Goal: Task Accomplishment & Management: Complete application form

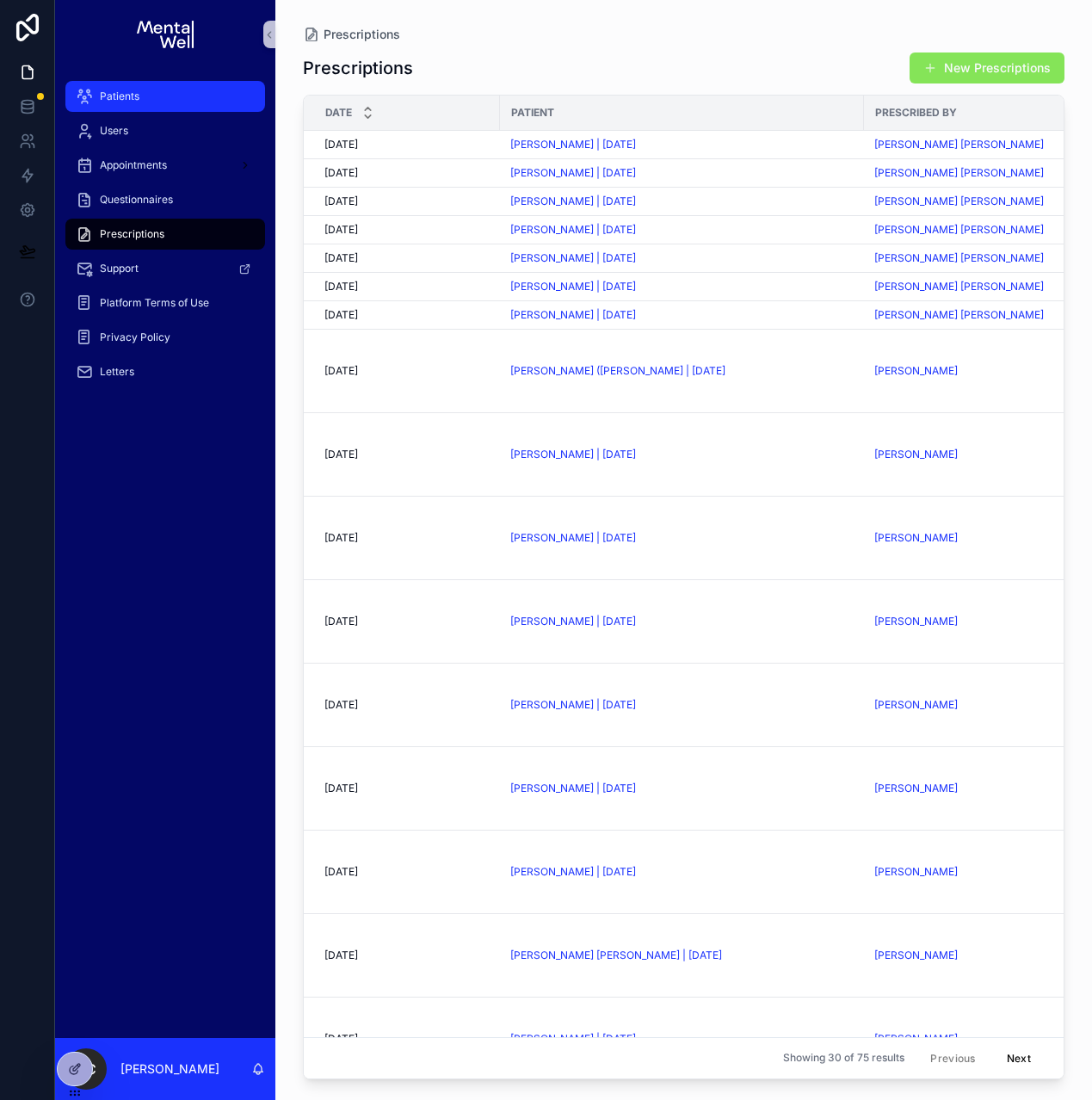
click at [130, 92] on span "Patients" at bounding box center [120, 96] width 39 height 14
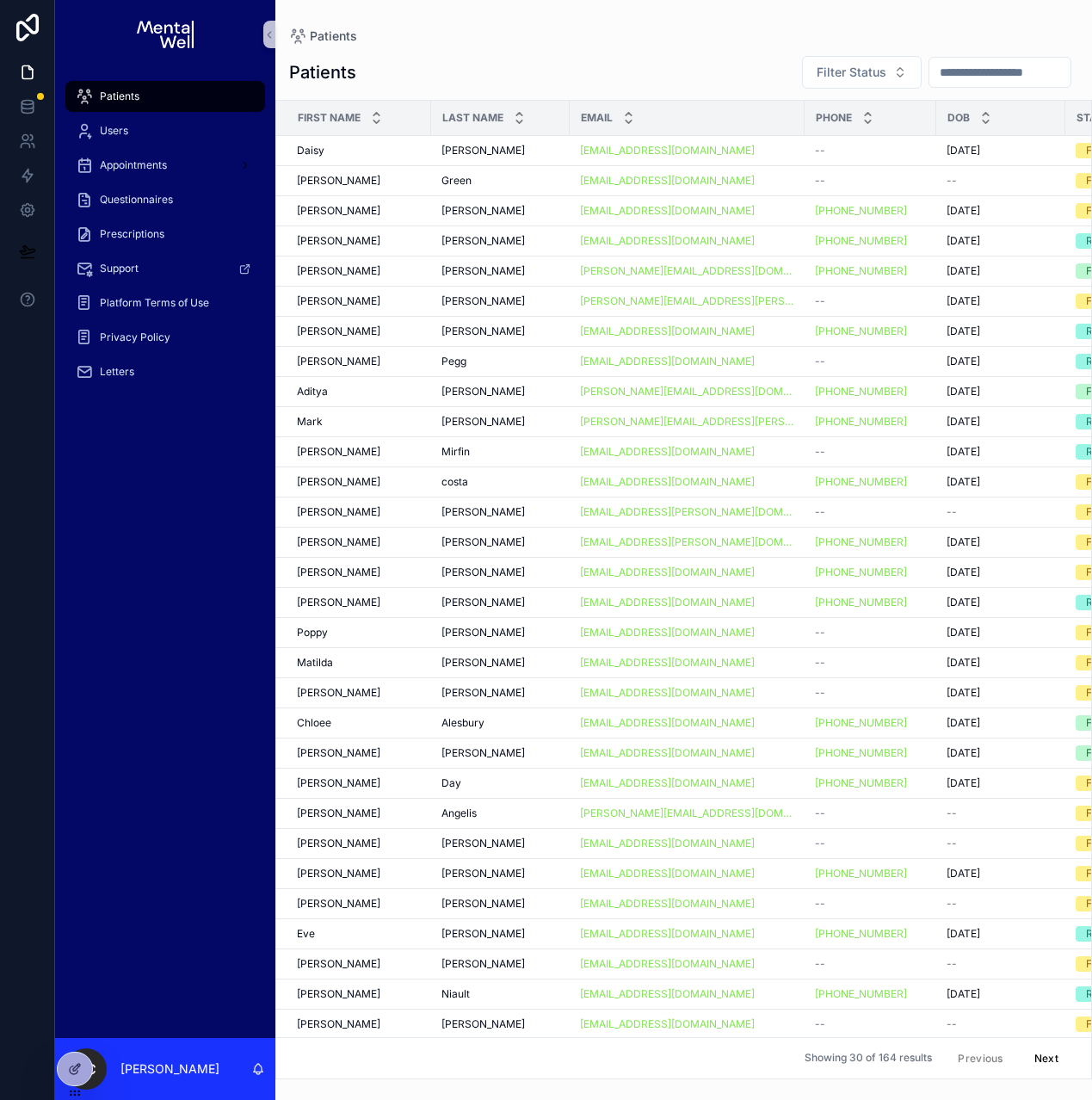
click at [956, 74] on input "scrollable content" at bounding box center [1000, 72] width 141 height 25
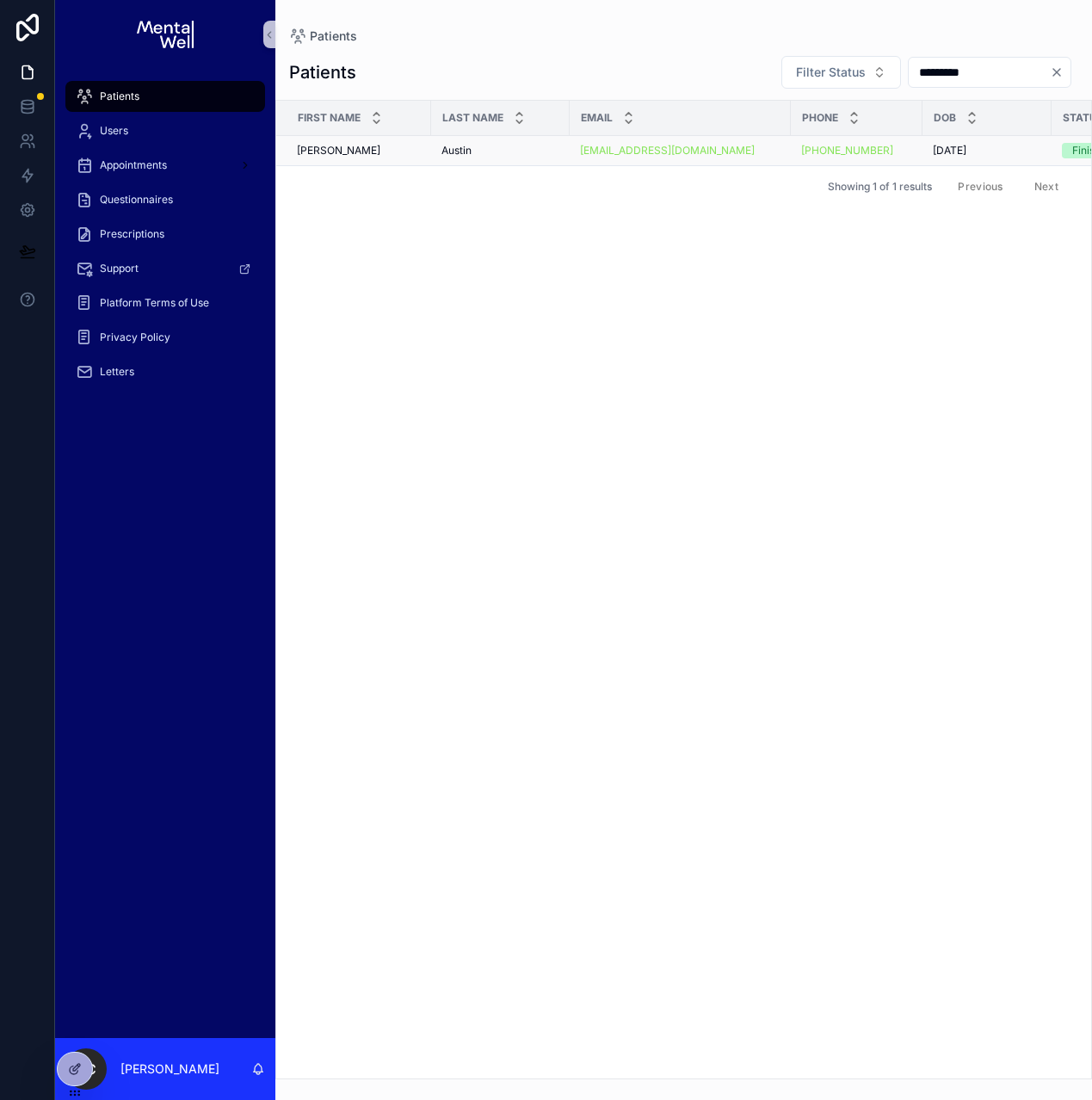
type input "*********"
click at [512, 146] on div "[PERSON_NAME] [PERSON_NAME]" at bounding box center [500, 150] width 118 height 14
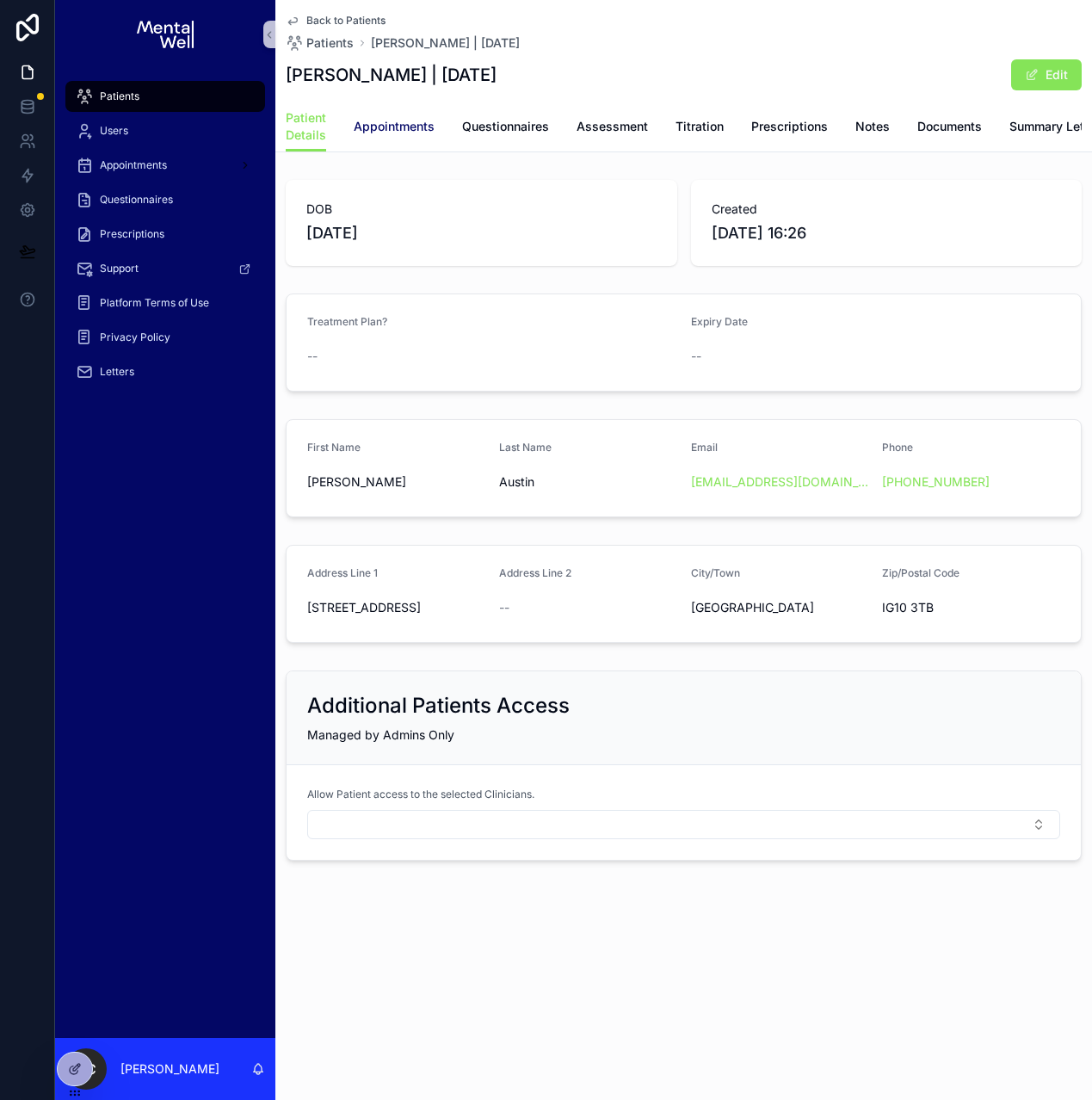
click at [404, 129] on span "Appointments" at bounding box center [393, 127] width 80 height 18
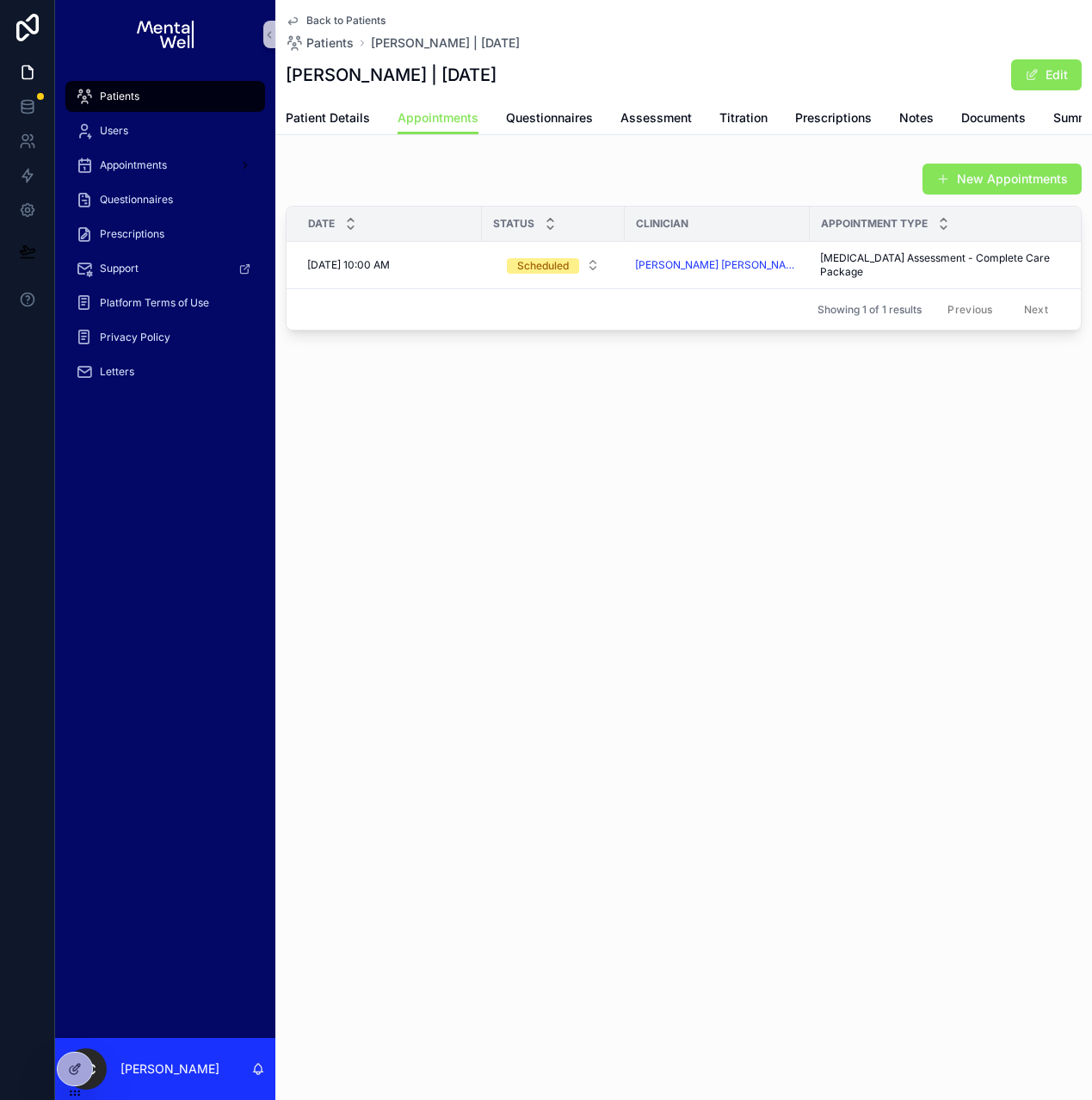
scroll to position [0, 137]
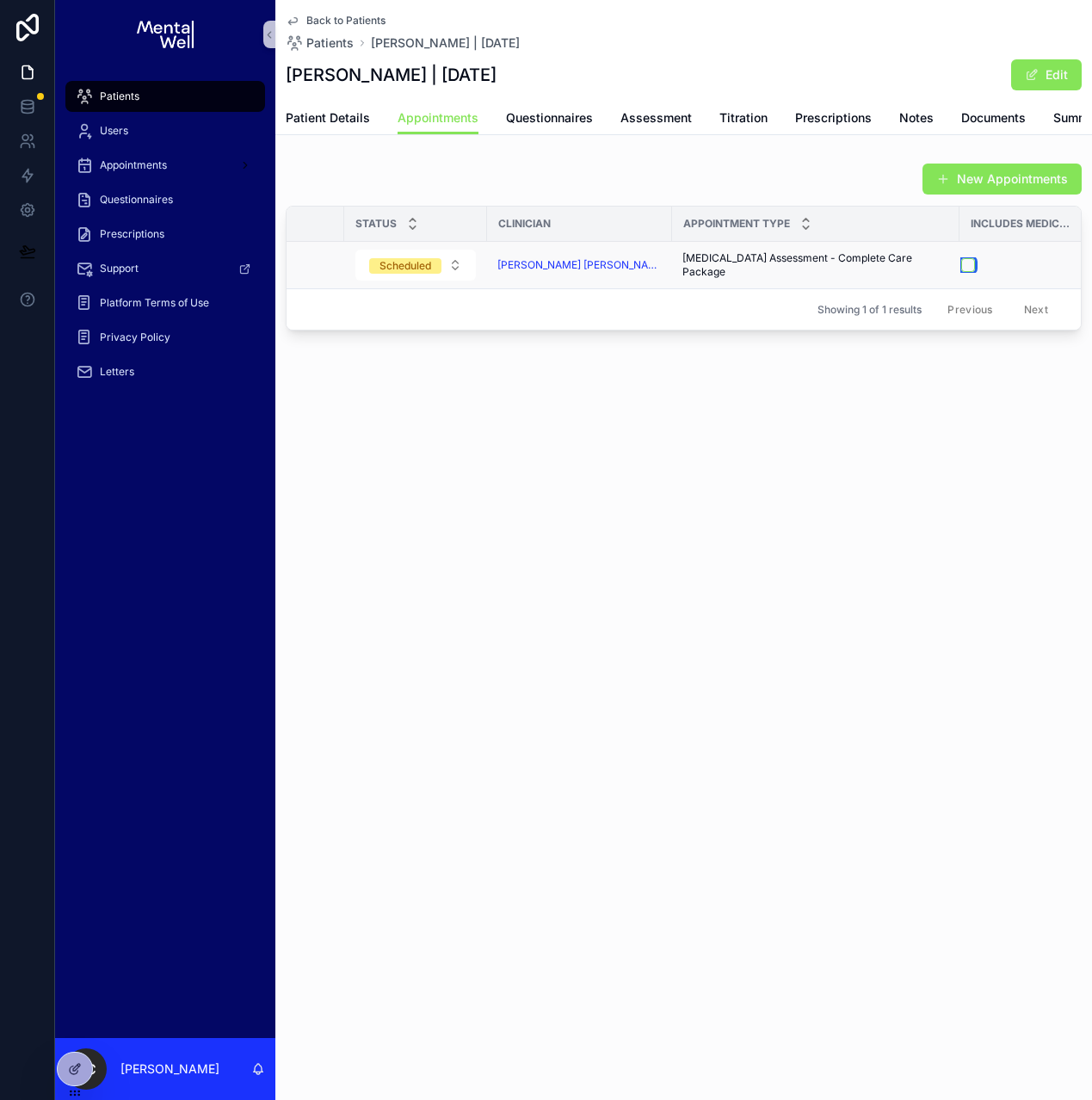
click at [962, 272] on button "scrollable content" at bounding box center [968, 265] width 14 height 14
click at [354, 123] on span "Patient Details" at bounding box center [328, 118] width 84 height 18
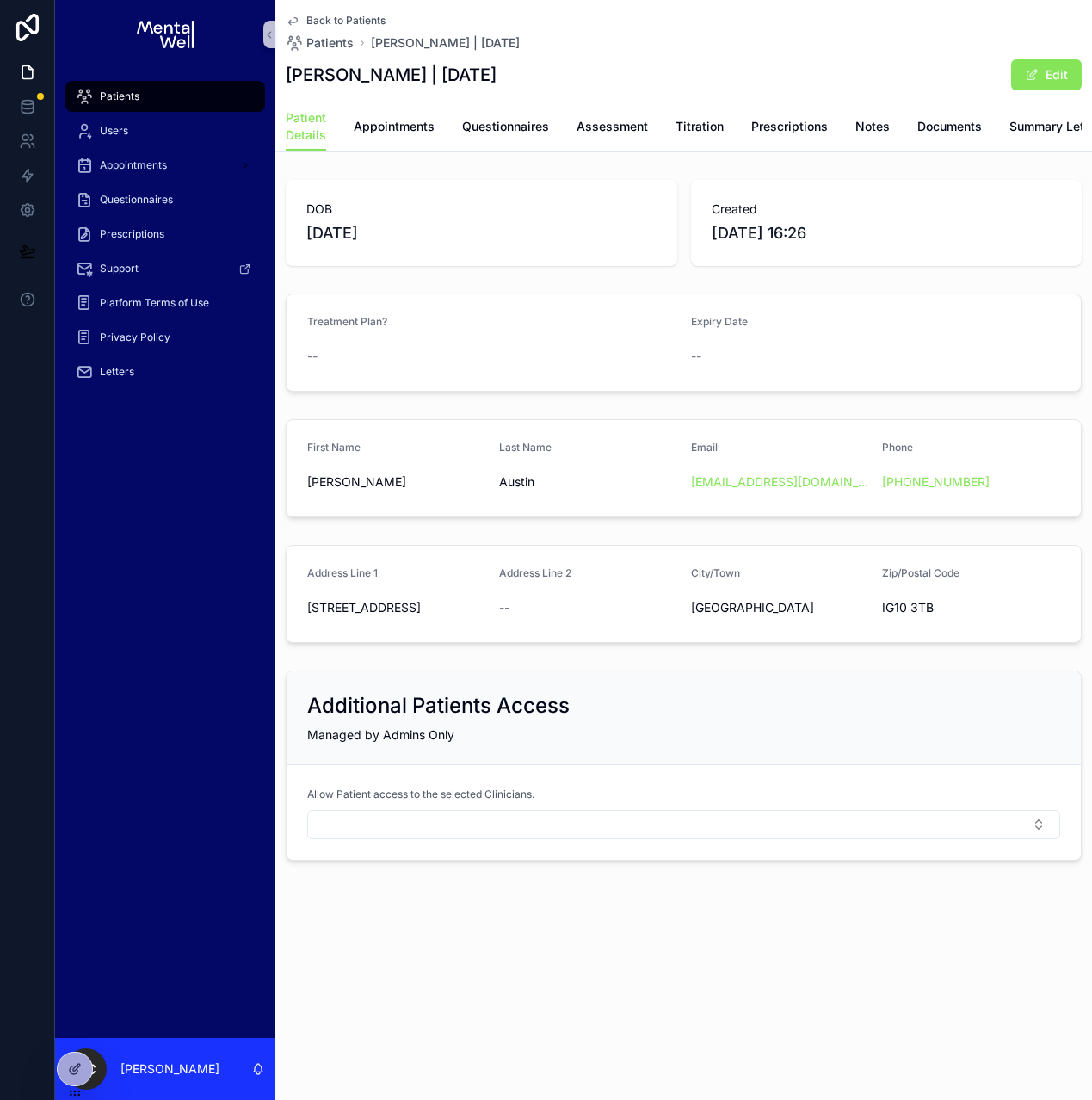
click at [142, 94] on div "Patients" at bounding box center [165, 96] width 179 height 27
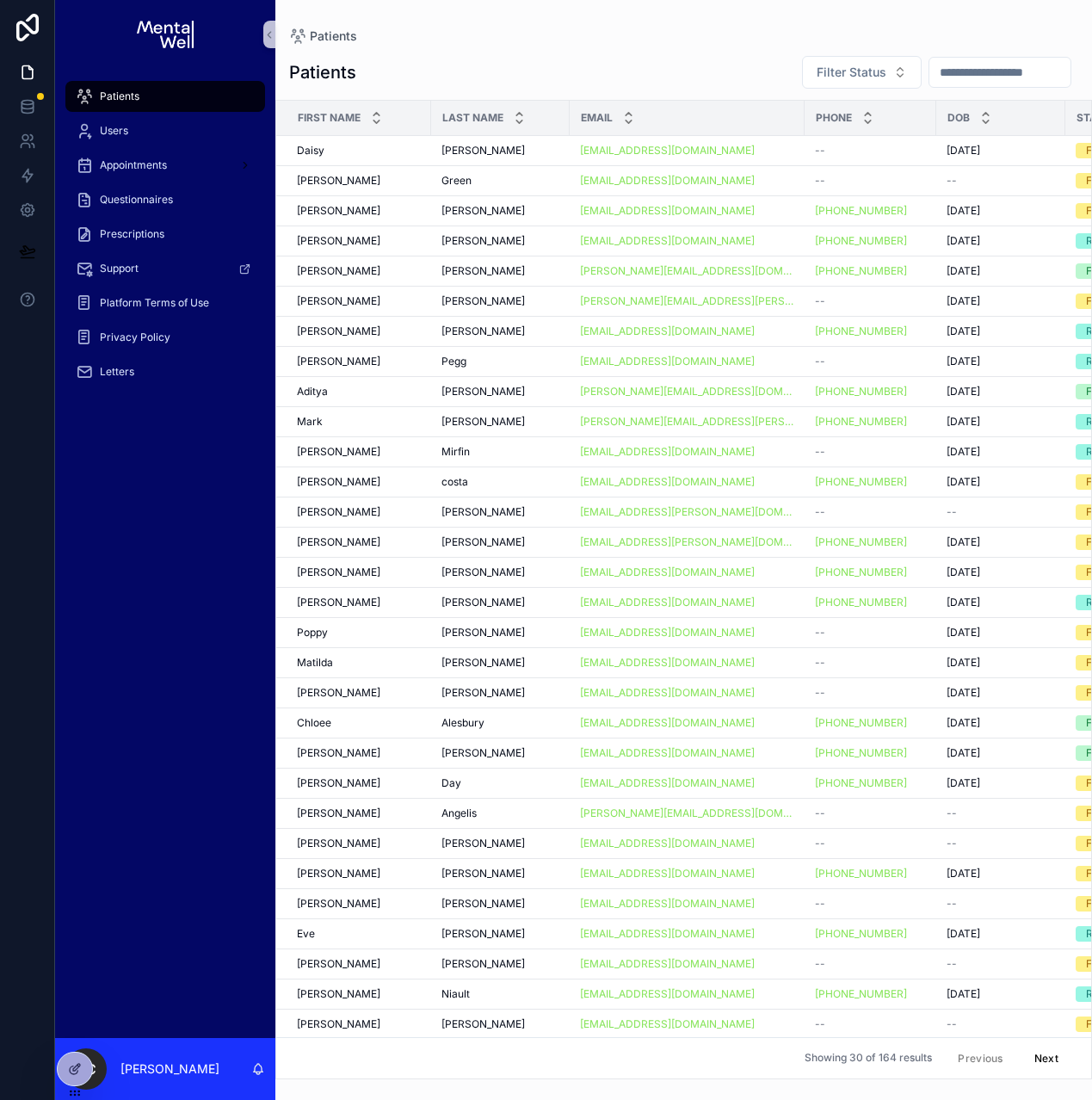
click at [993, 65] on input "scrollable content" at bounding box center [1000, 72] width 141 height 25
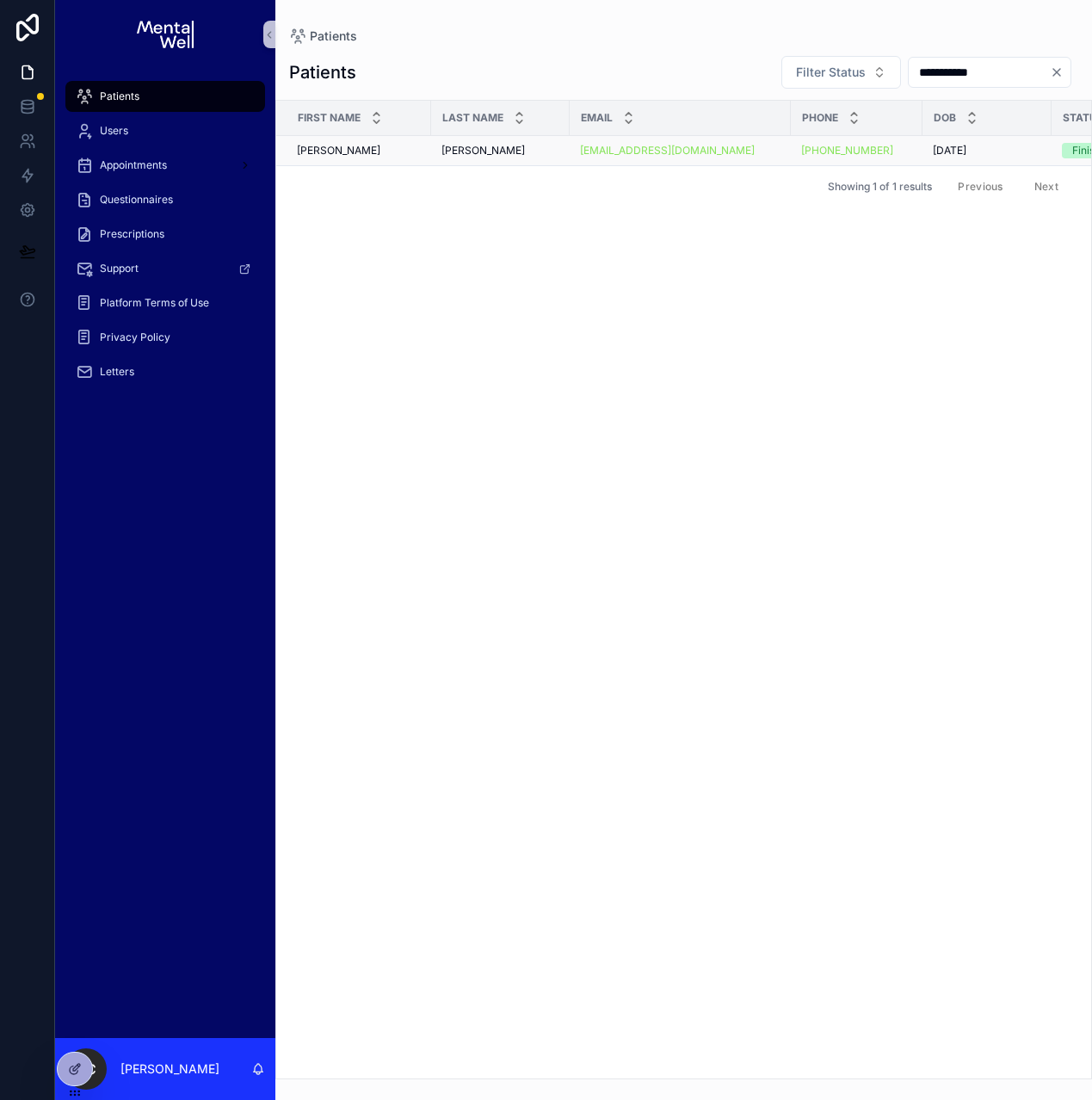
type input "**********"
click at [504, 140] on td "[PERSON_NAME] [PERSON_NAME]" at bounding box center [499, 151] width 138 height 30
click at [507, 147] on div "[PERSON_NAME] [PERSON_NAME]" at bounding box center [500, 150] width 118 height 14
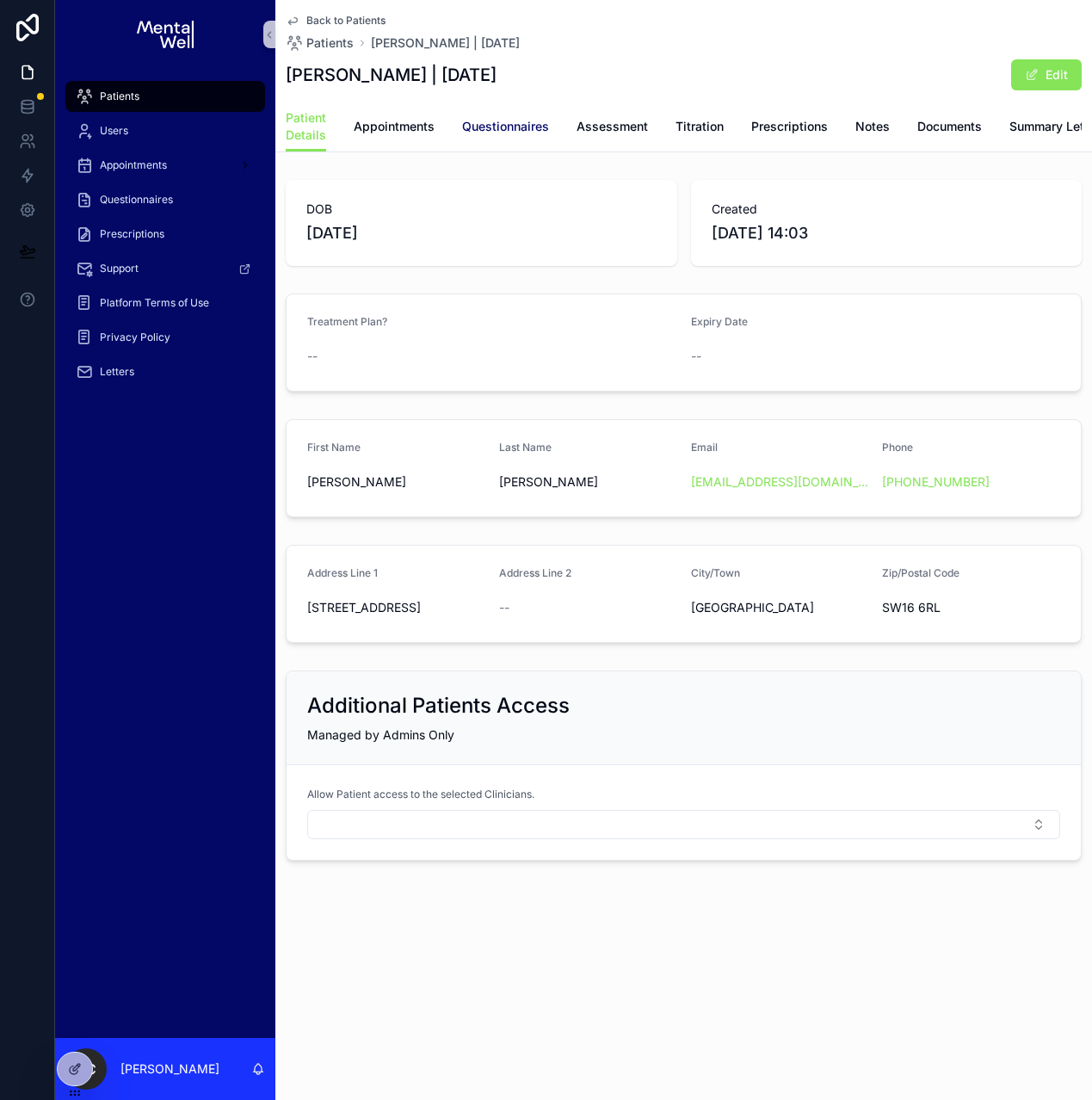
click at [514, 132] on span "Questionnaires" at bounding box center [505, 127] width 87 height 18
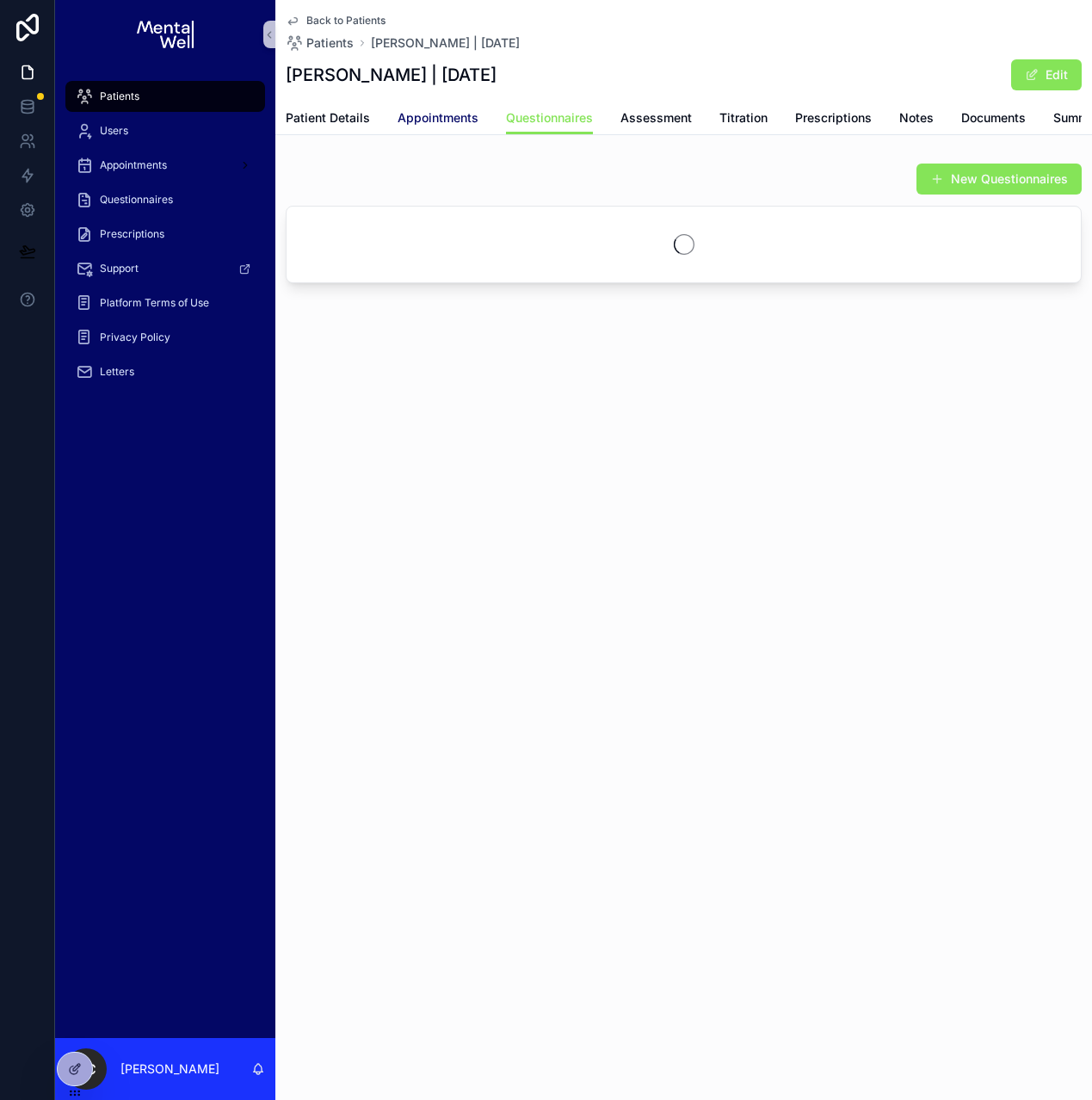
click at [411, 126] on span "Appointments" at bounding box center [438, 118] width 80 height 18
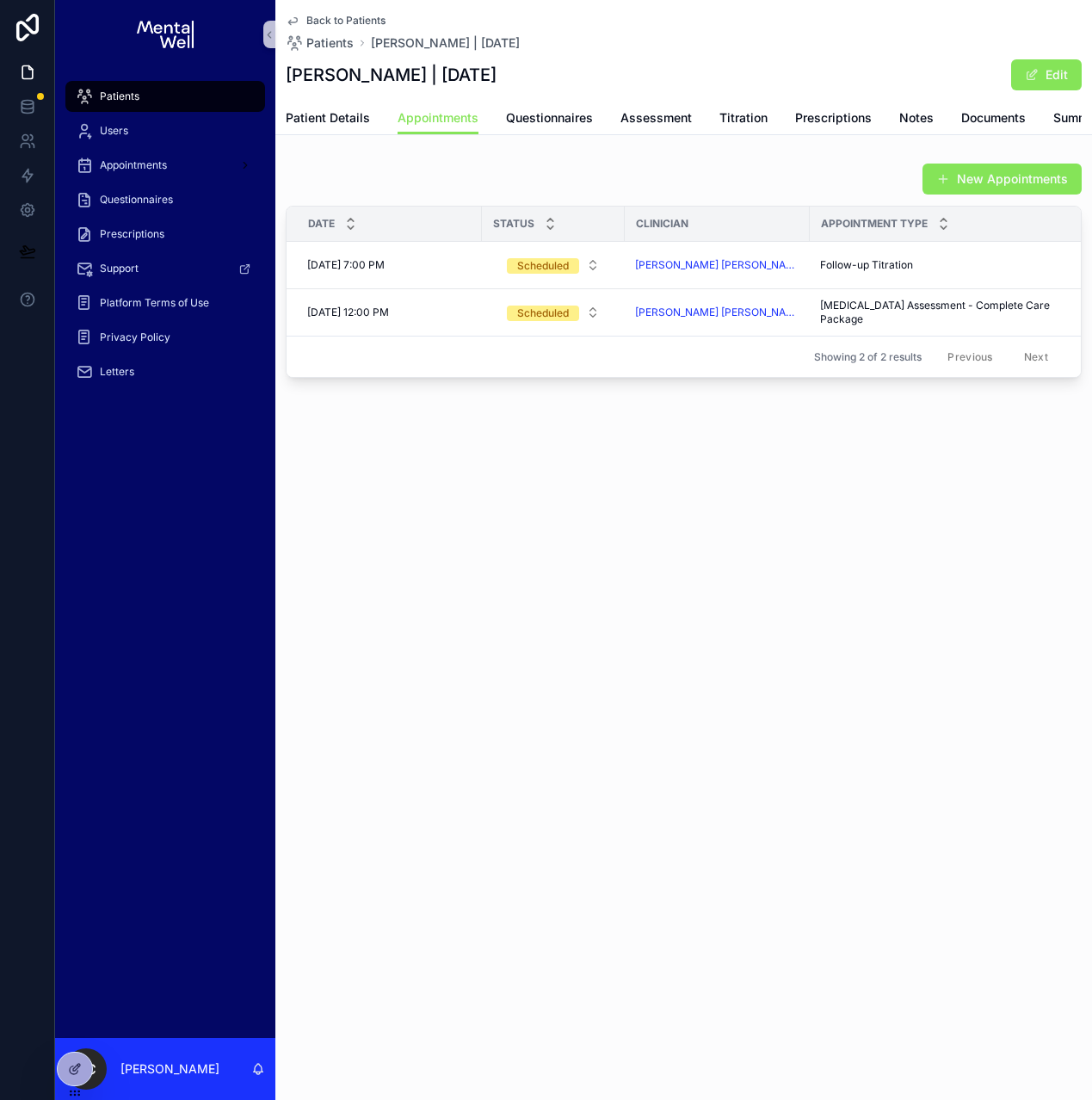
scroll to position [0, 137]
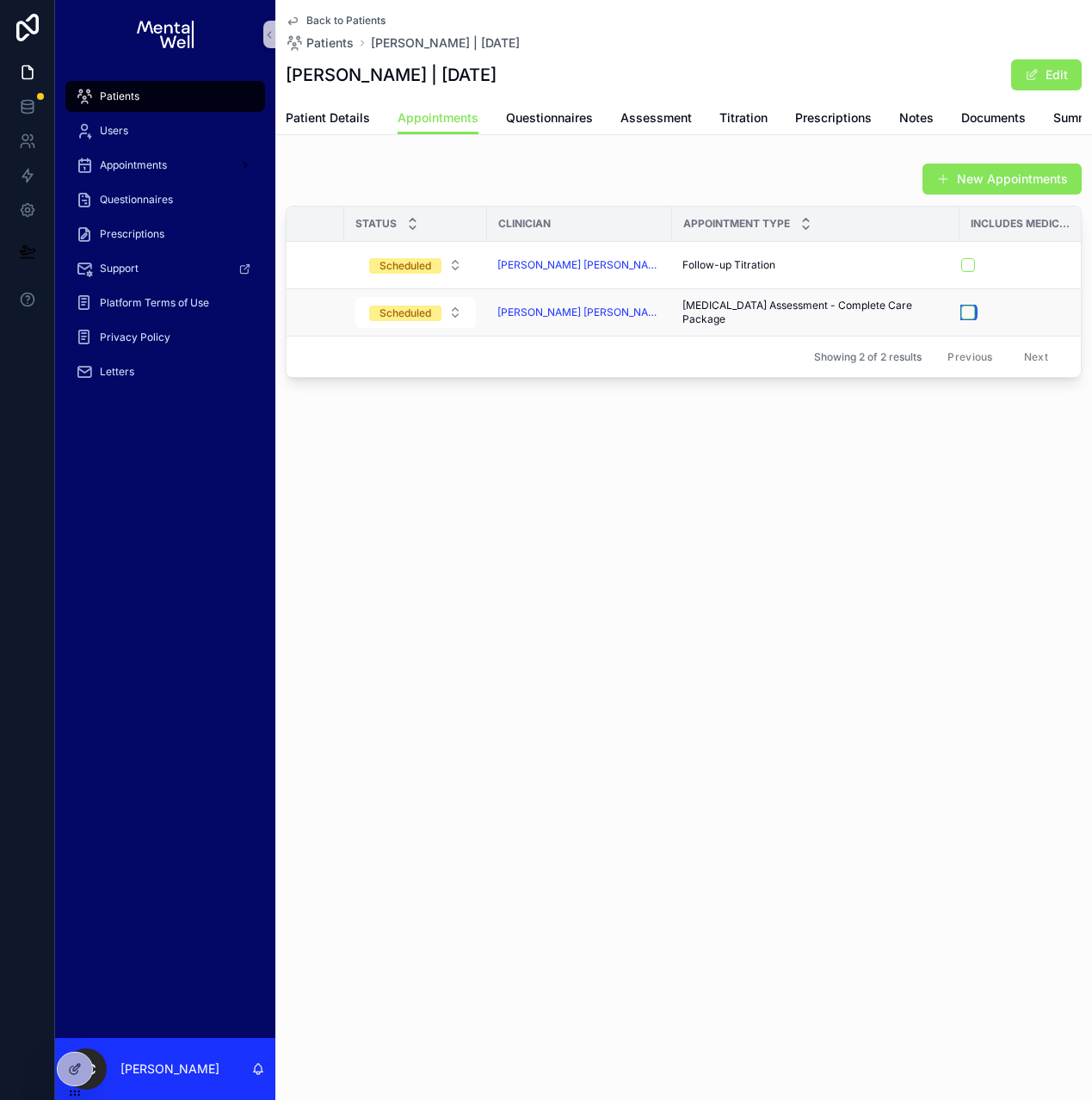
click at [962, 319] on button "scrollable content" at bounding box center [968, 312] width 14 height 14
click at [185, 94] on div "Patients" at bounding box center [165, 96] width 179 height 27
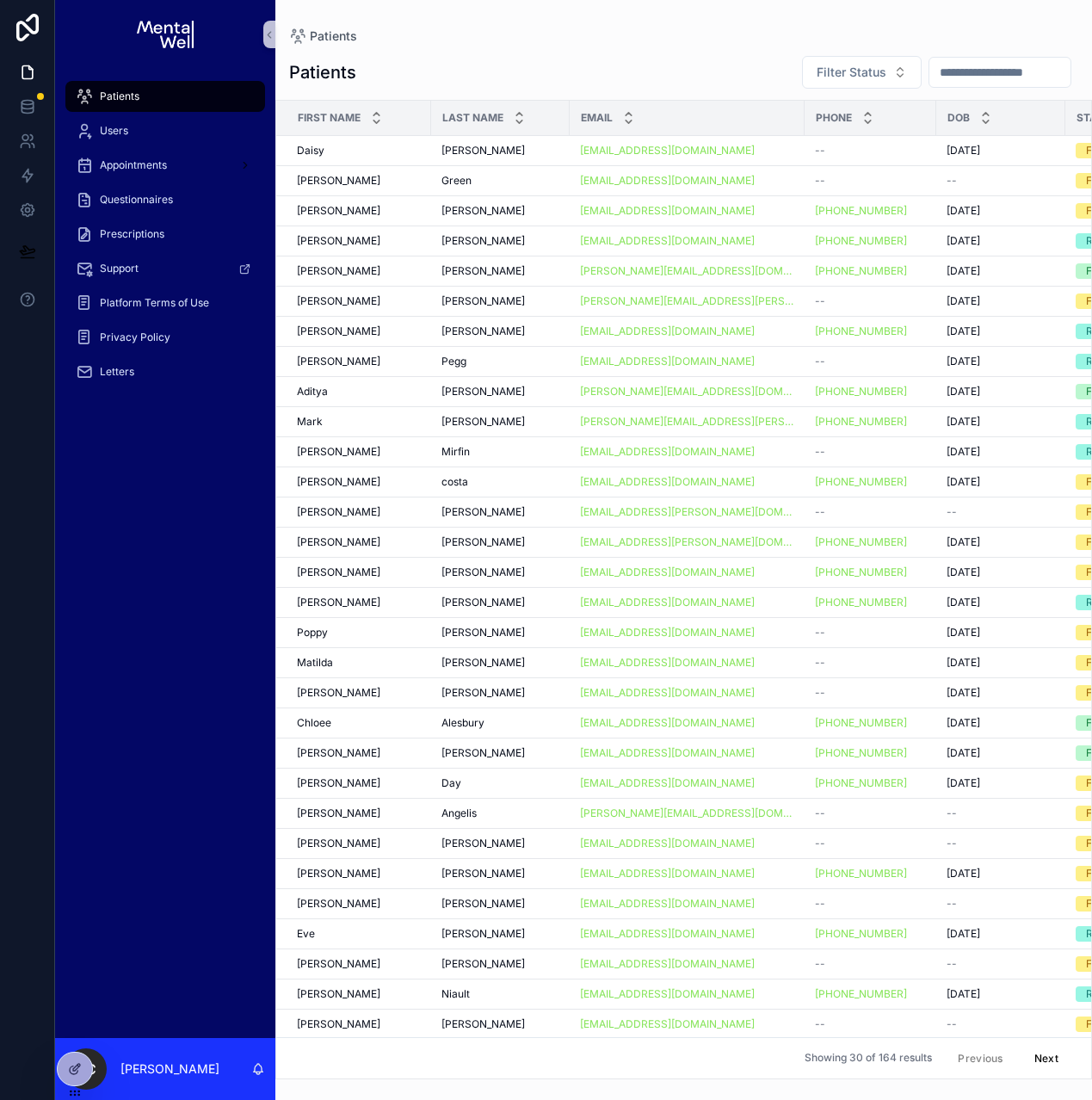
click at [945, 74] on input "scrollable content" at bounding box center [1000, 72] width 141 height 25
type input "*****"
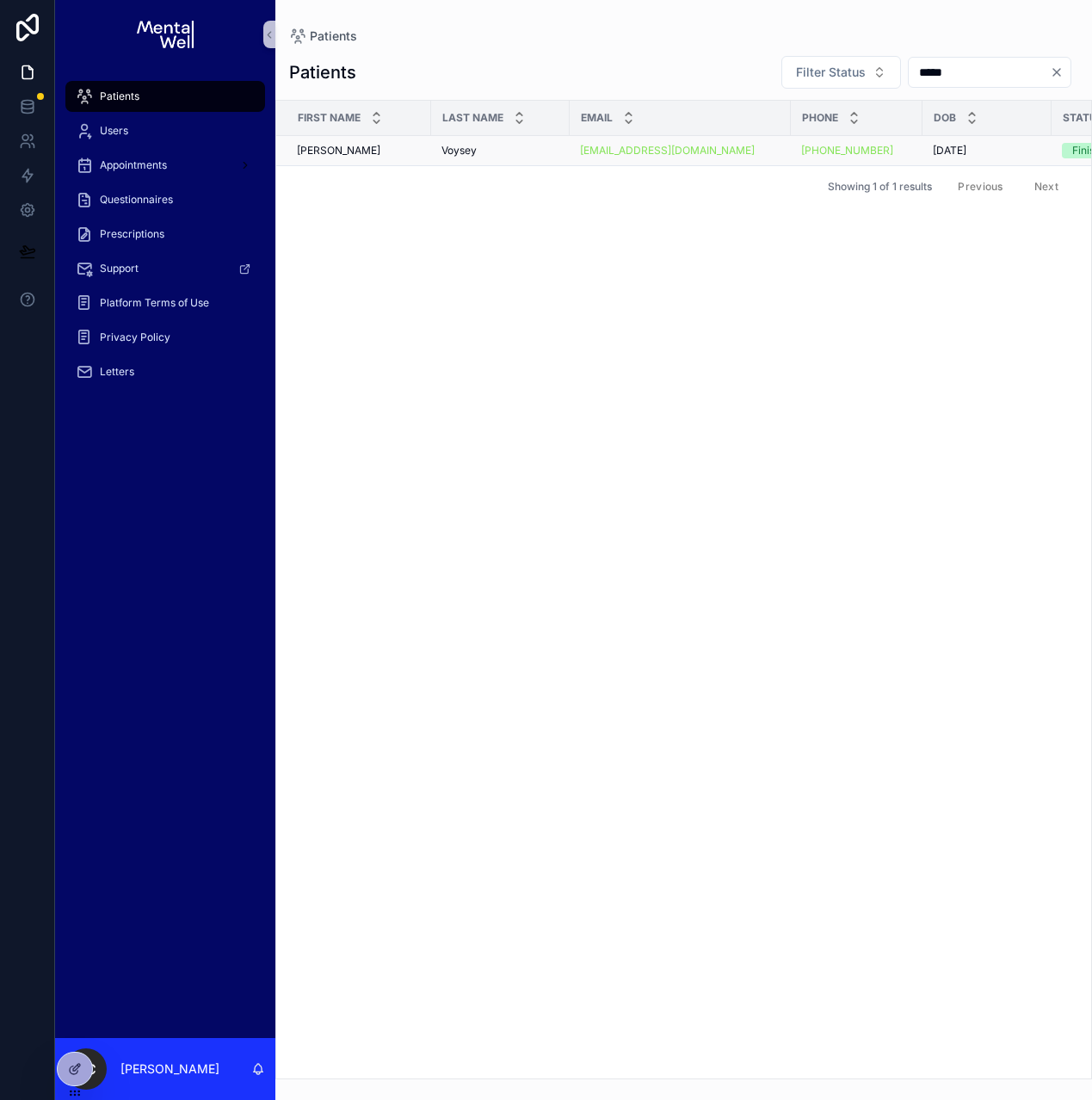
click at [484, 143] on div "[PERSON_NAME] [PERSON_NAME]" at bounding box center [500, 150] width 118 height 14
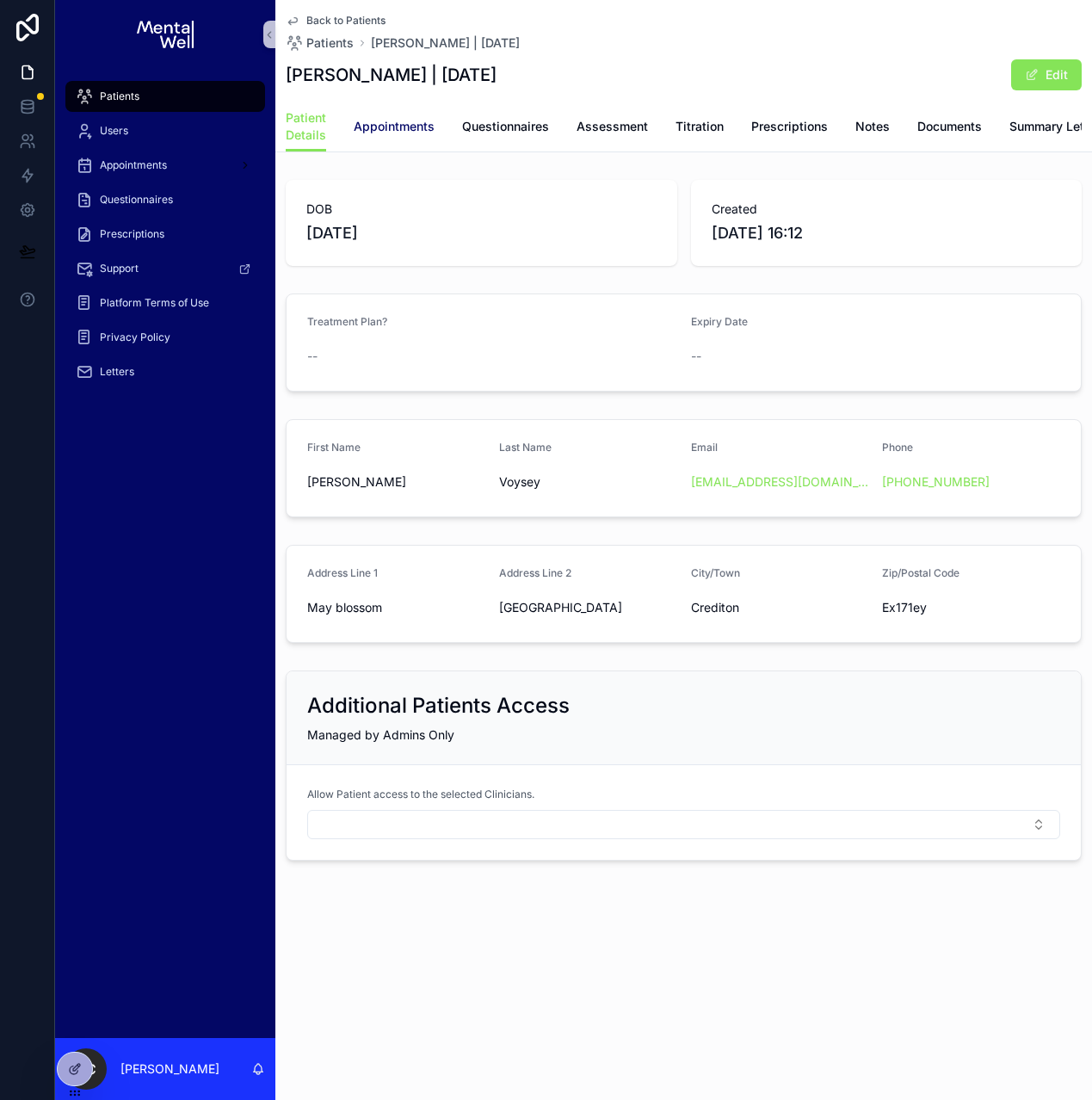
click at [404, 126] on span "Appointments" at bounding box center [393, 127] width 80 height 18
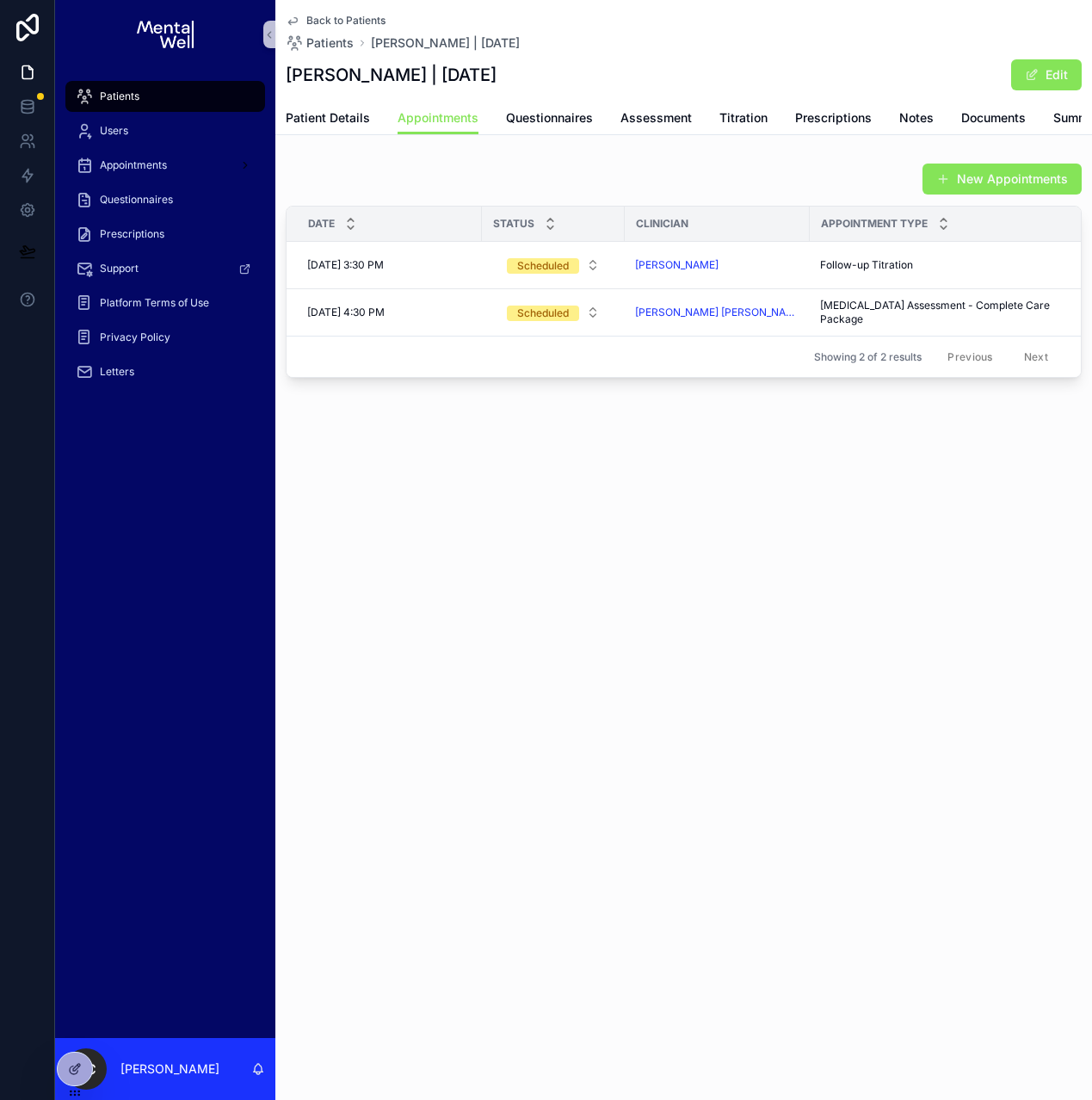
click at [206, 100] on div "Patients" at bounding box center [165, 96] width 179 height 27
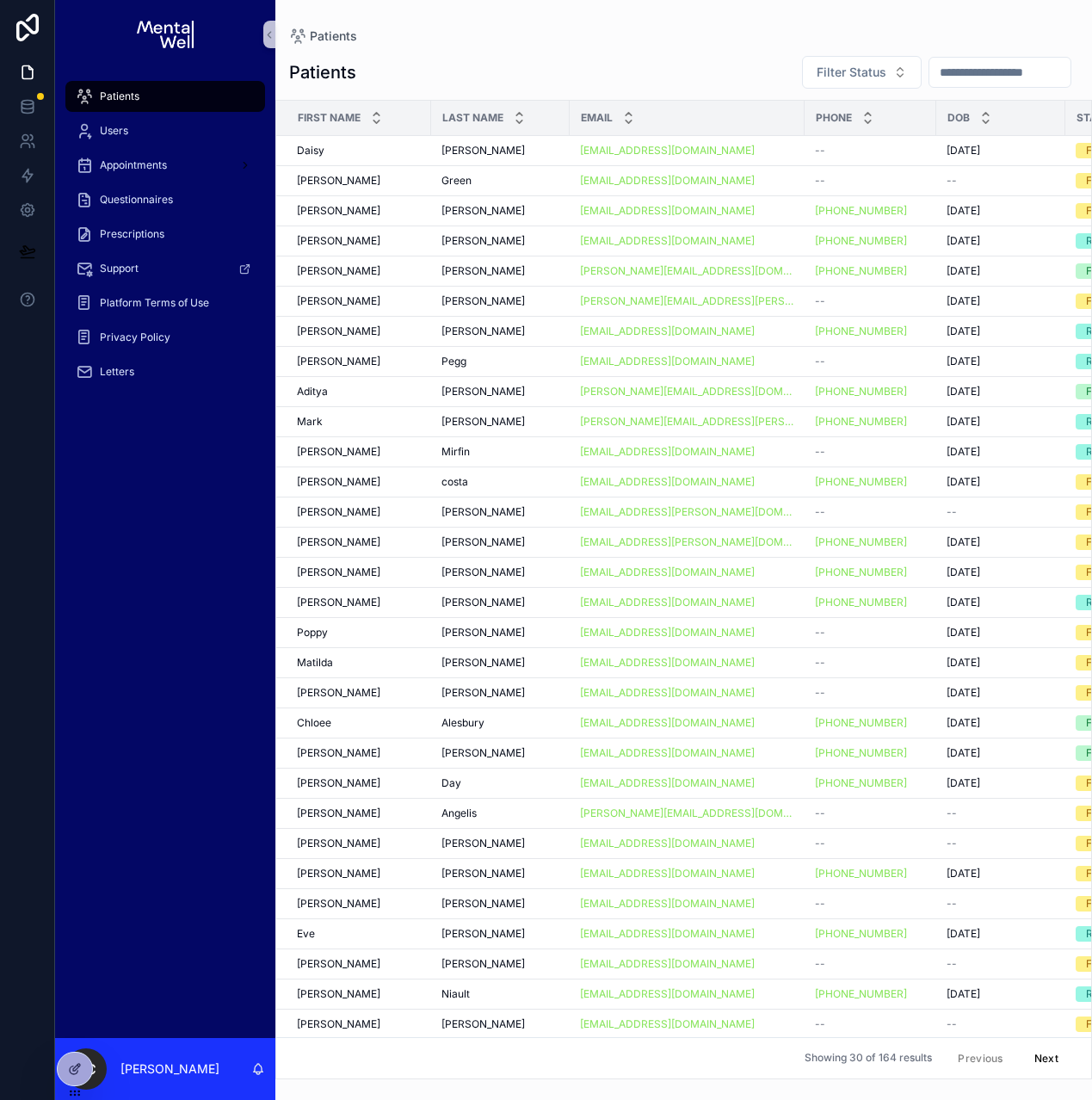
click at [950, 69] on input "scrollable content" at bounding box center [1000, 72] width 141 height 25
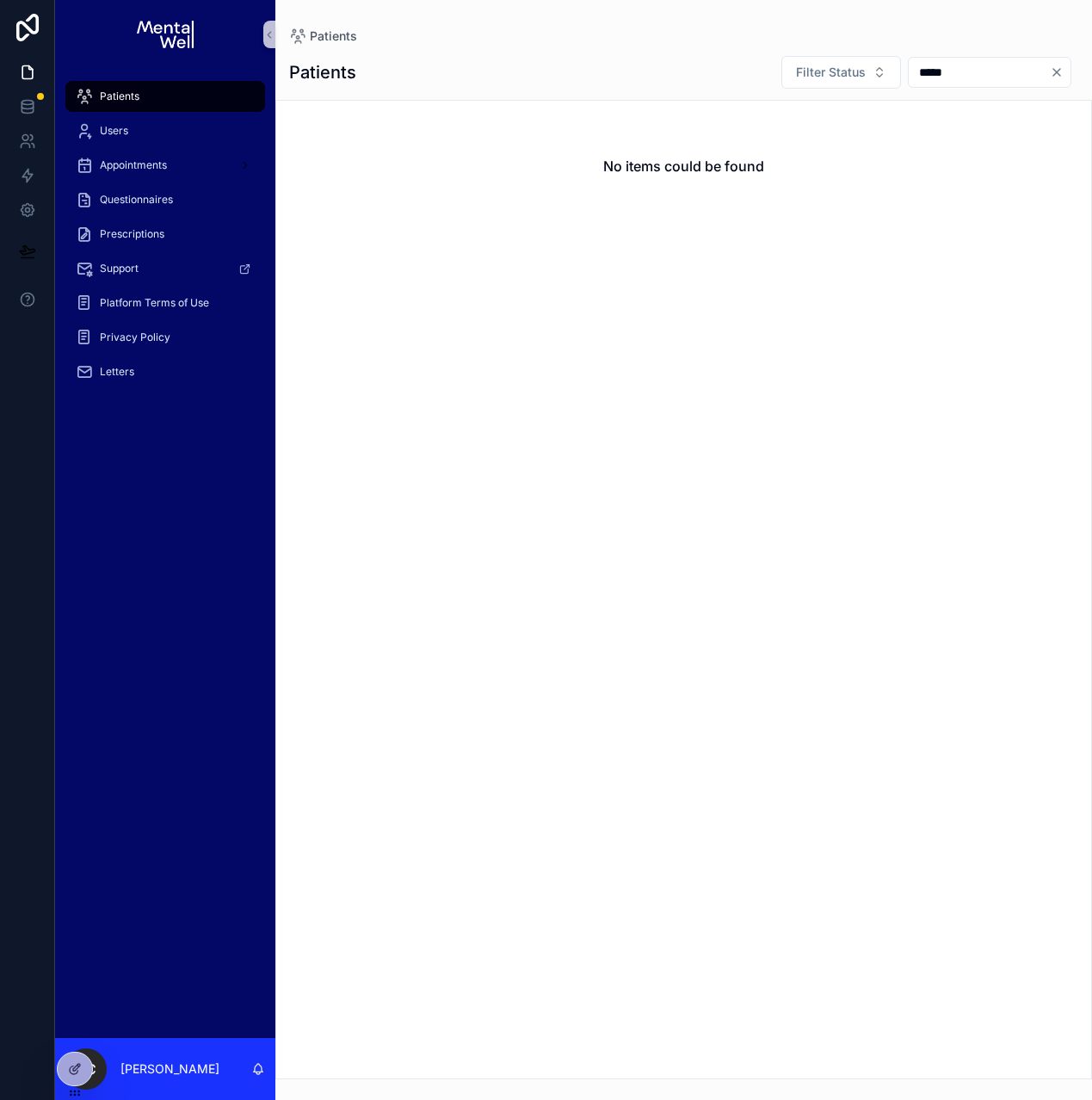
click at [924, 77] on input "*****" at bounding box center [979, 72] width 141 height 25
type input "*****"
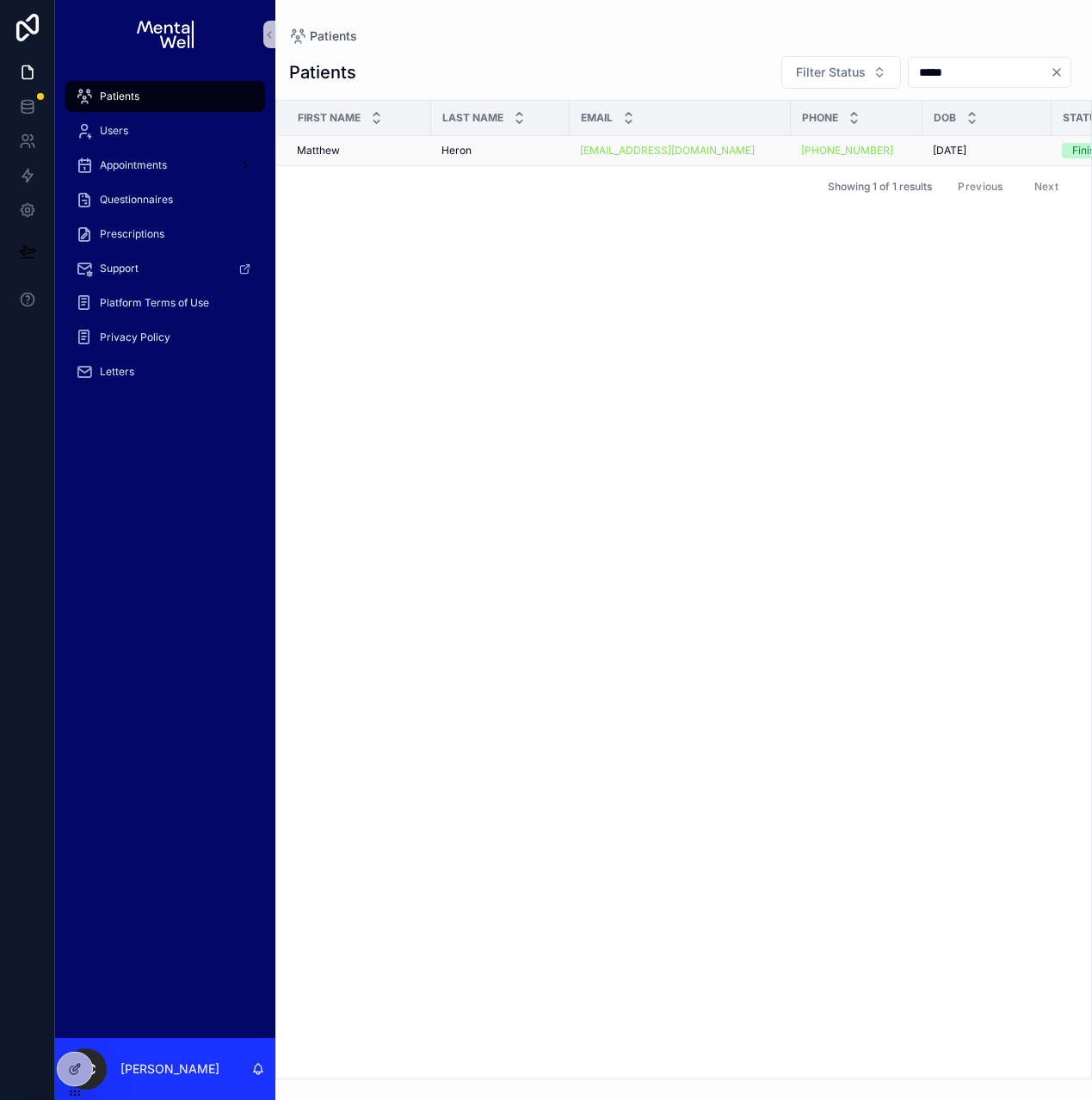
click at [491, 153] on div "Heron Heron" at bounding box center [500, 150] width 118 height 14
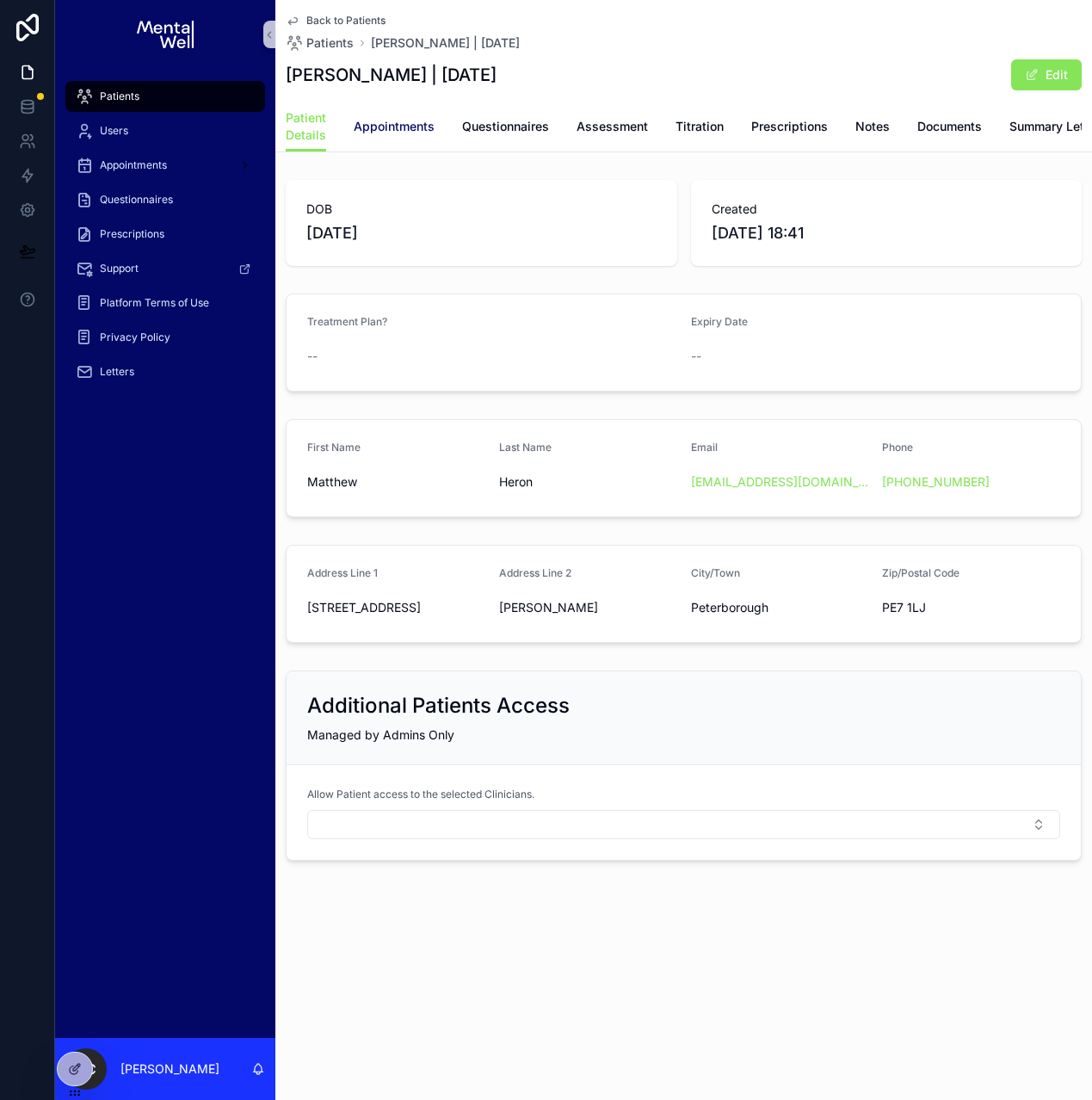
click at [416, 132] on span "Appointments" at bounding box center [393, 127] width 80 height 18
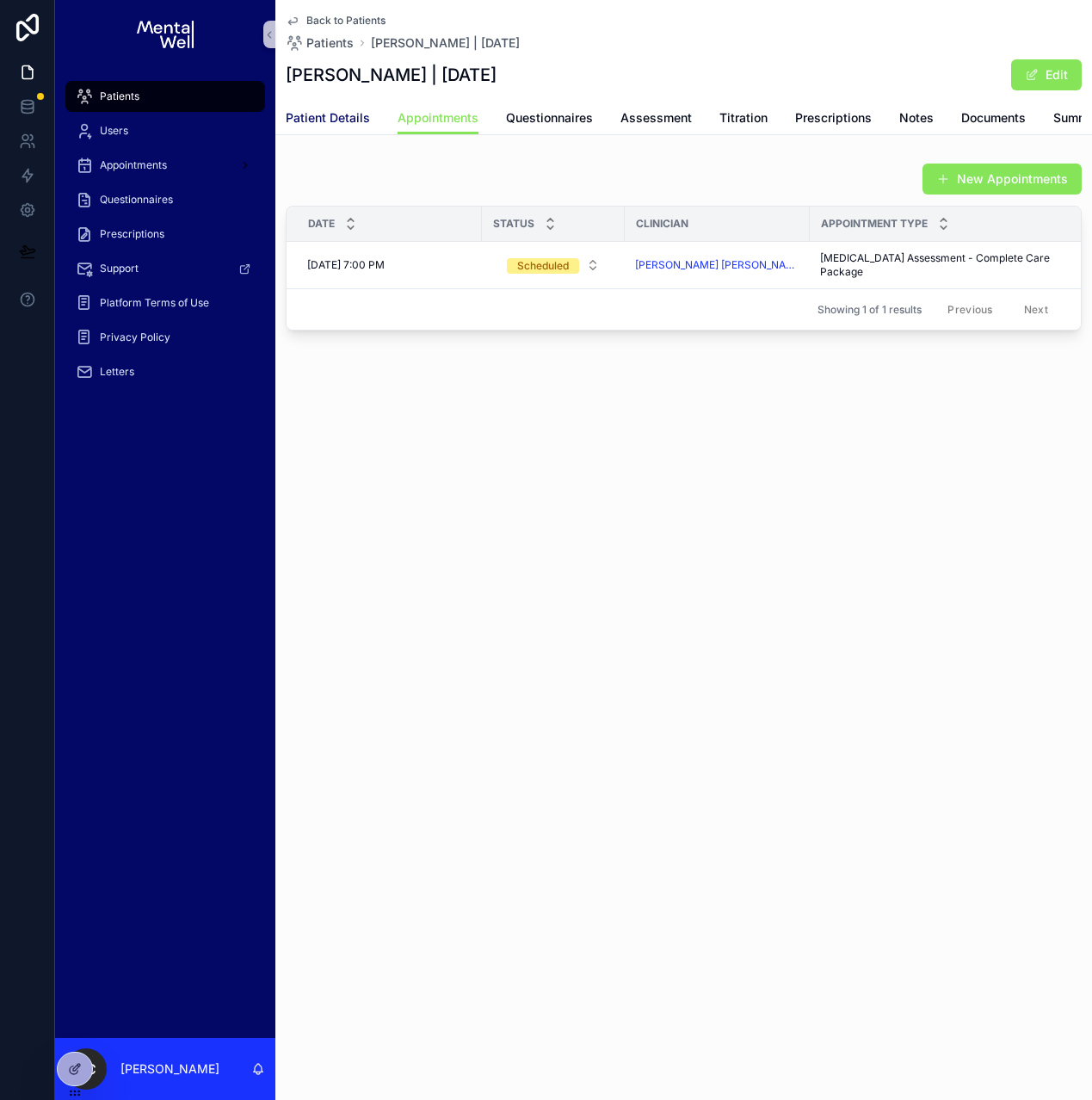
click at [326, 122] on span "Patient Details" at bounding box center [328, 118] width 84 height 18
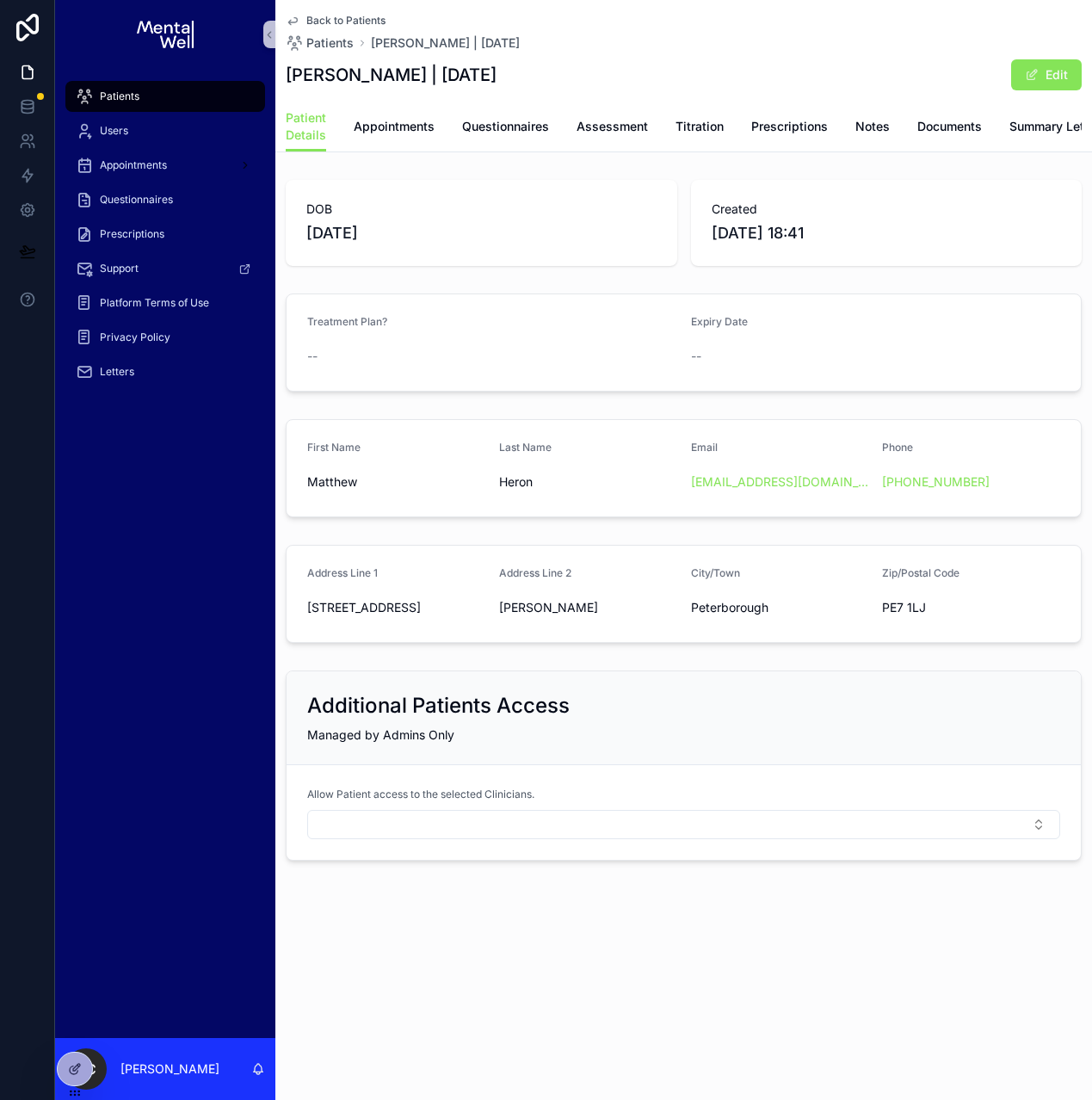
click at [235, 101] on div "Patients" at bounding box center [165, 96] width 179 height 27
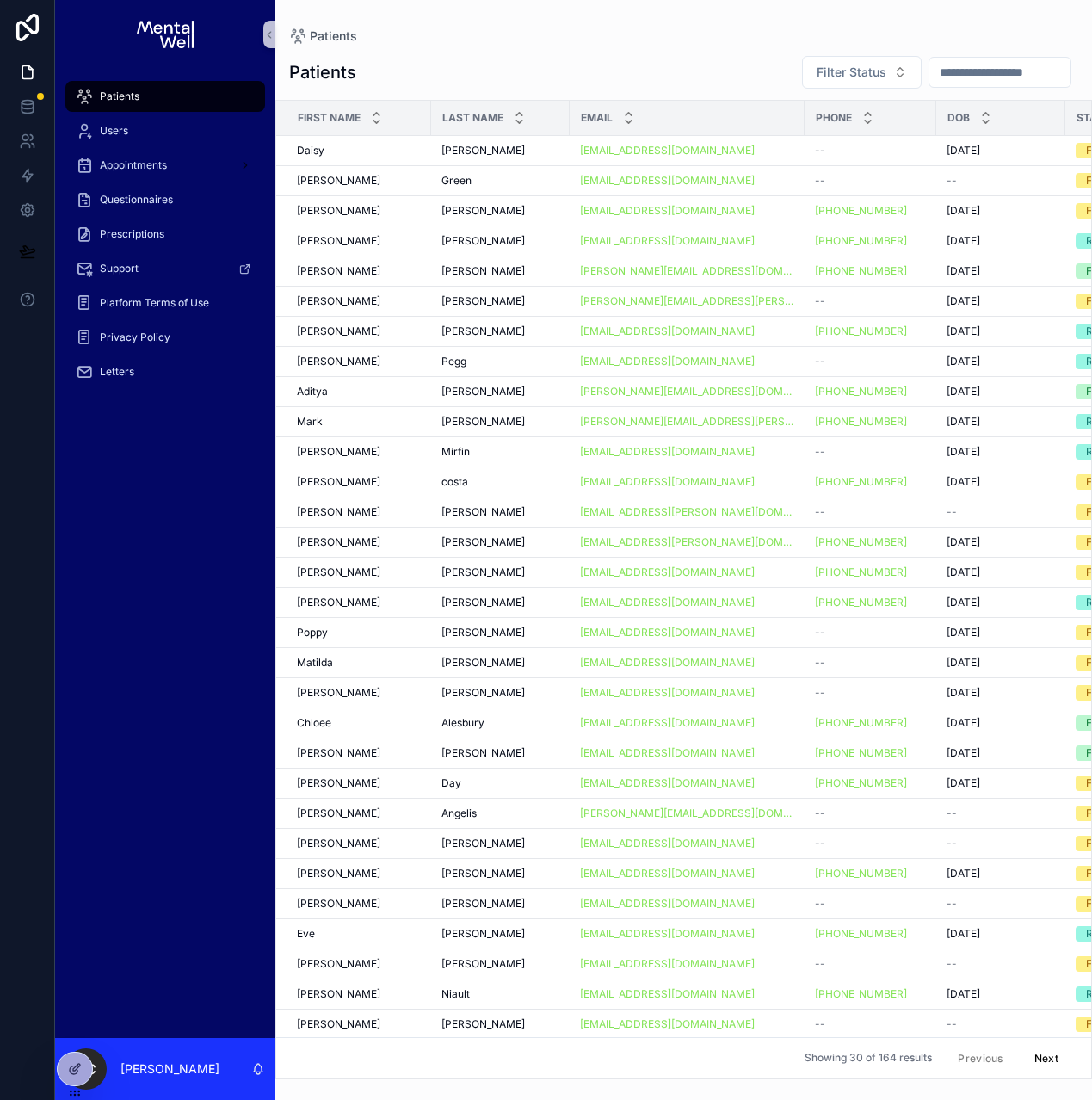
click at [957, 74] on input "scrollable content" at bounding box center [1000, 72] width 141 height 25
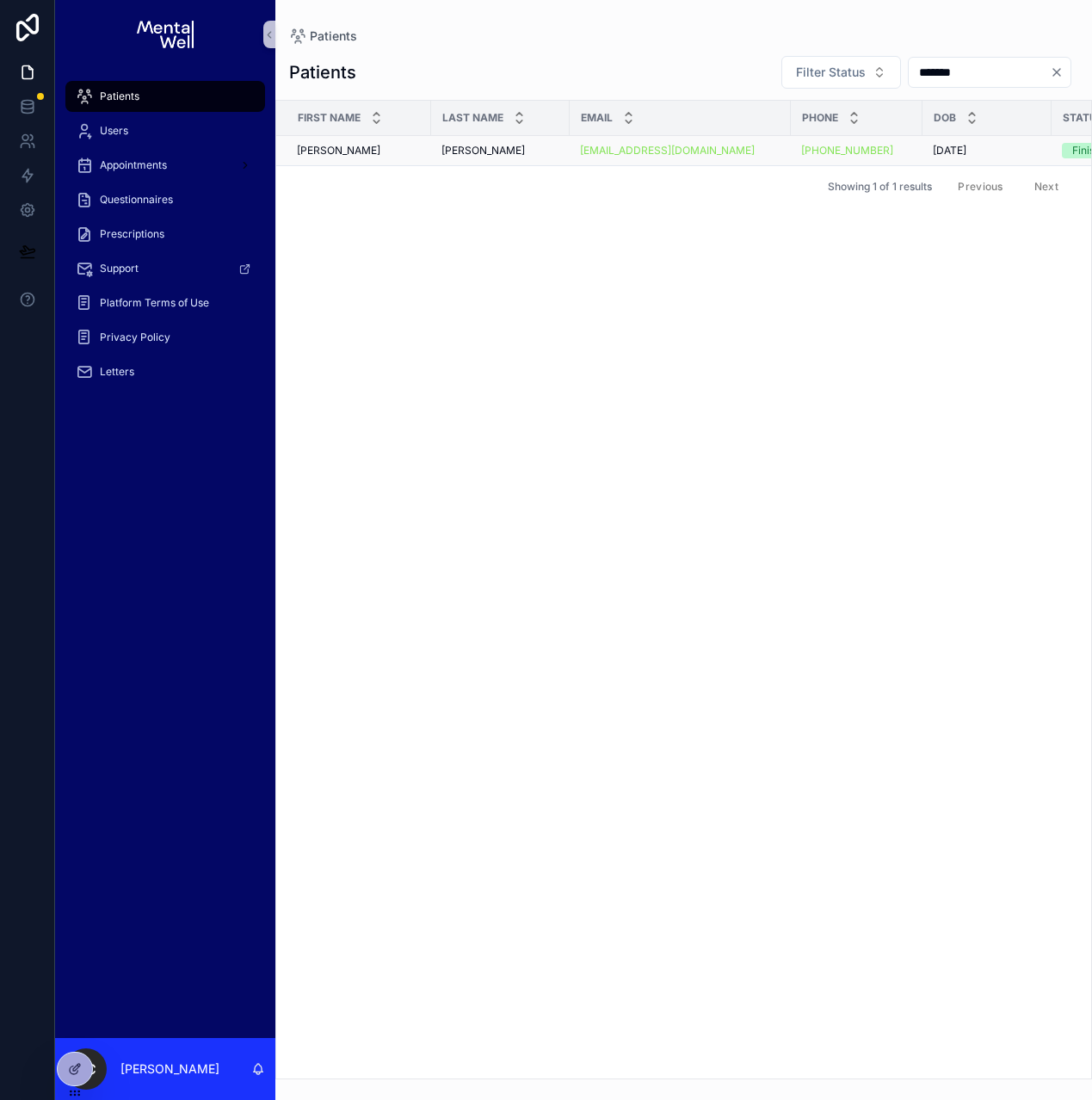
type input "*******"
click at [534, 155] on div "[PERSON_NAME] [PERSON_NAME]" at bounding box center [500, 150] width 118 height 14
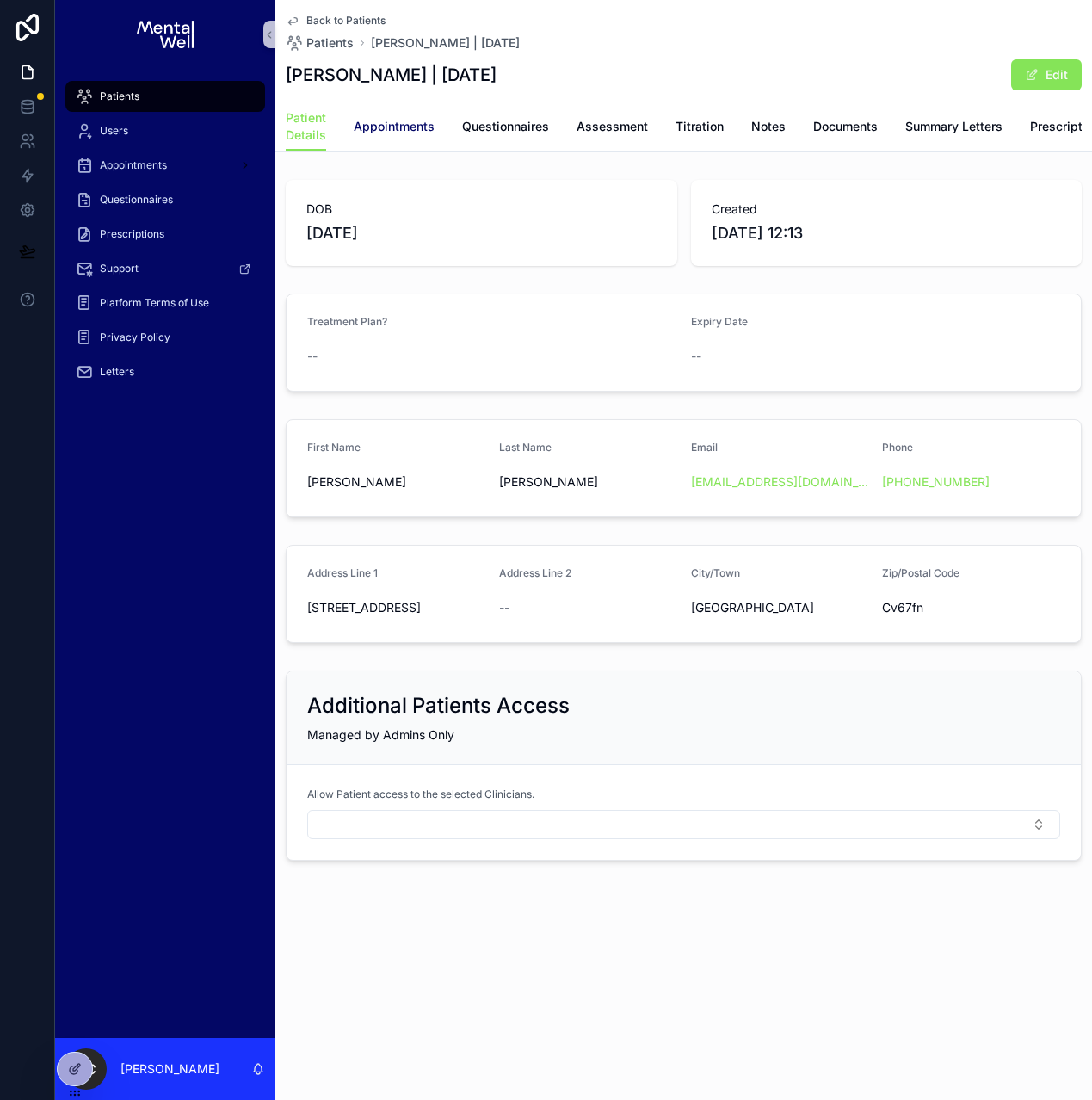
click at [431, 125] on span "Appointments" at bounding box center [393, 127] width 80 height 18
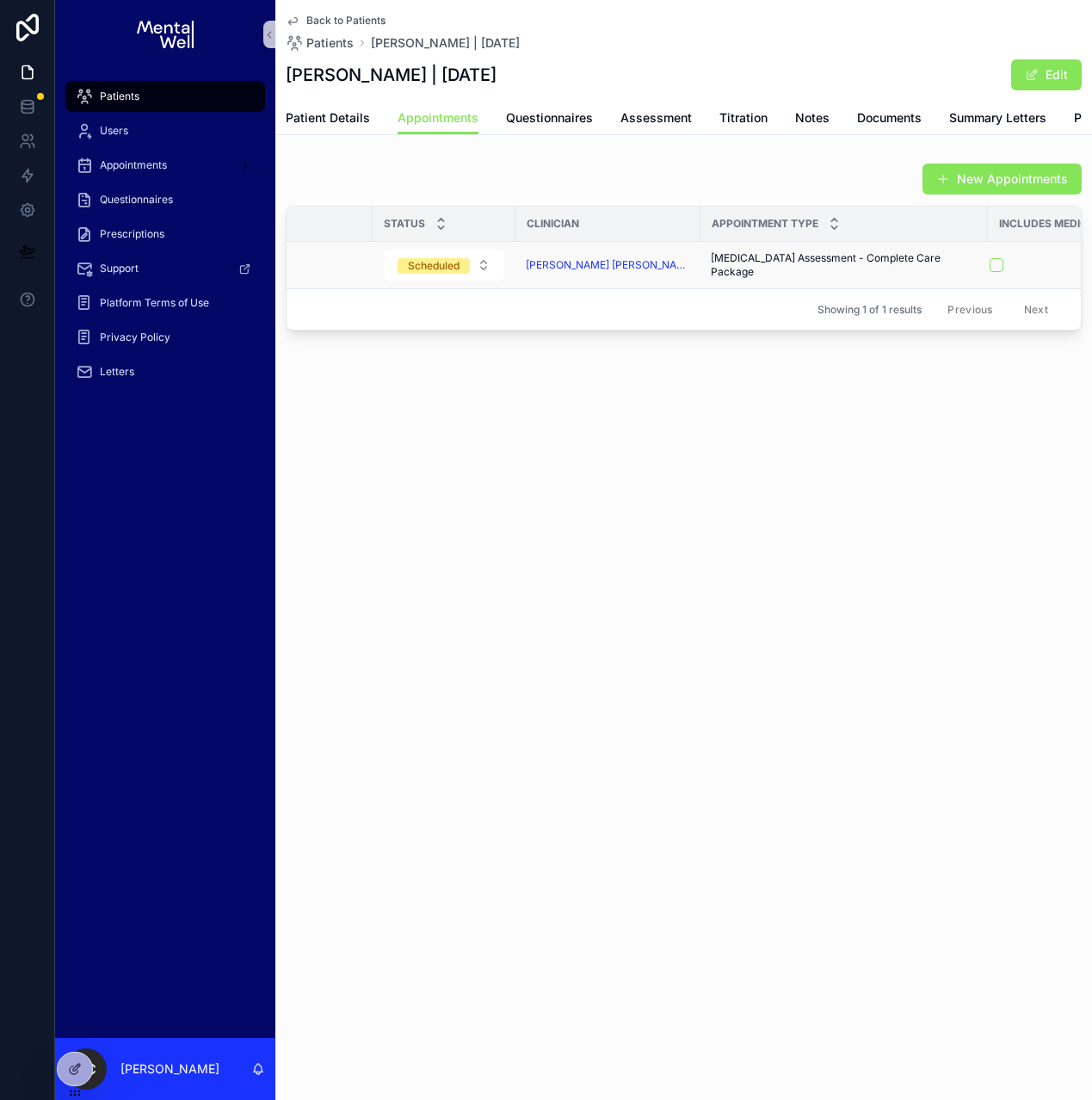
scroll to position [0, 135]
click at [963, 272] on button "scrollable content" at bounding box center [970, 265] width 14 height 14
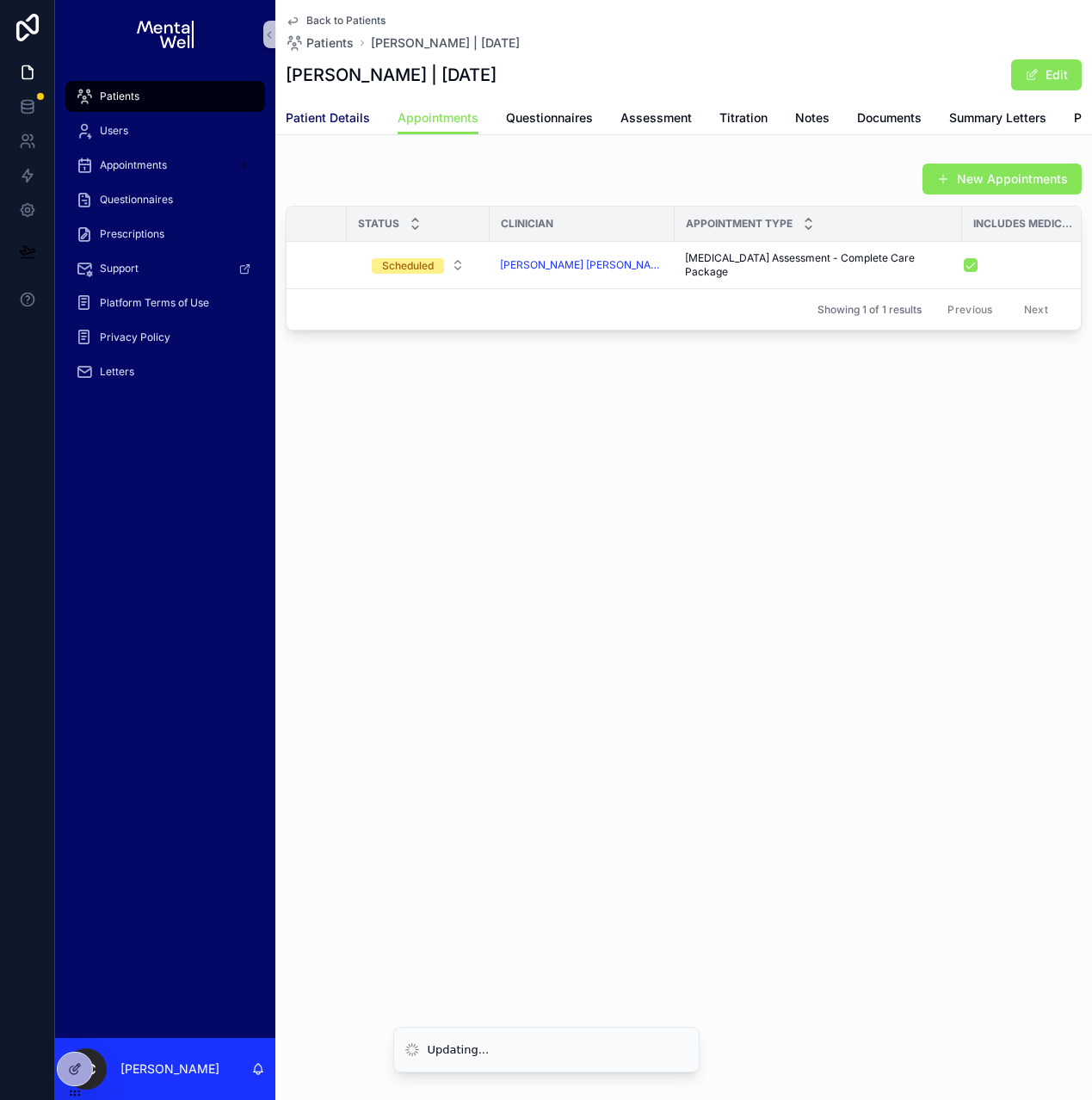
click at [308, 123] on span "Patient Details" at bounding box center [328, 118] width 84 height 18
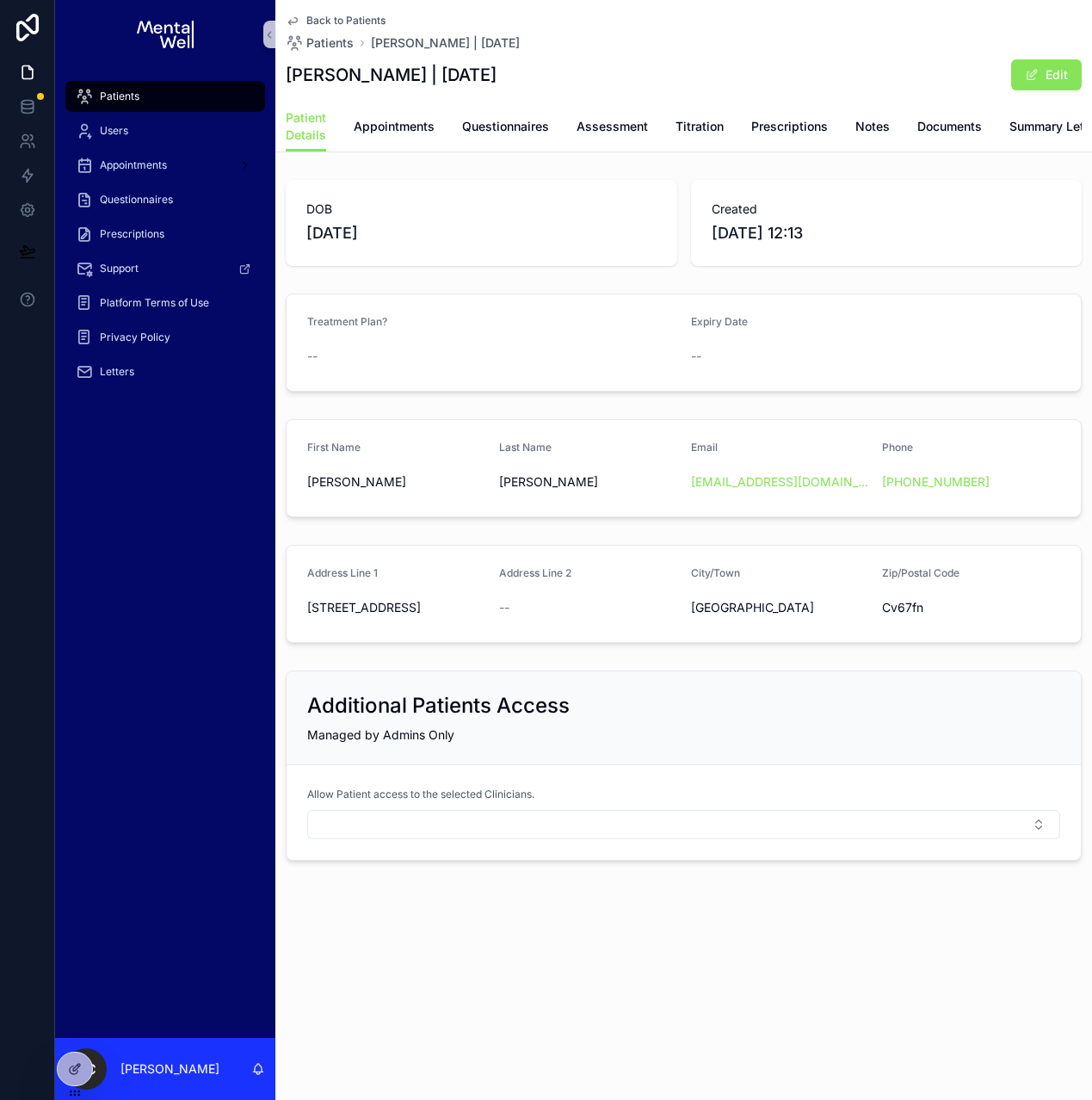
click at [150, 103] on div "Patients" at bounding box center [165, 96] width 179 height 27
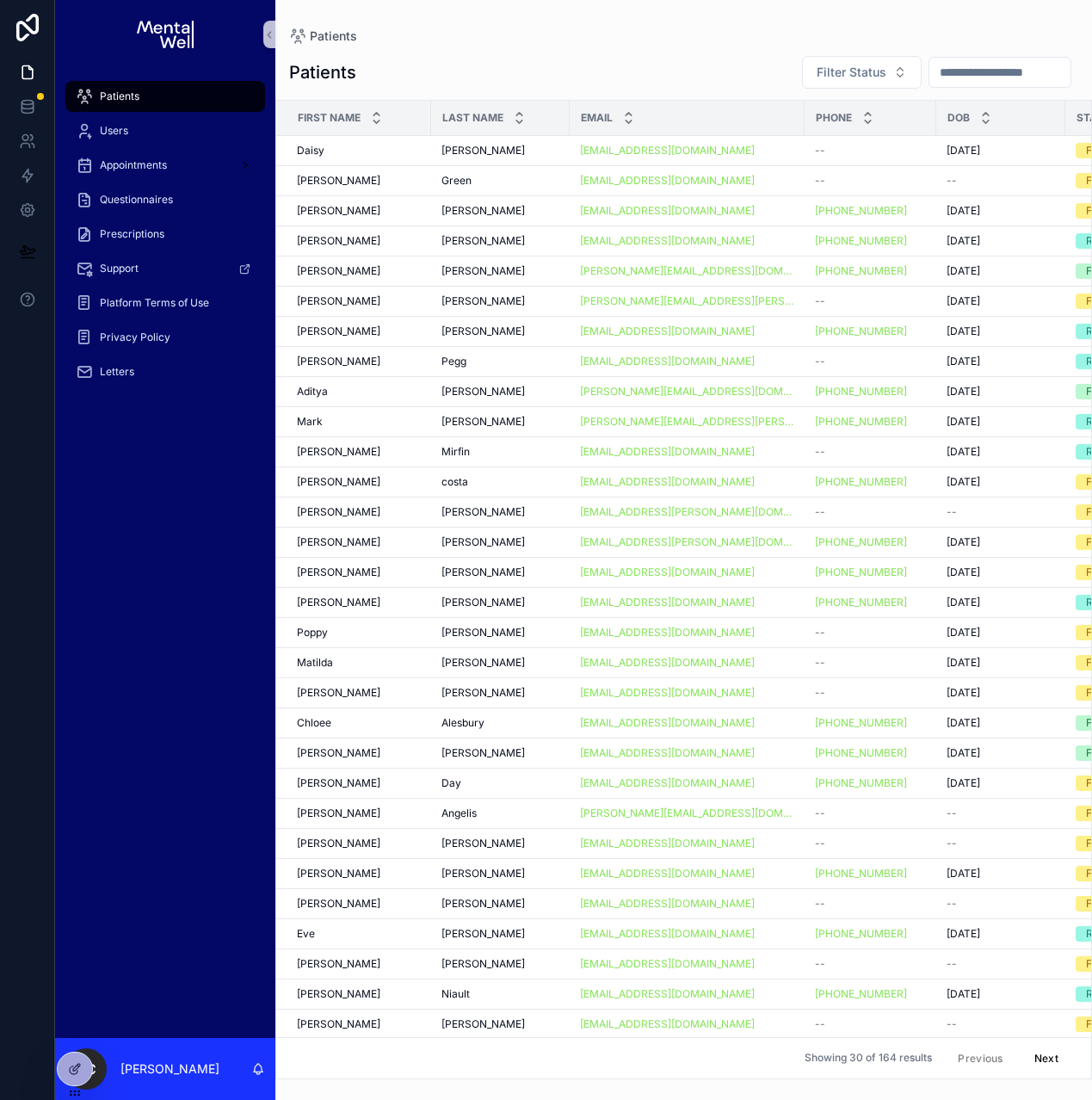
click at [1018, 70] on input "scrollable content" at bounding box center [1000, 72] width 141 height 25
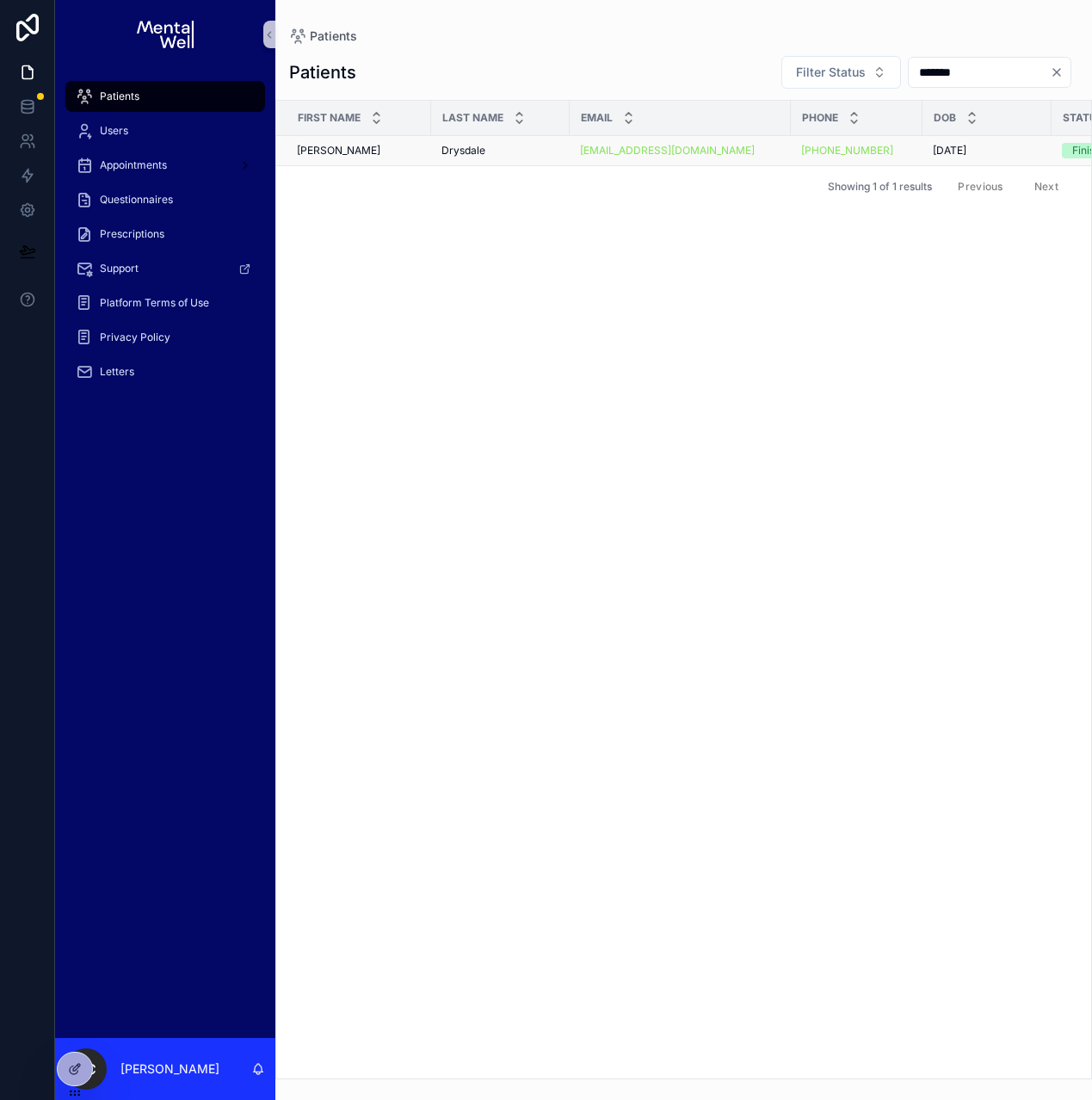
type input "*******"
click at [511, 155] on div "Drysdale Drysdale" at bounding box center [500, 150] width 118 height 14
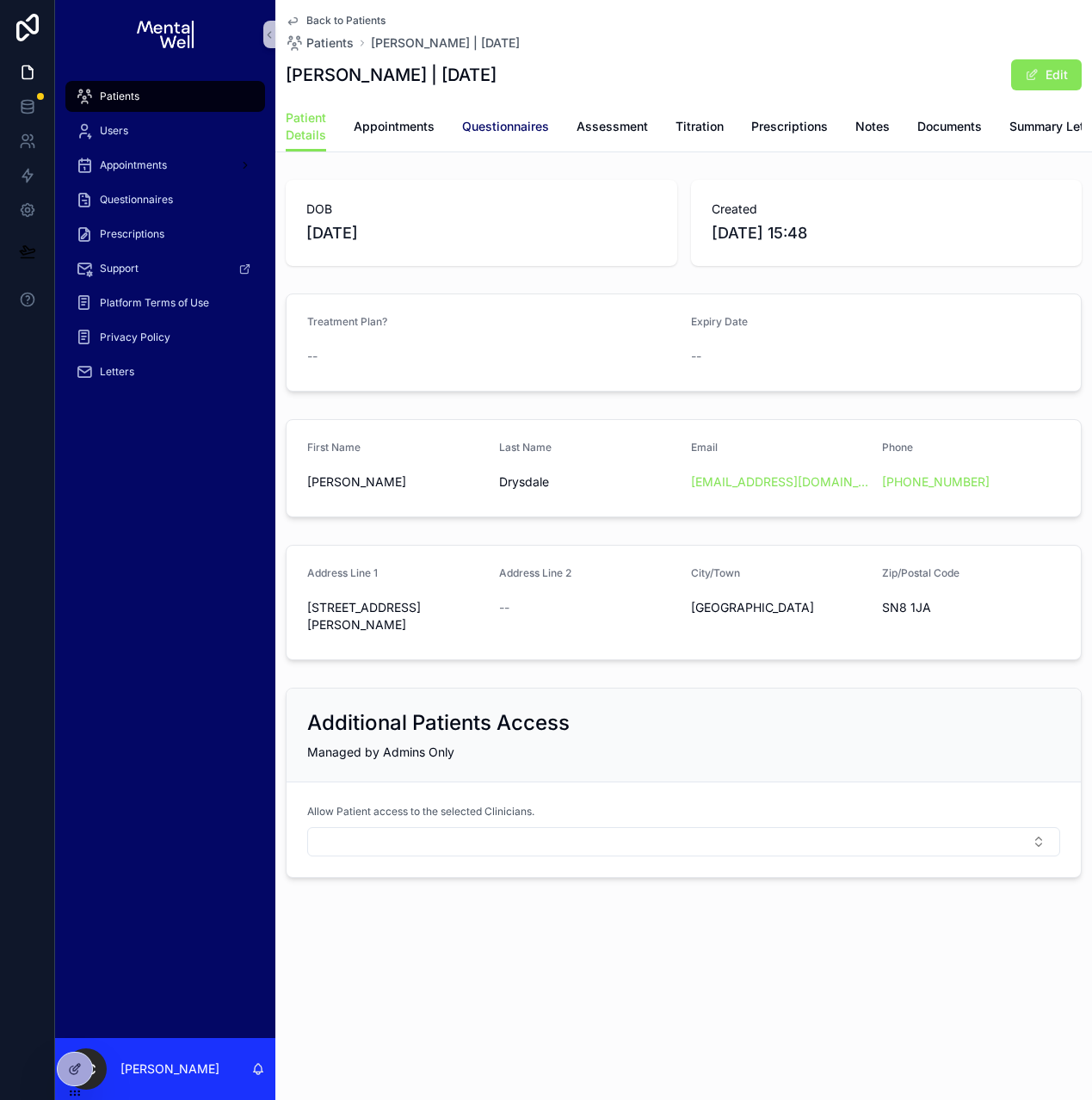
click at [503, 129] on span "Questionnaires" at bounding box center [505, 127] width 87 height 18
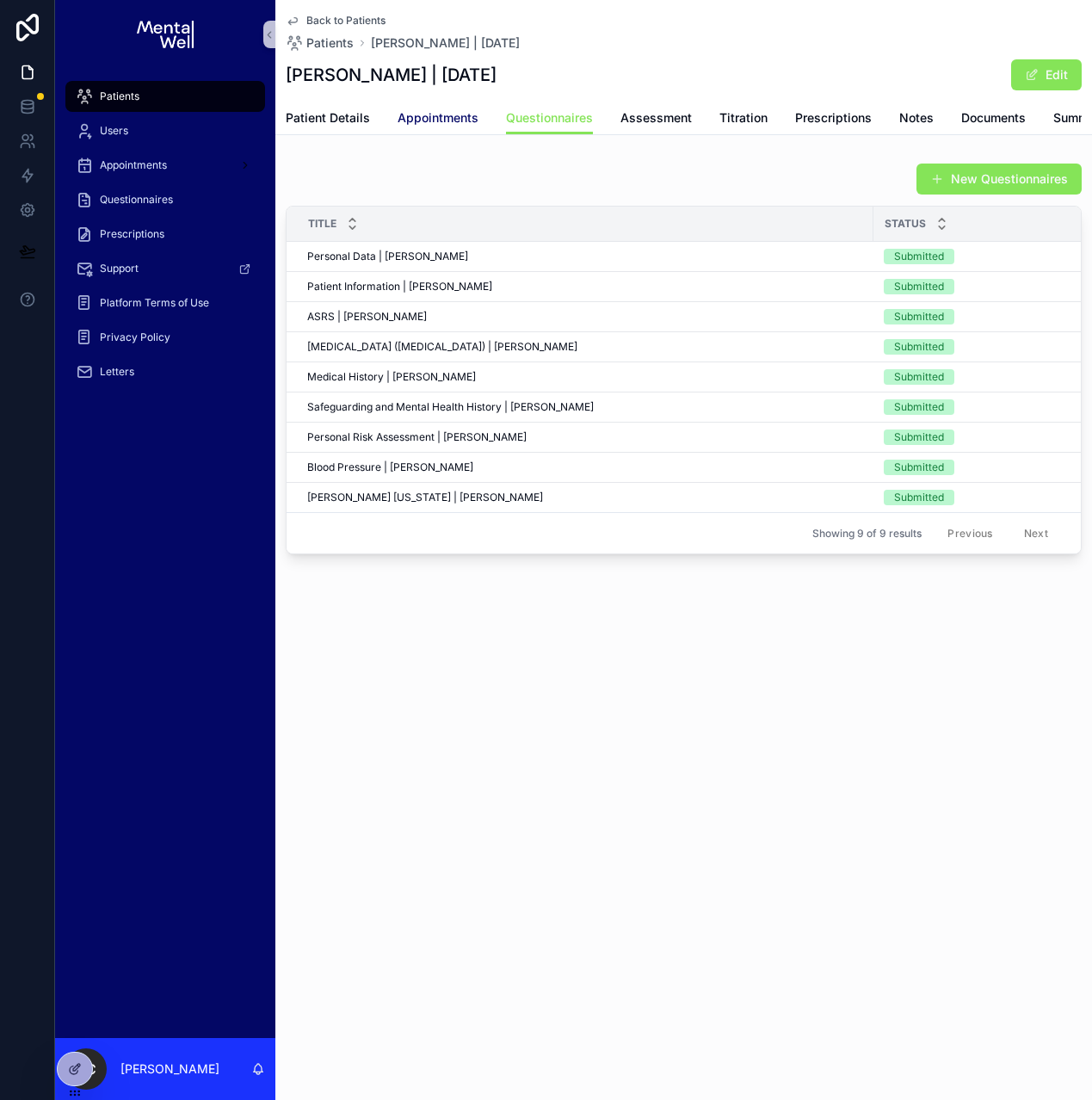
click at [418, 123] on span "Appointments" at bounding box center [438, 118] width 80 height 18
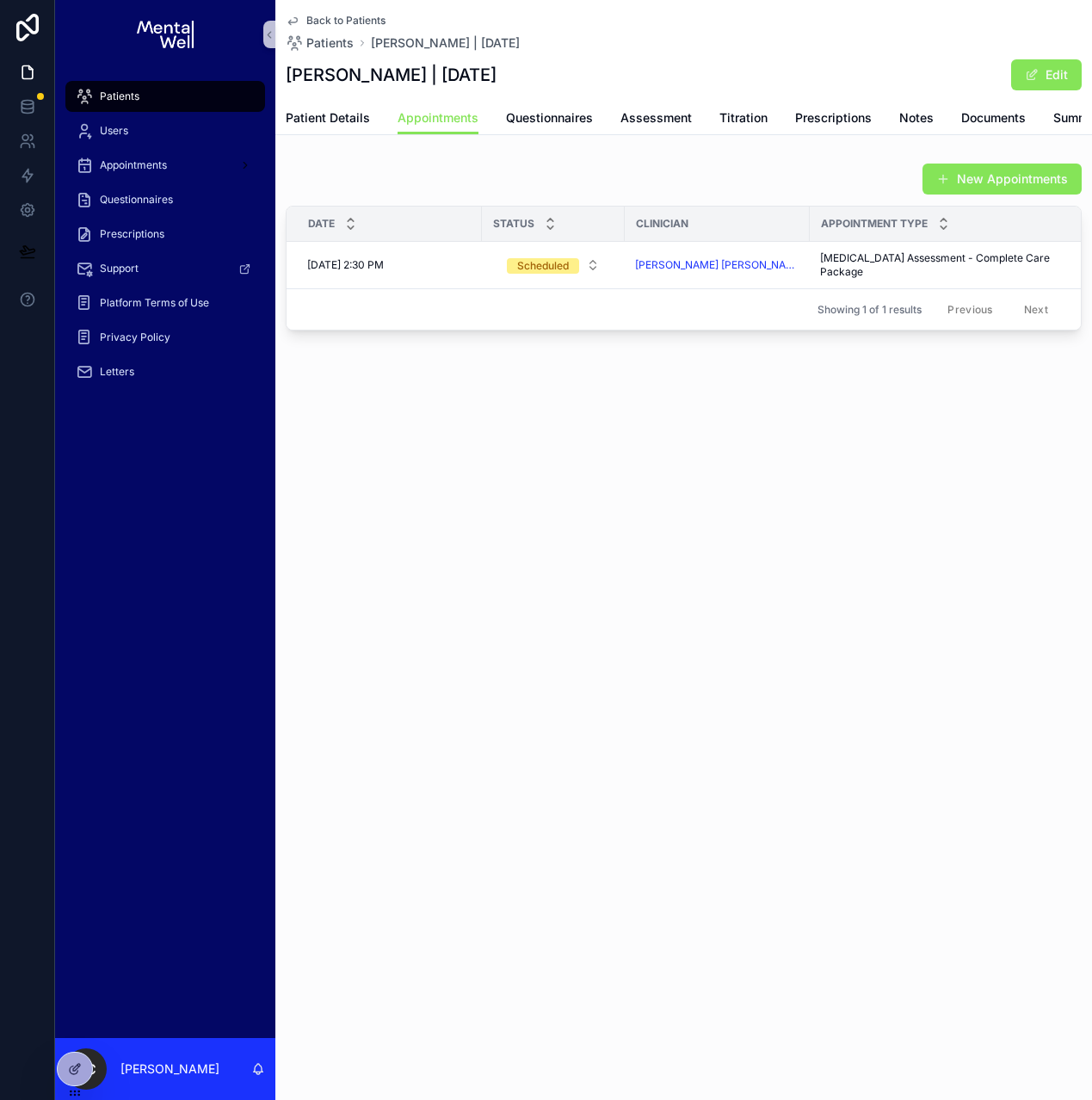
scroll to position [0, 137]
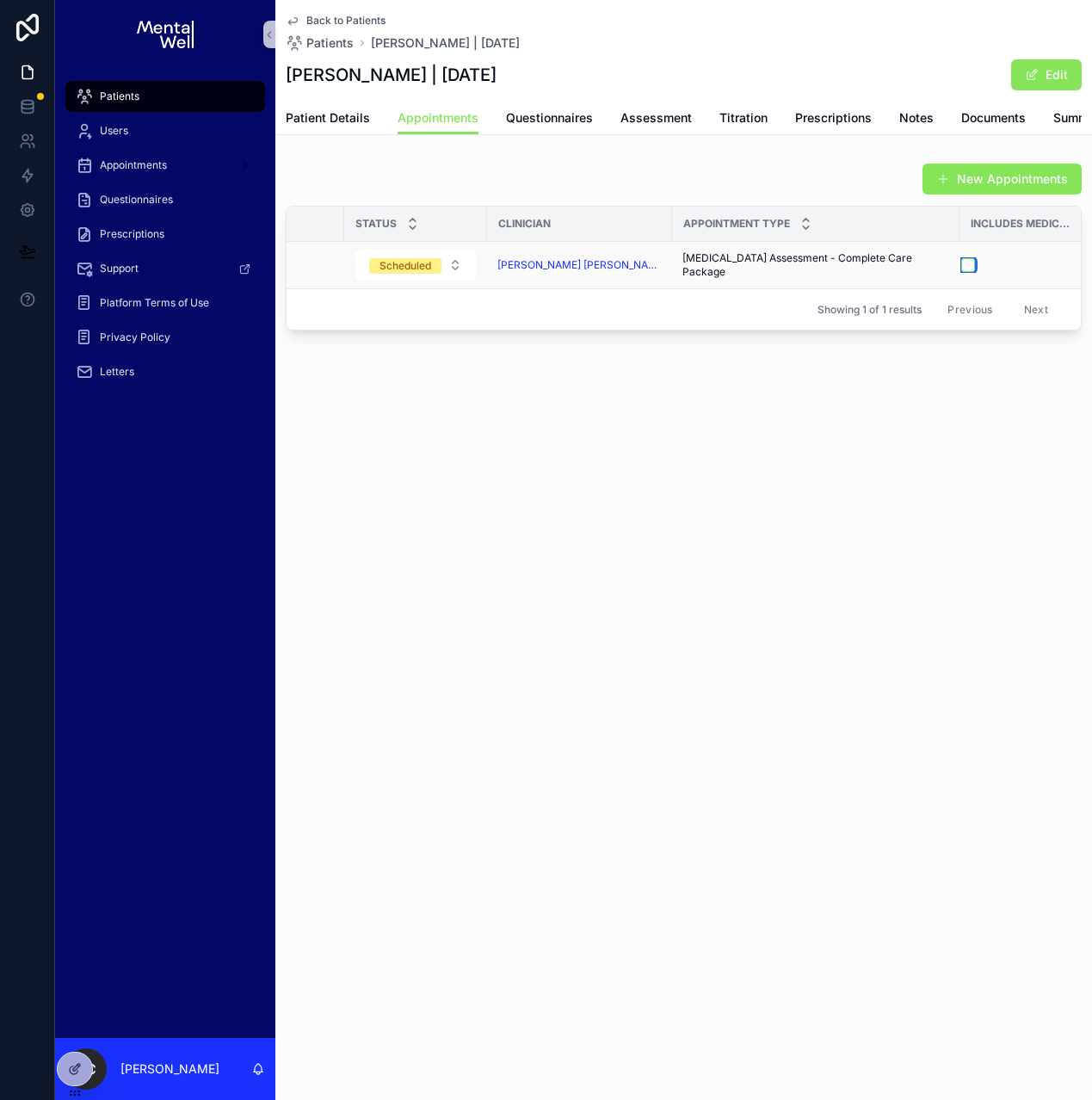
click at [962, 272] on button "scrollable content" at bounding box center [968, 265] width 14 height 14
click at [315, 109] on span "Patient Details" at bounding box center [328, 118] width 84 height 18
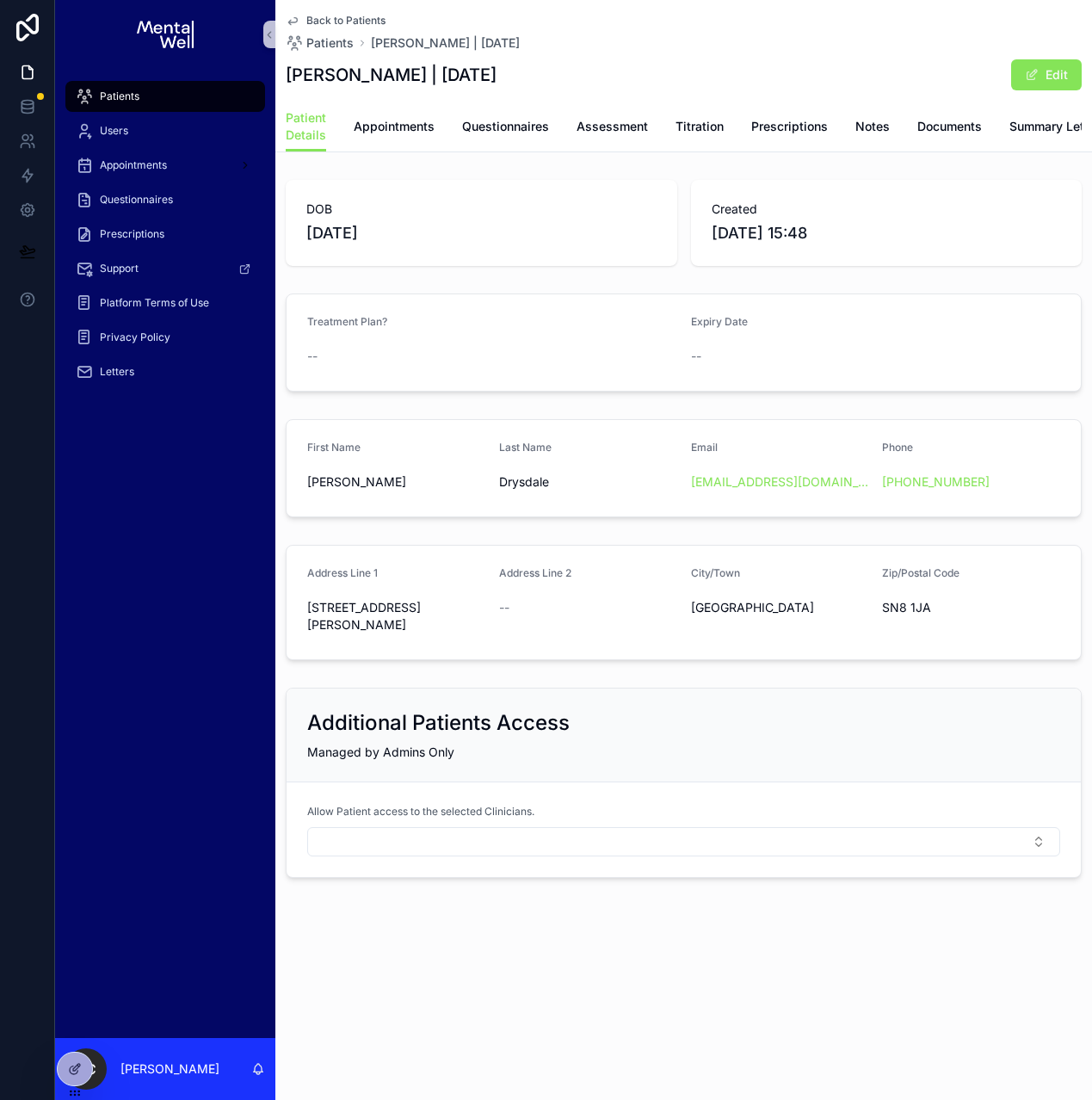
click at [187, 94] on div "Patients" at bounding box center [165, 96] width 179 height 27
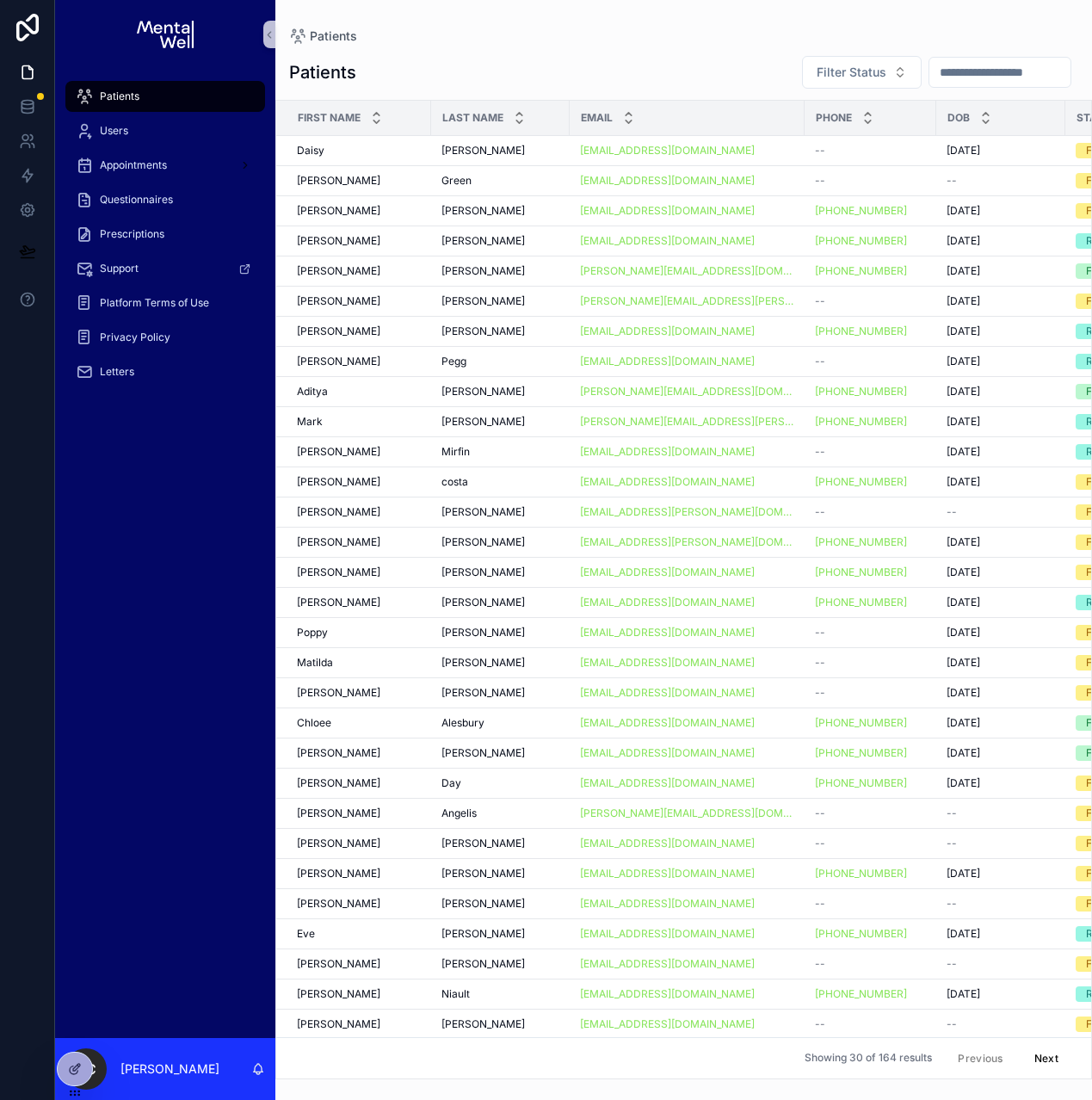
click at [993, 80] on input "scrollable content" at bounding box center [1000, 72] width 141 height 25
type input "*****"
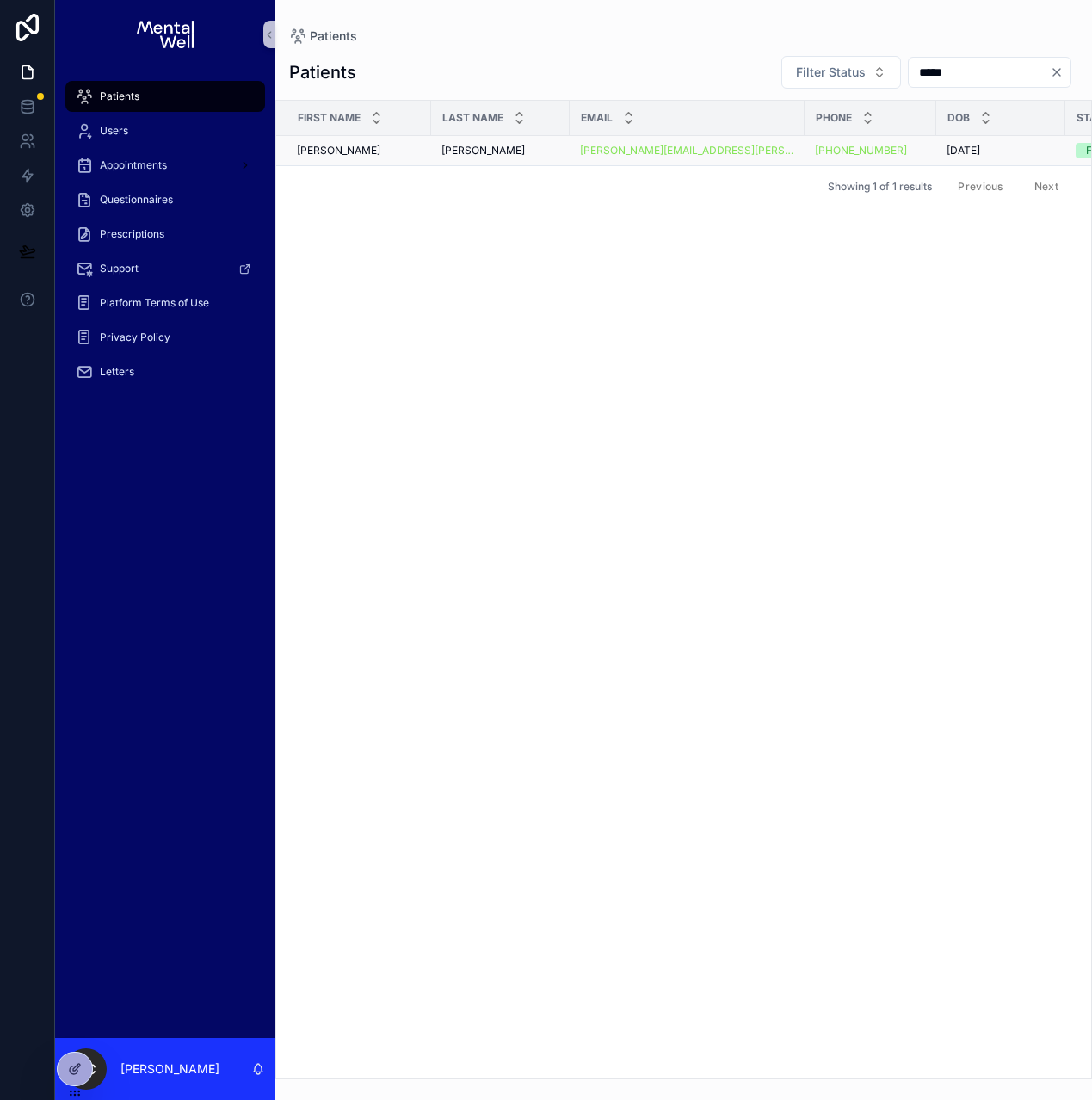
click at [497, 154] on div "[PERSON_NAME]" at bounding box center [500, 150] width 118 height 14
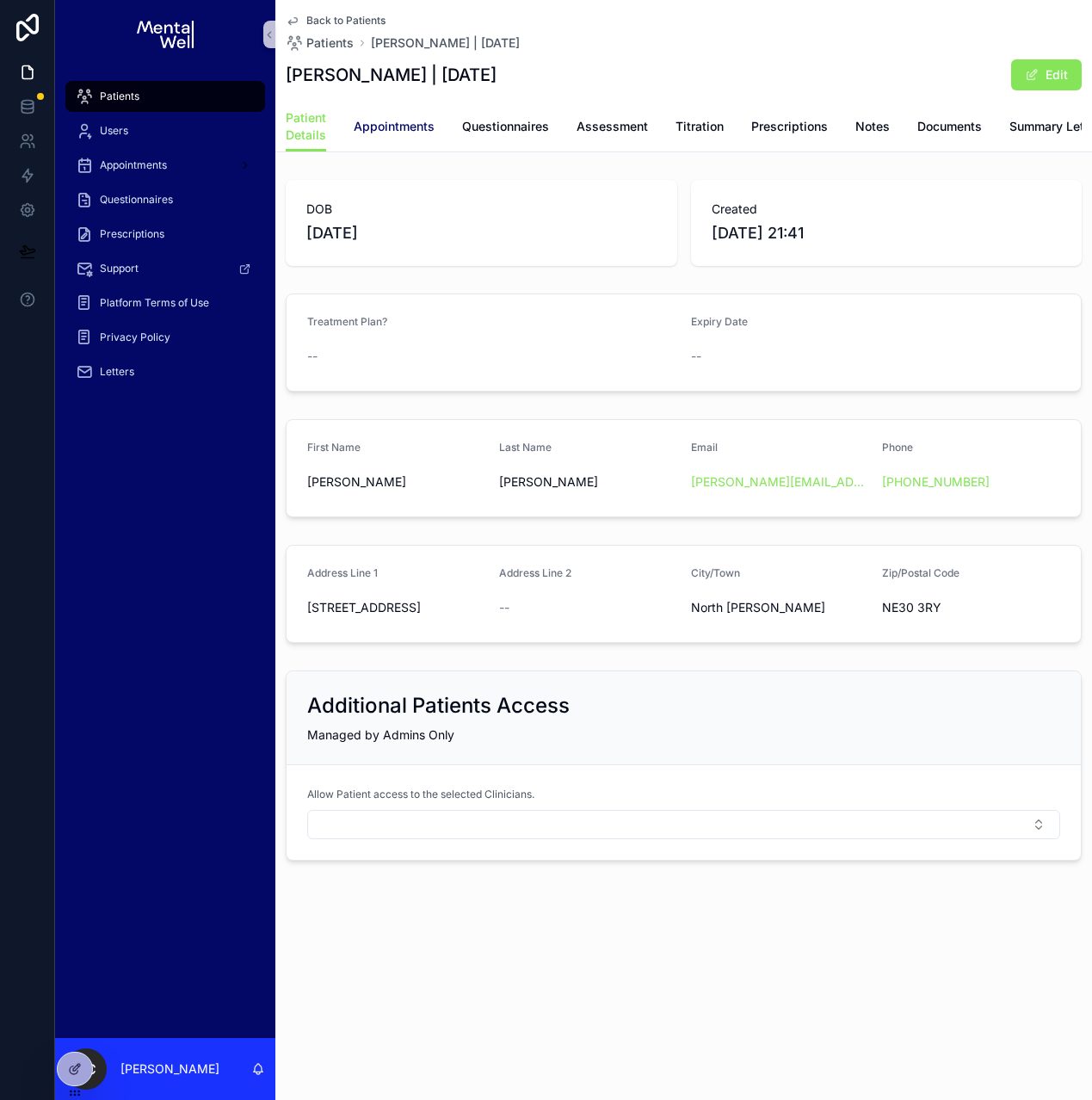
click at [430, 132] on span "Appointments" at bounding box center [393, 127] width 80 height 18
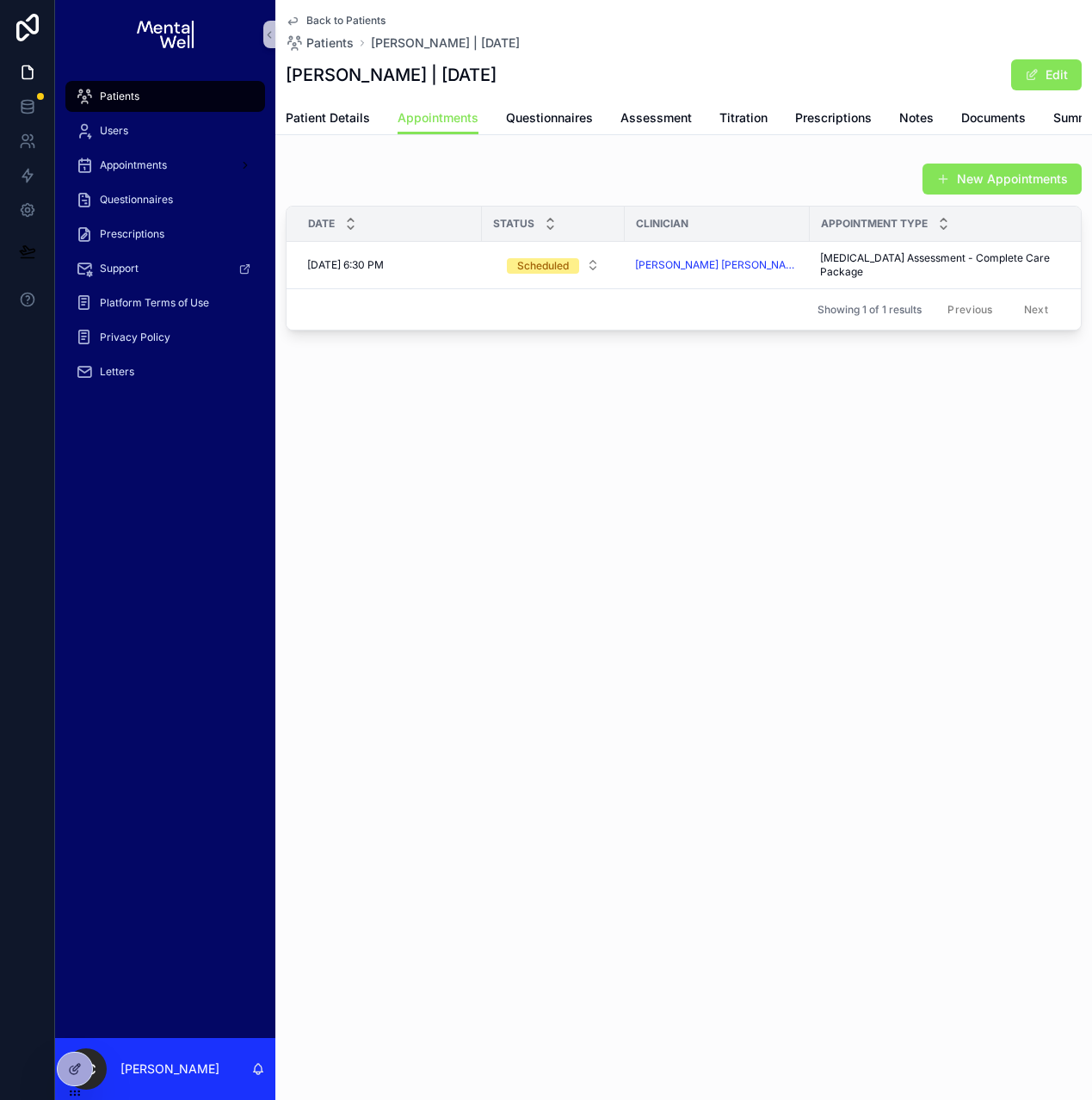
scroll to position [0, 137]
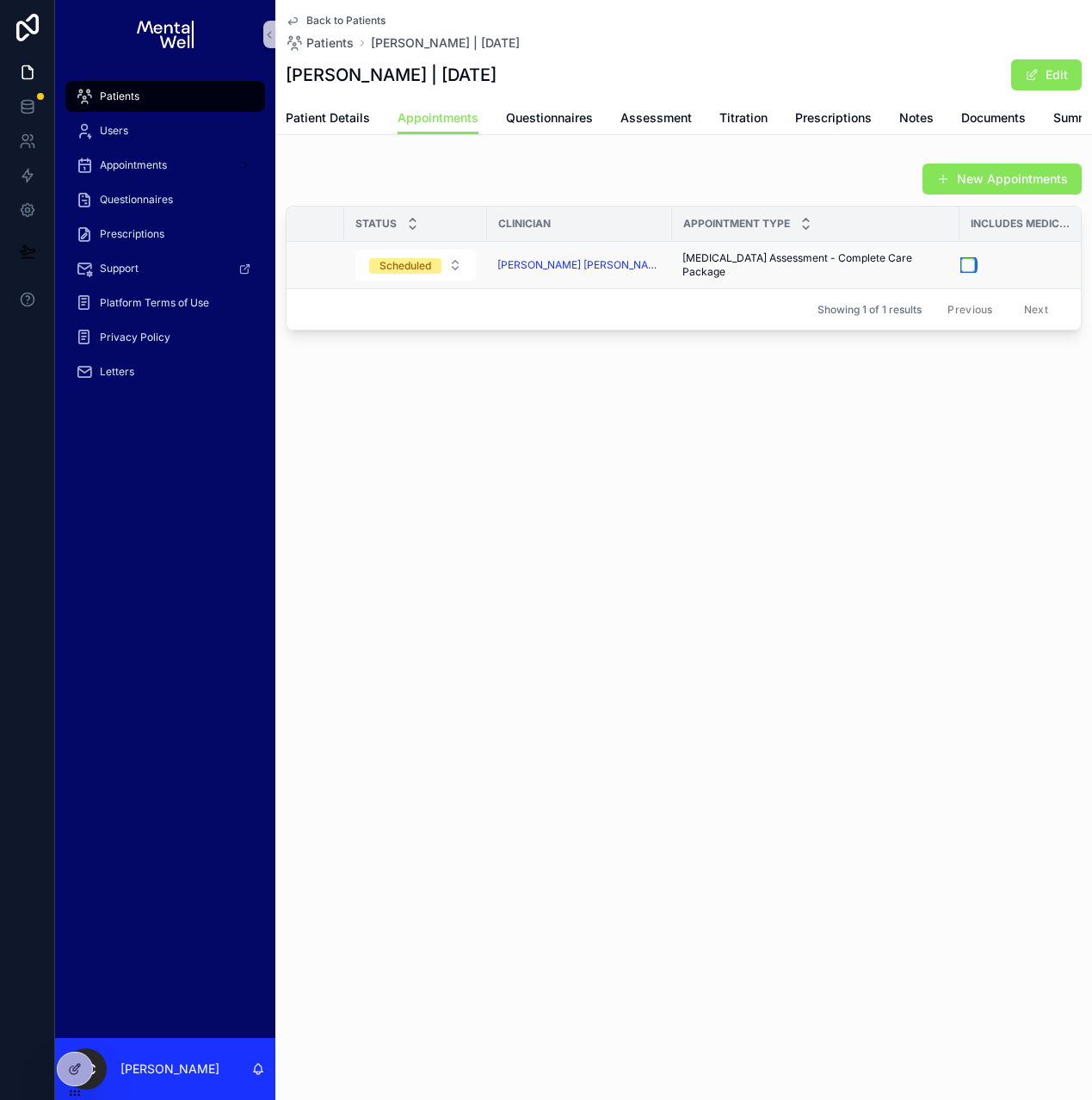
click at [962, 272] on button "scrollable content" at bounding box center [968, 265] width 14 height 14
click at [134, 235] on span "Prescriptions" at bounding box center [132, 235] width 65 height 14
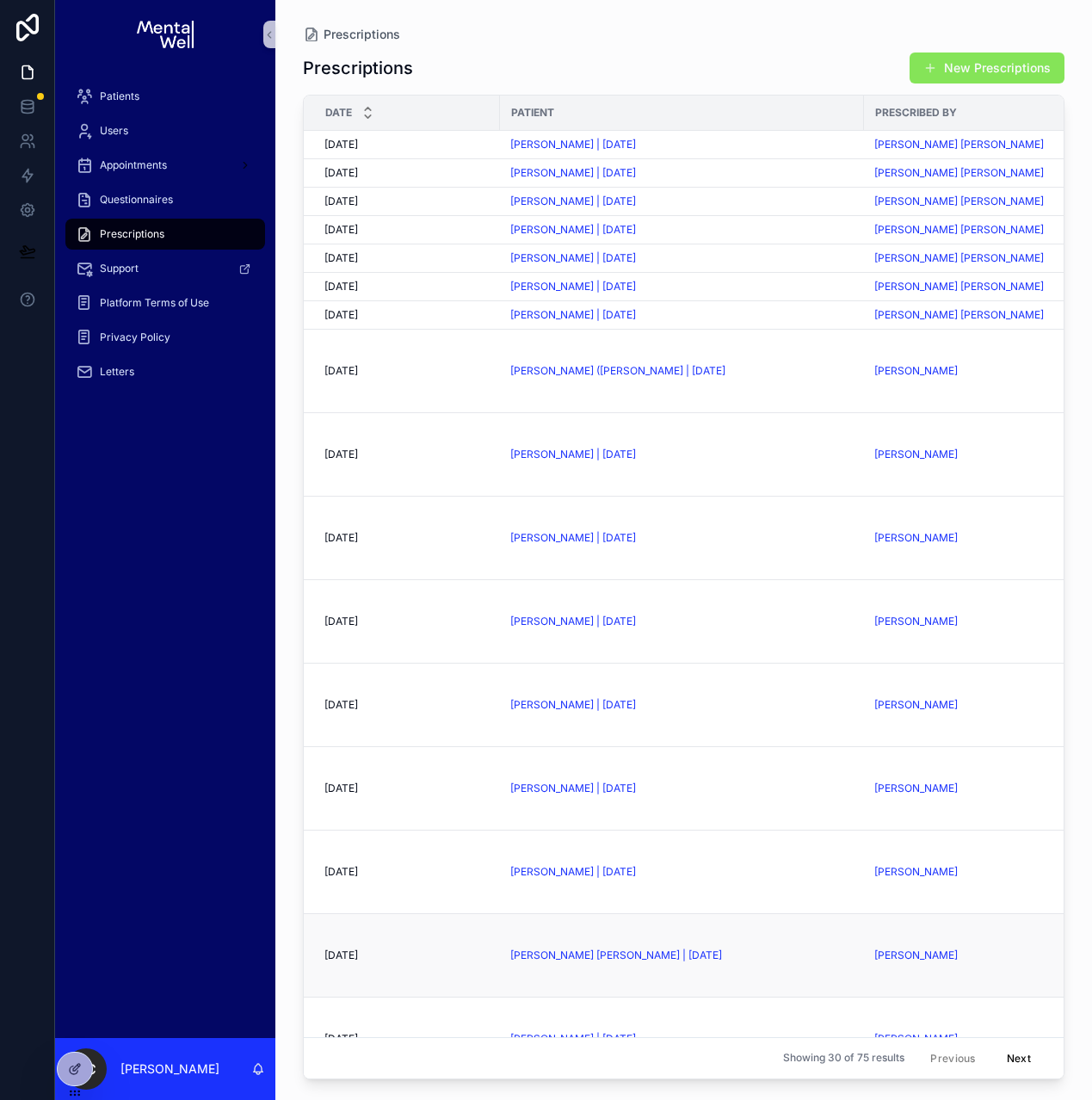
scroll to position [0, 325]
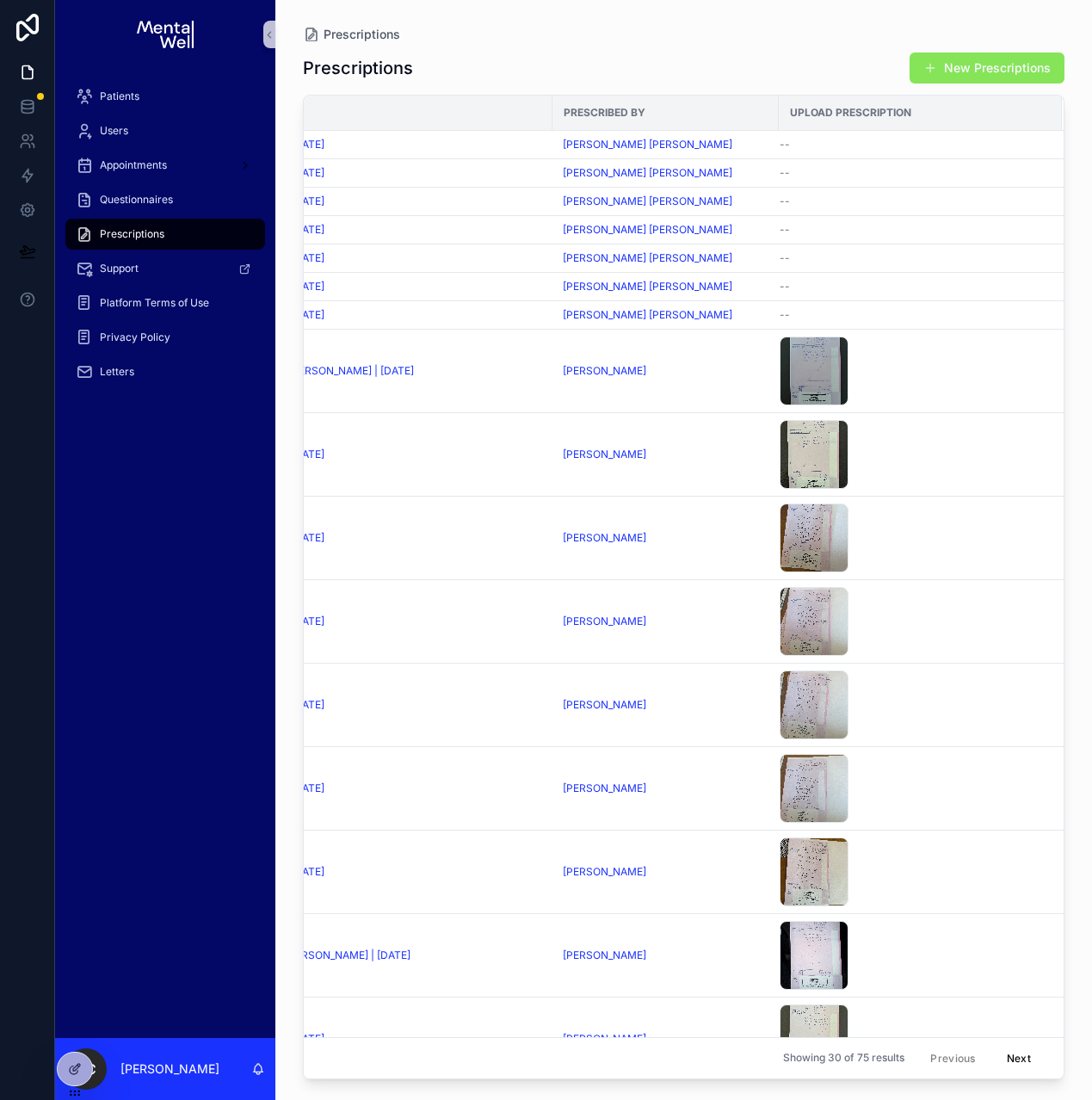
click at [745, 109] on div "Prescribed By" at bounding box center [665, 113] width 225 height 27
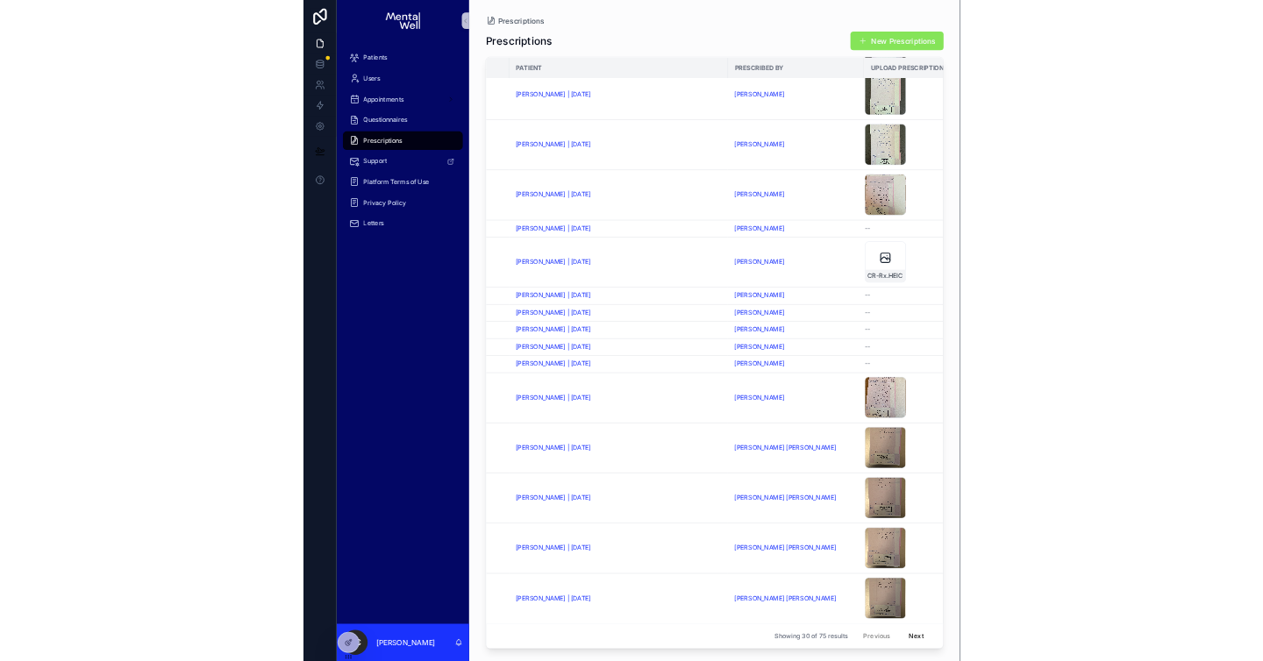
scroll to position [852, 161]
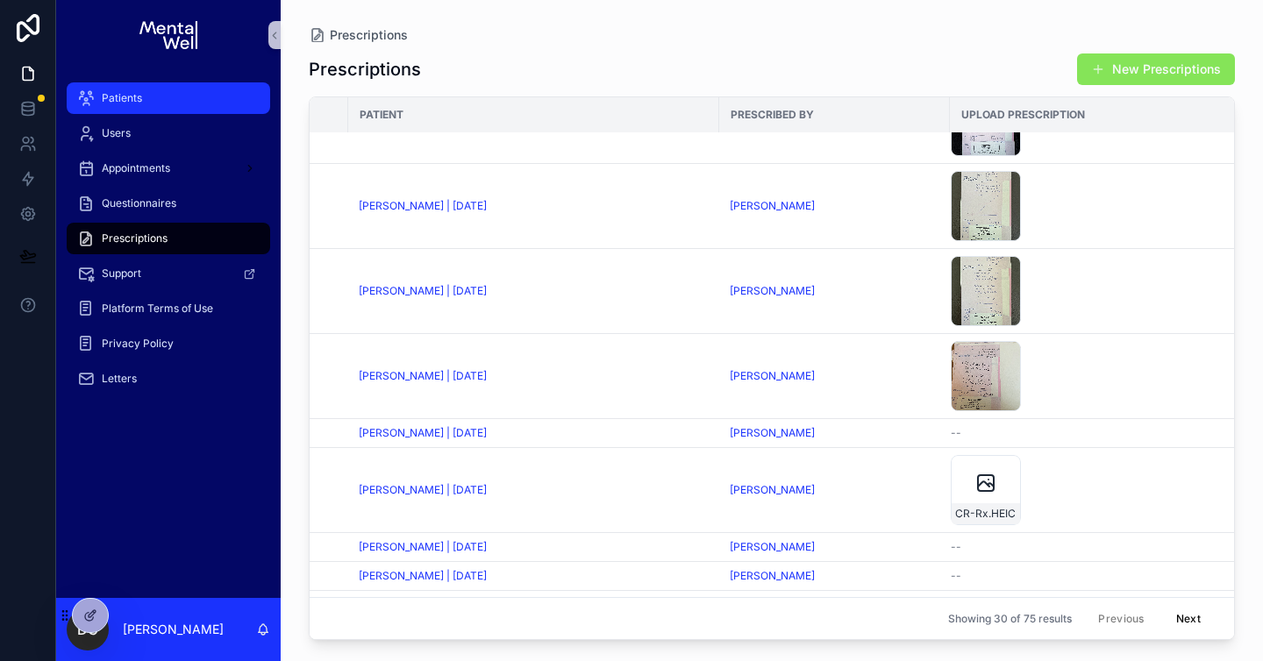
click at [131, 100] on span "Patients" at bounding box center [122, 98] width 40 height 14
click at [109, 99] on span "Patients" at bounding box center [122, 98] width 40 height 14
click at [133, 99] on span "Patients" at bounding box center [122, 98] width 40 height 14
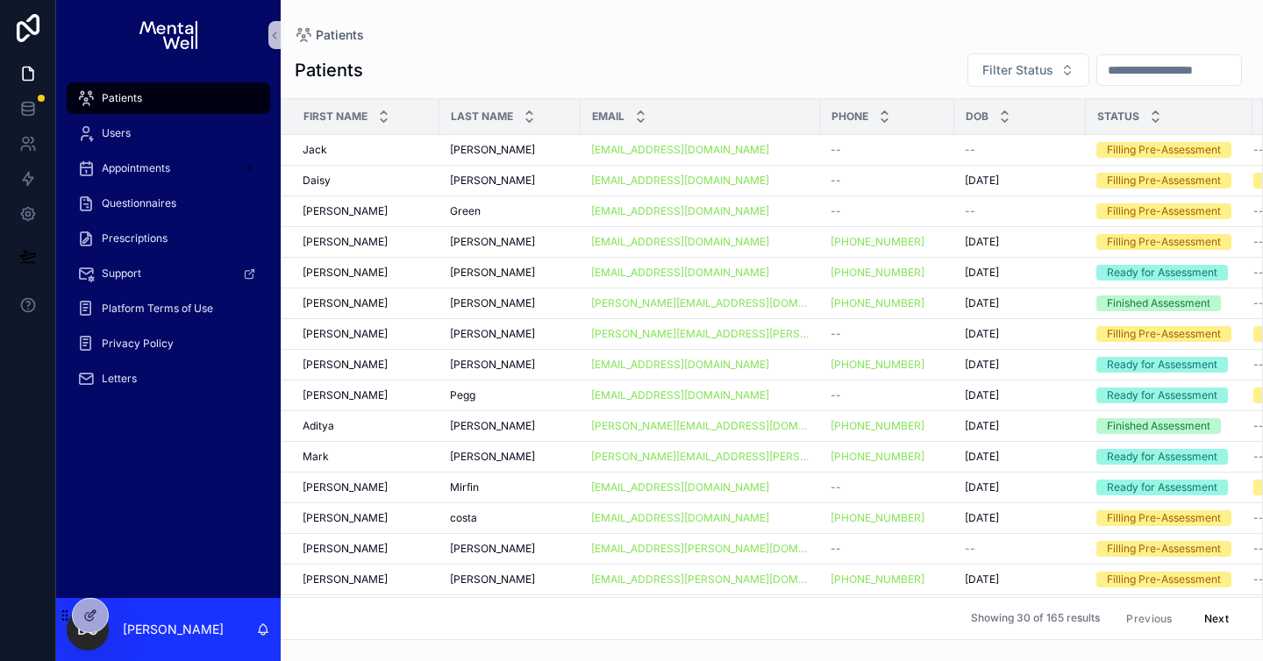
click at [1097, 70] on input "scrollable content" at bounding box center [1169, 70] width 144 height 25
type input "*****"
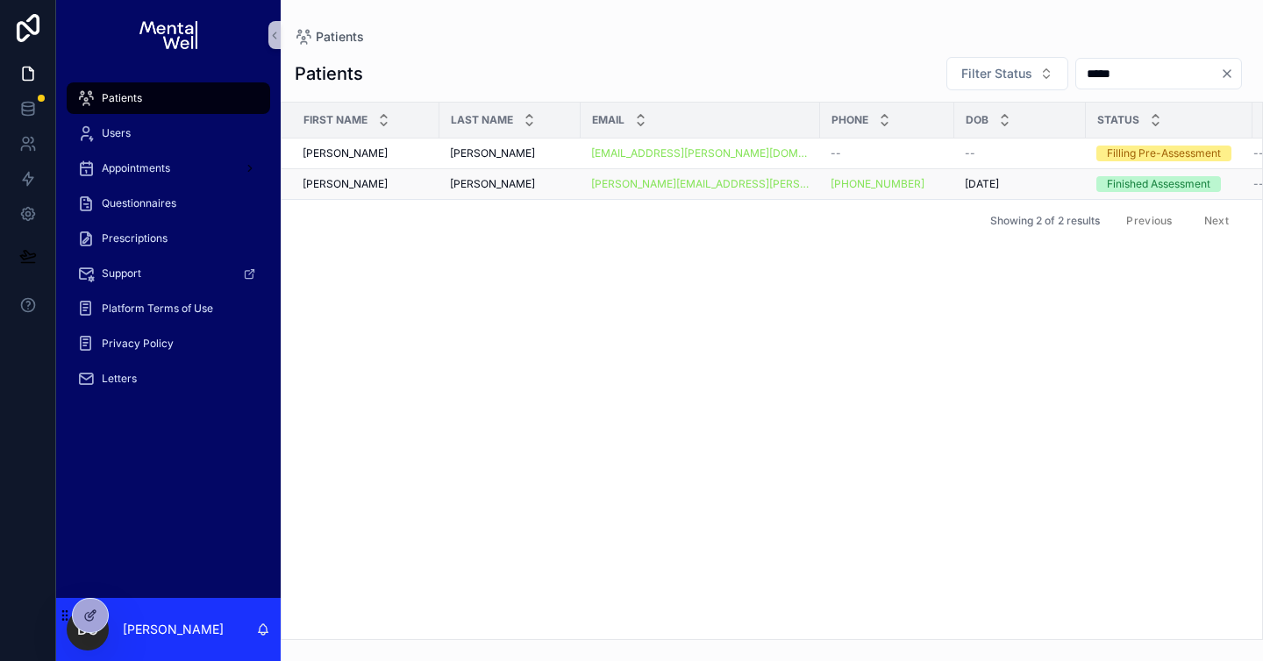
click at [403, 181] on div "[PERSON_NAME] [PERSON_NAME]" at bounding box center [366, 184] width 126 height 14
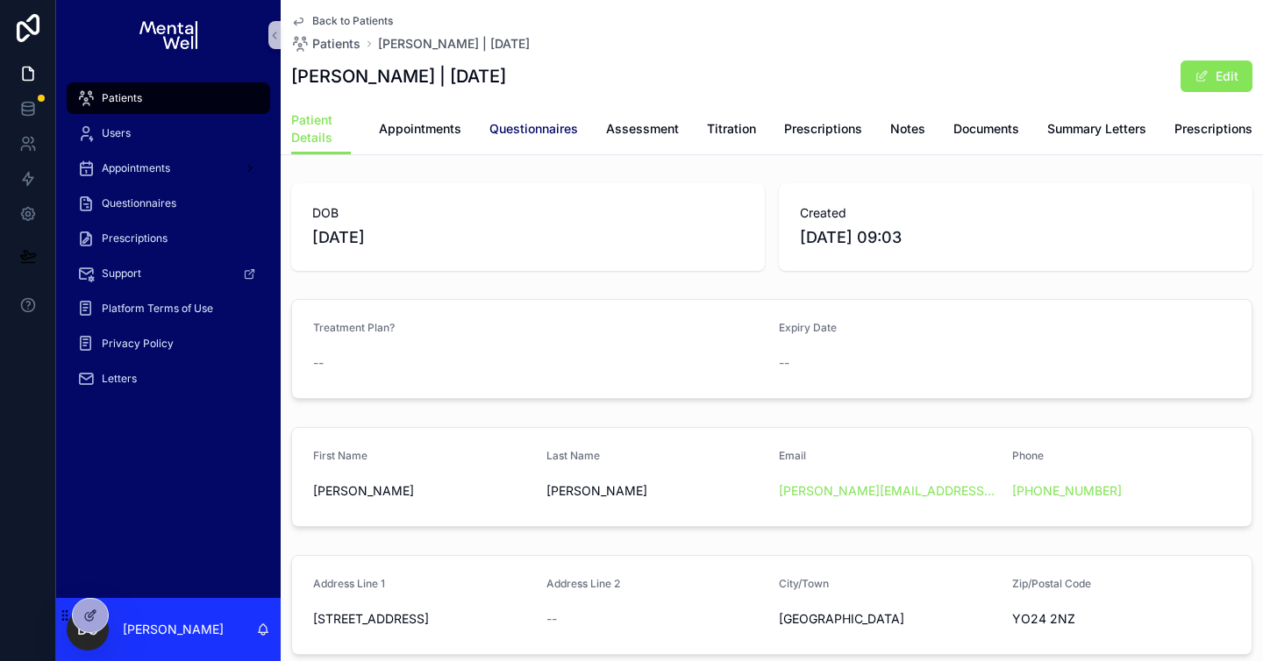
click at [540, 135] on span "Questionnaires" at bounding box center [533, 129] width 89 height 18
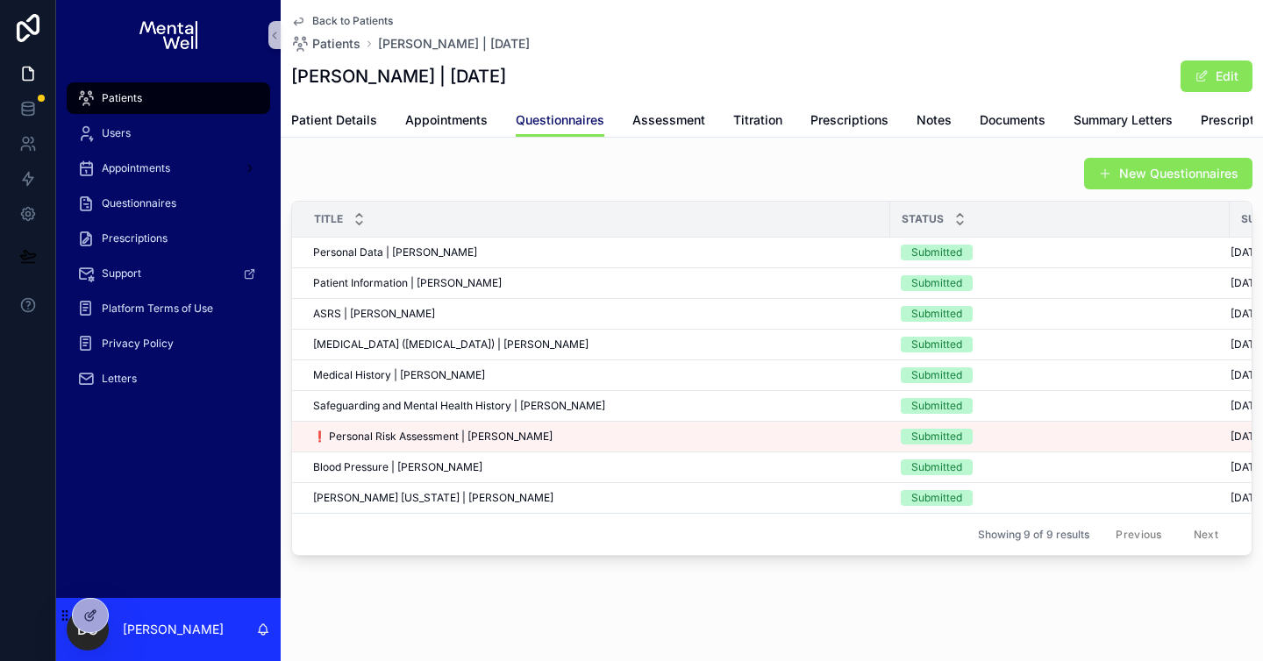
scroll to position [12, 0]
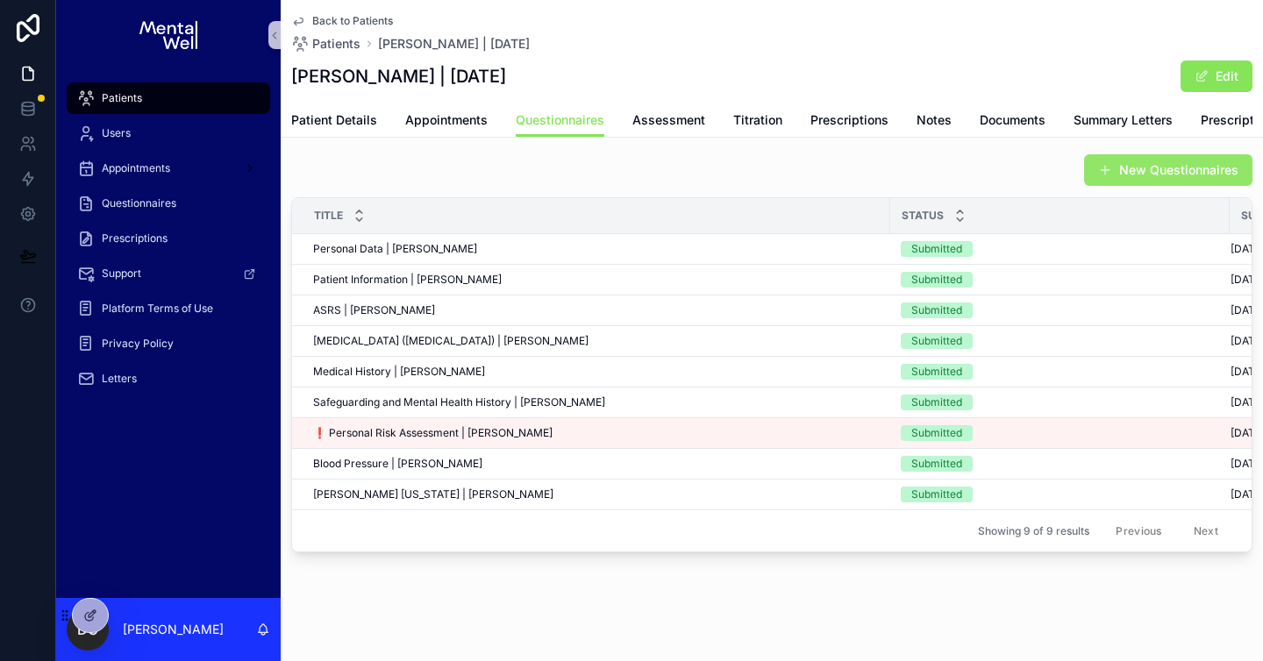
click at [1084, 186] on button "New Questionnaires" at bounding box center [1168, 170] width 168 height 32
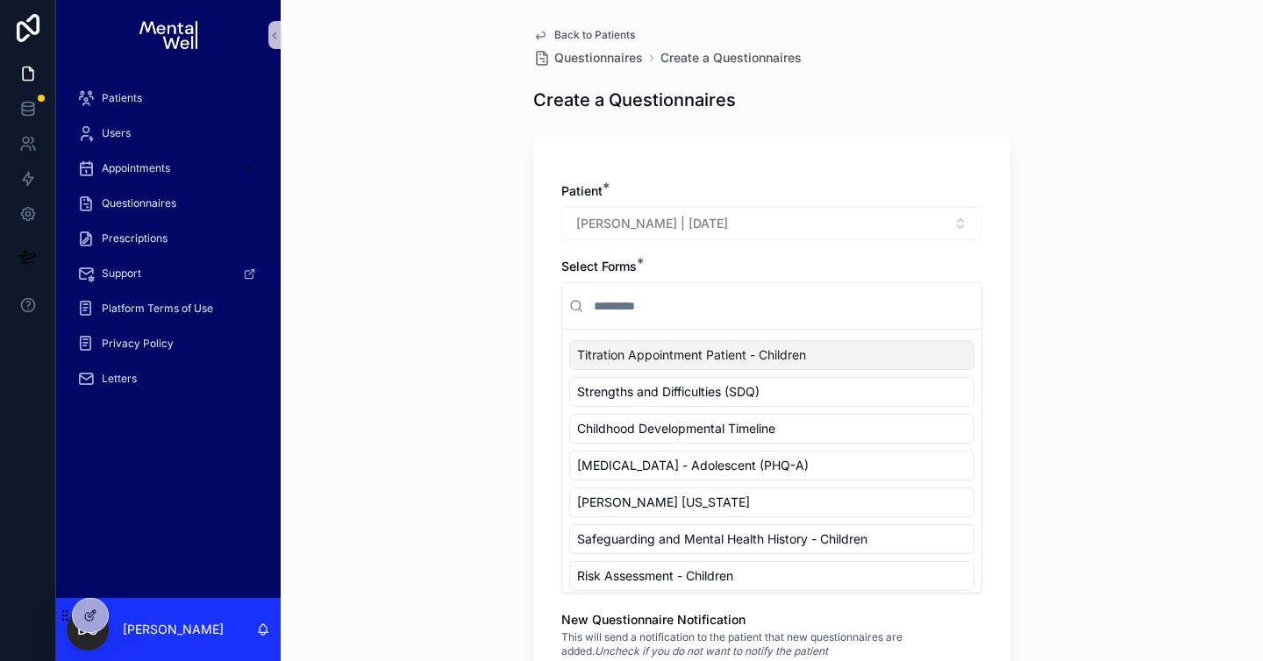
click at [677, 308] on input "scrollable content" at bounding box center [782, 306] width 384 height 32
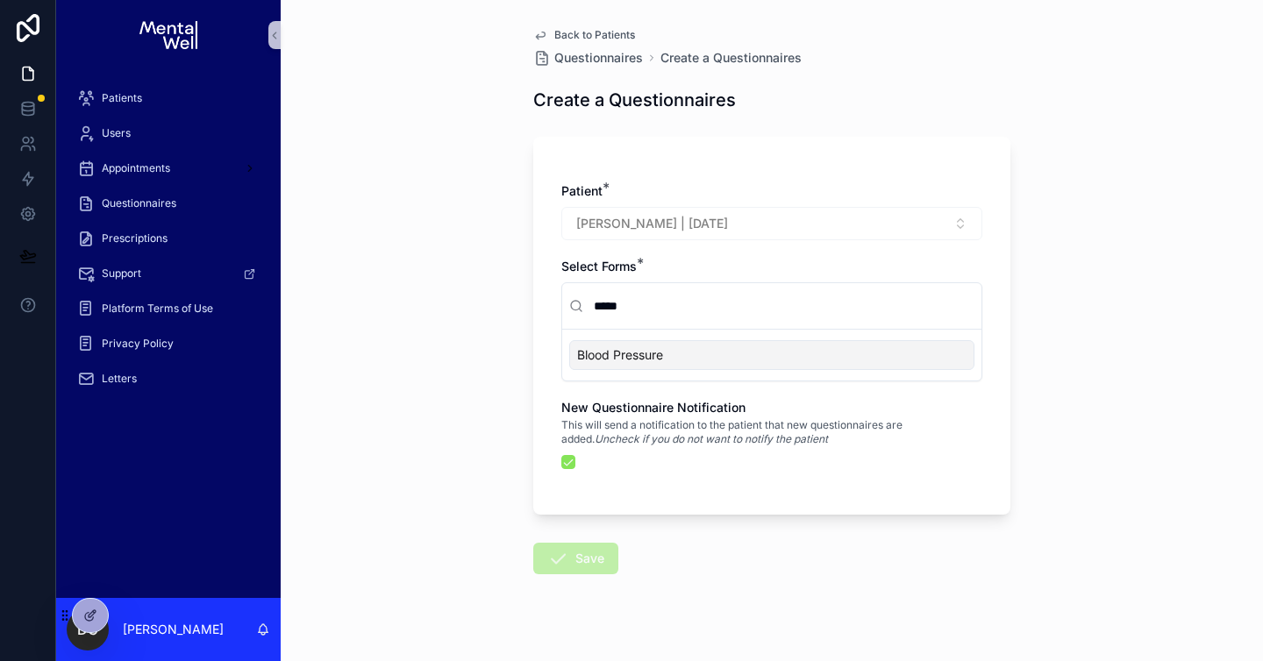
type input "*****"
click at [620, 360] on span "Blood Pressure" at bounding box center [620, 355] width 86 height 18
click at [563, 461] on button "scrollable content" at bounding box center [568, 462] width 14 height 14
click at [561, 553] on icon "scrollable content" at bounding box center [557, 558] width 21 height 21
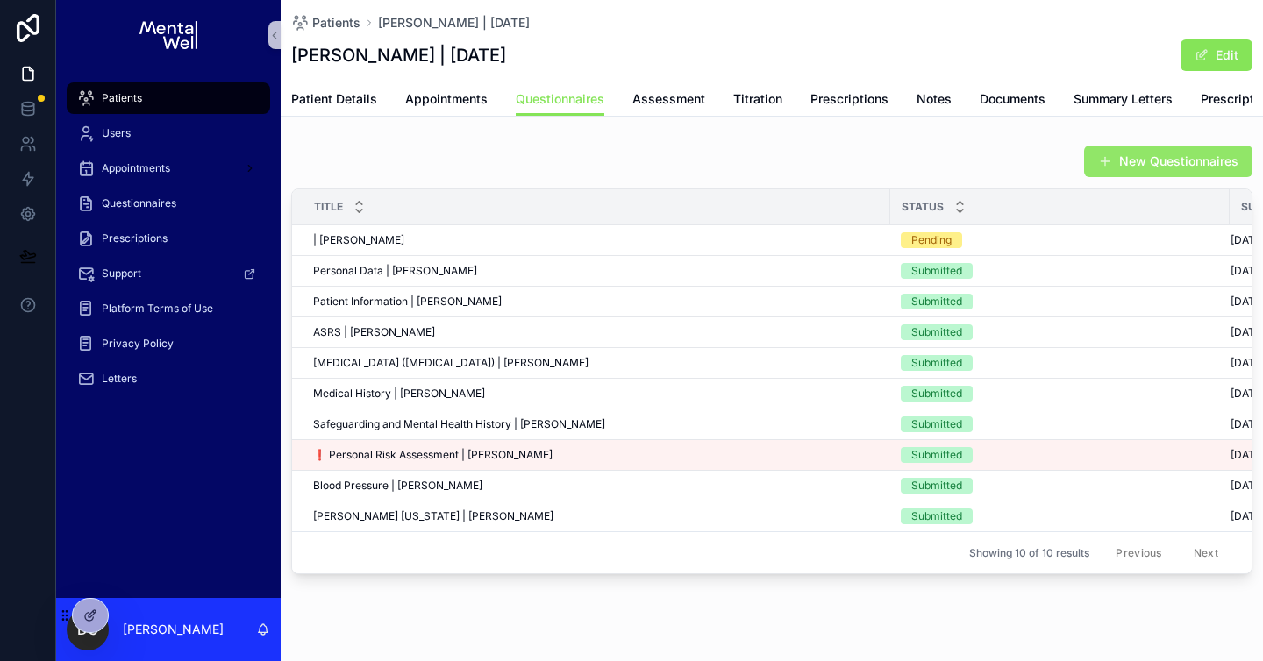
click at [1098, 168] on span "scrollable content" at bounding box center [1105, 161] width 14 height 14
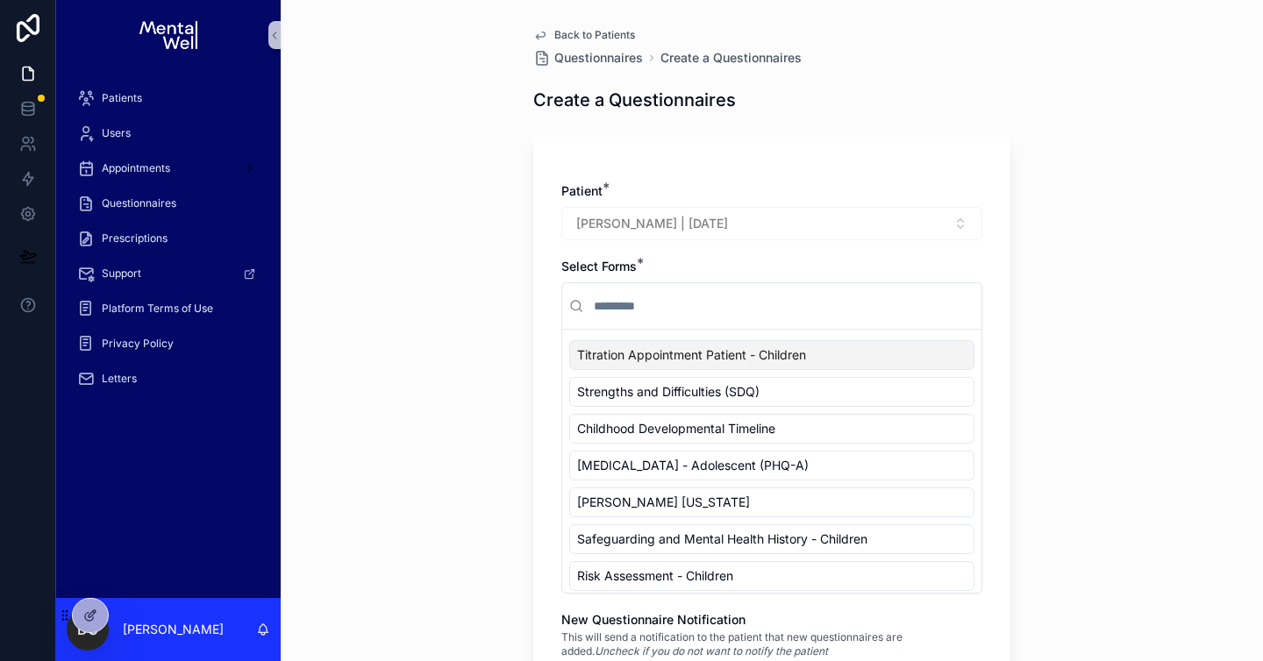
click at [661, 297] on input "scrollable content" at bounding box center [782, 306] width 384 height 32
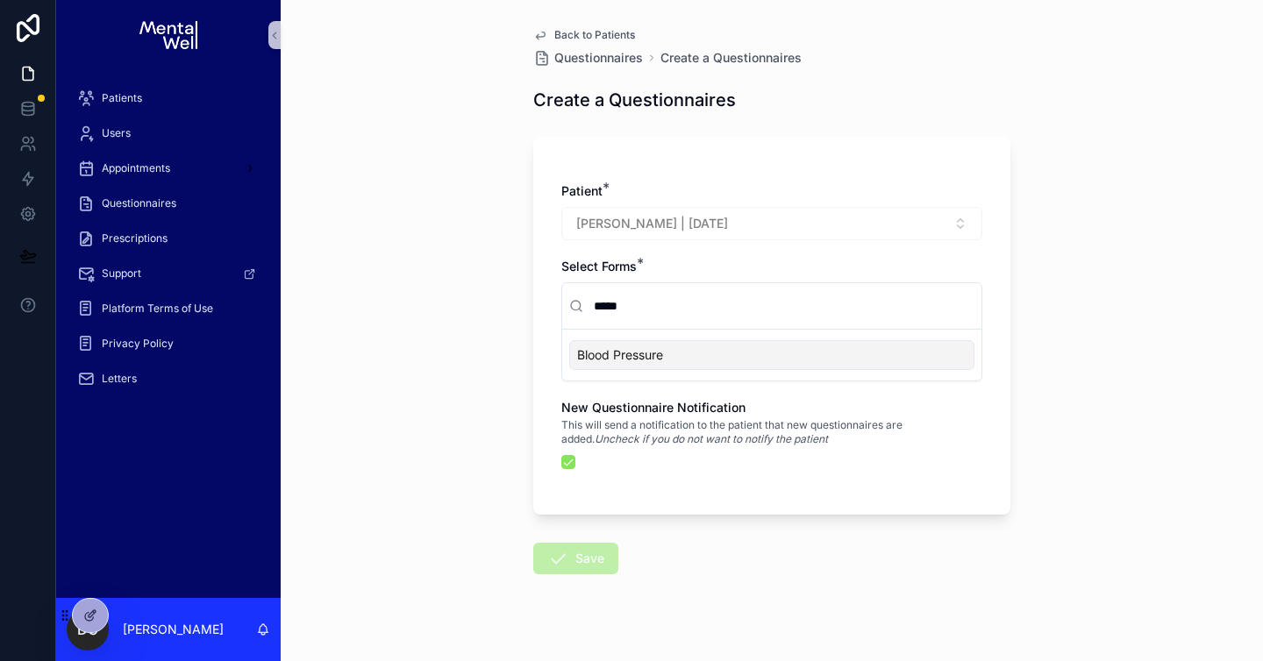
type input "*****"
click at [588, 360] on span "Blood Pressure" at bounding box center [620, 355] width 86 height 18
click at [561, 459] on button "scrollable content" at bounding box center [568, 462] width 14 height 14
click at [564, 560] on button "Save" at bounding box center [575, 559] width 85 height 32
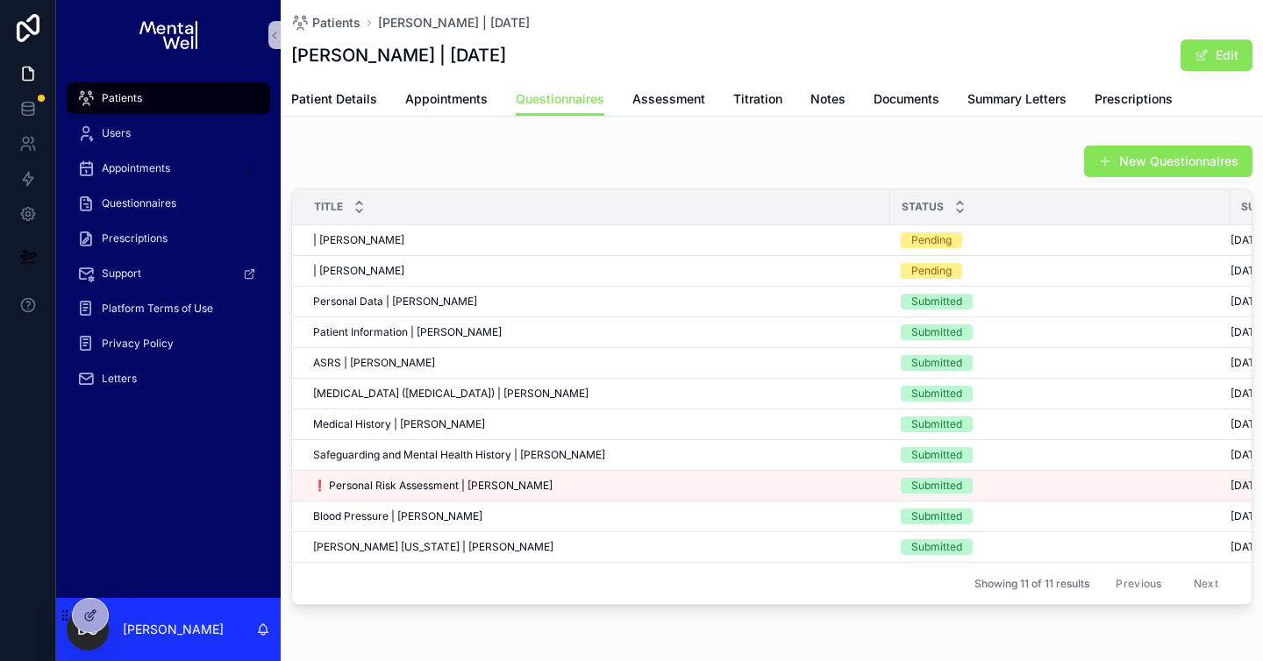
drag, startPoint x: 1086, startPoint y: 158, endPoint x: 1055, endPoint y: 160, distance: 30.8
click at [1098, 158] on span "scrollable content" at bounding box center [1105, 161] width 14 height 14
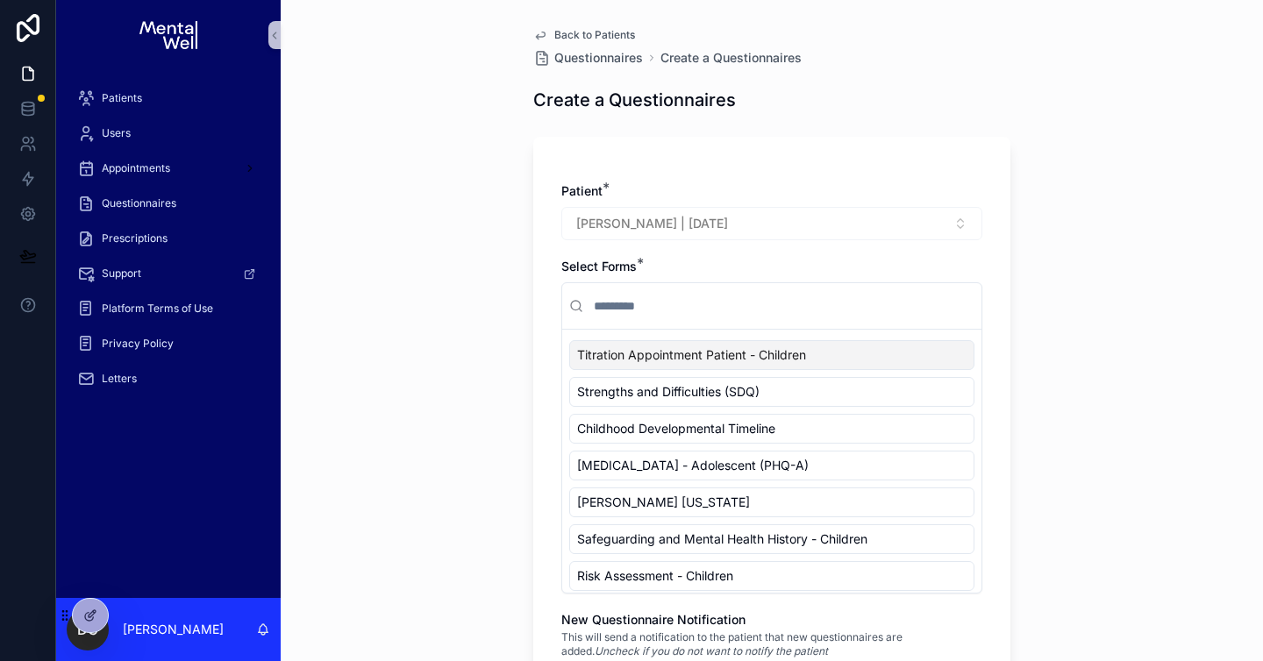
click at [655, 298] on input "scrollable content" at bounding box center [782, 306] width 384 height 32
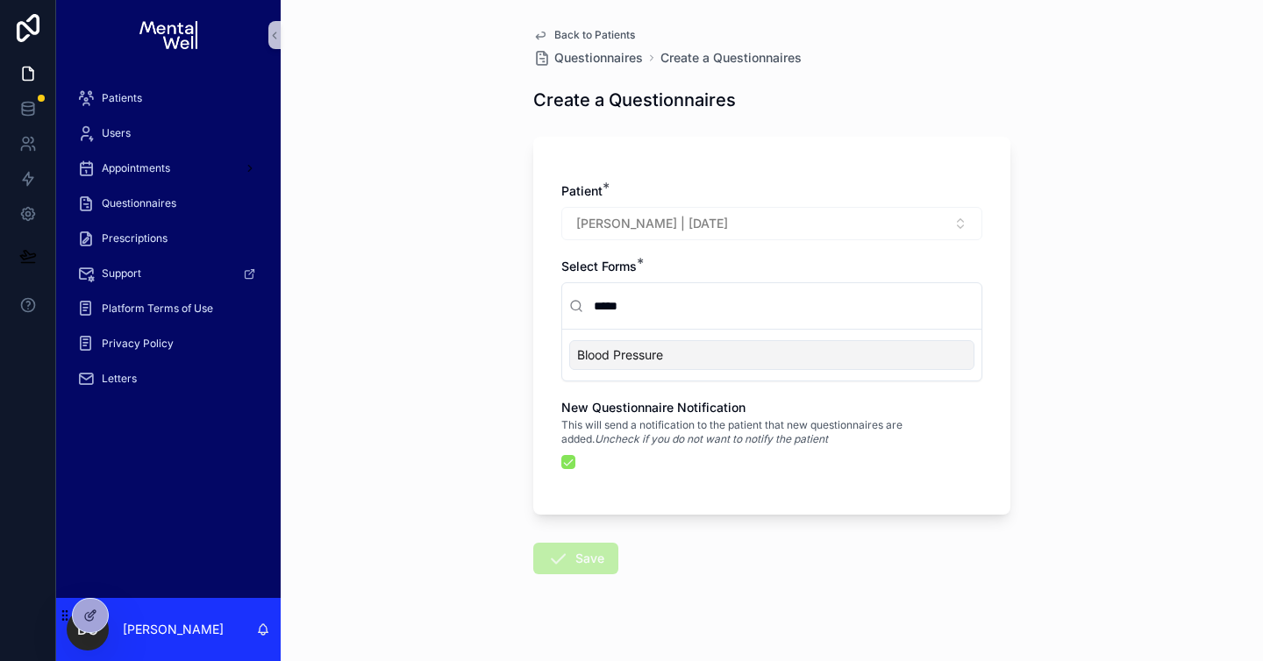
type input "*****"
click at [619, 349] on span "Blood Pressure" at bounding box center [620, 355] width 86 height 18
click at [561, 464] on button "scrollable content" at bounding box center [568, 462] width 14 height 14
click at [560, 570] on button "Save" at bounding box center [575, 559] width 85 height 32
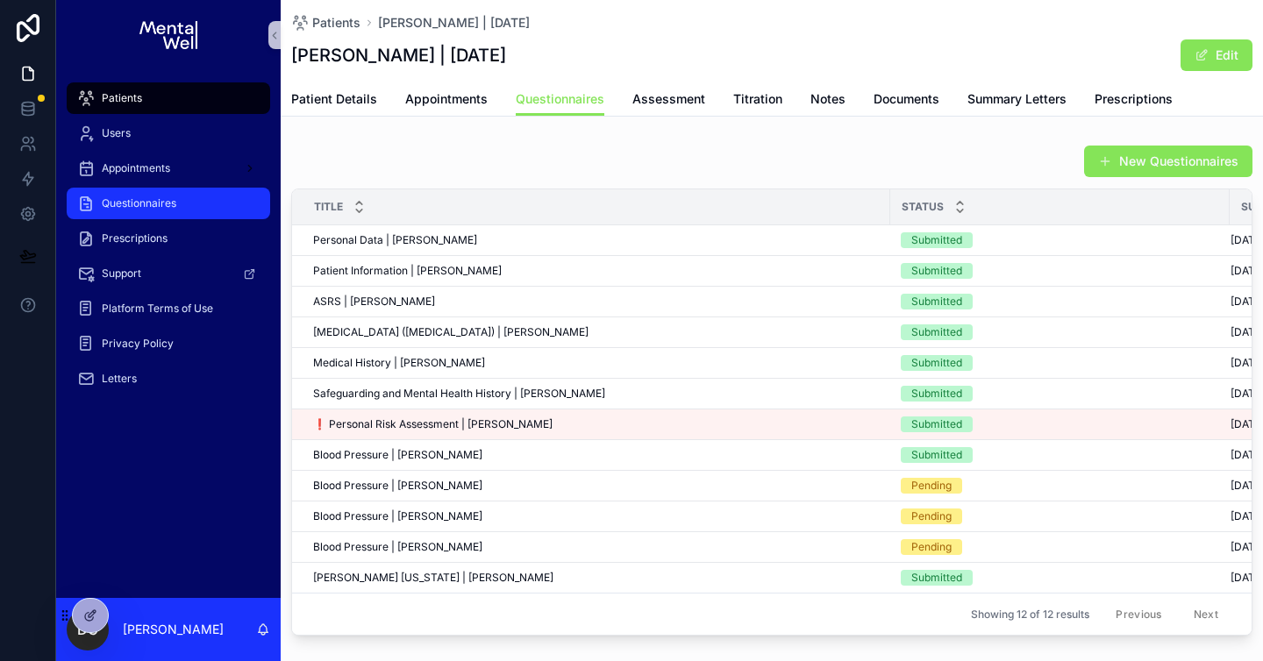
click at [156, 214] on div "Questionnaires" at bounding box center [168, 203] width 182 height 28
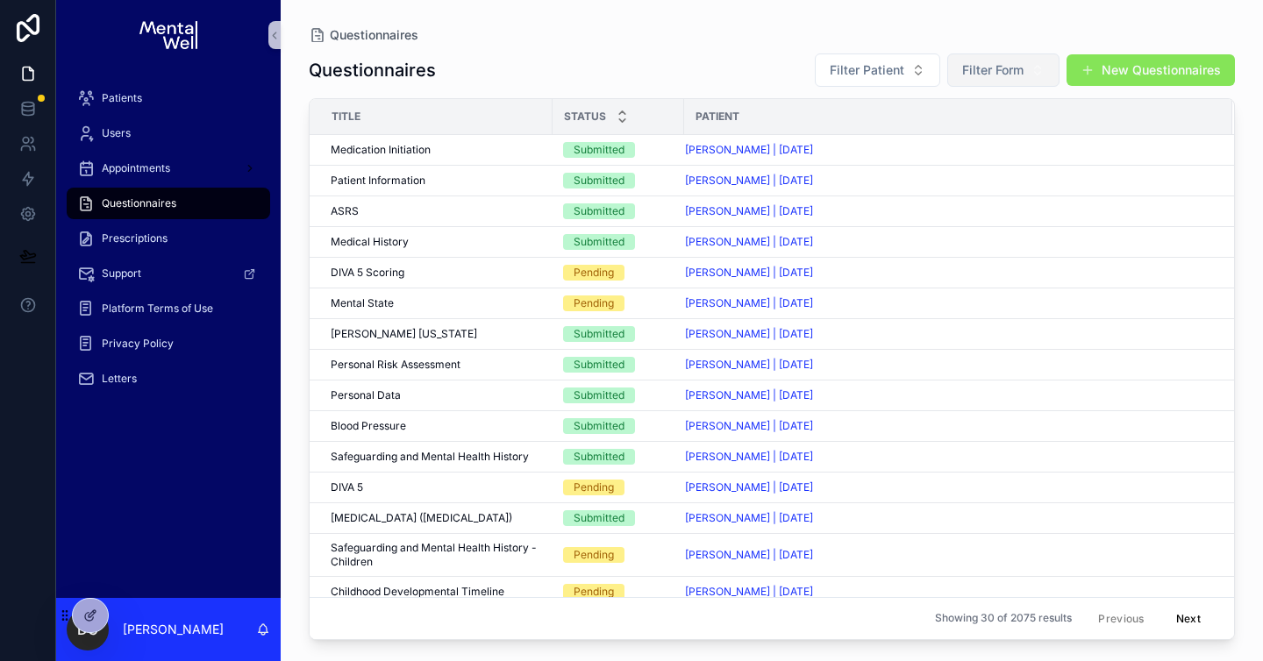
click at [1002, 74] on span "Filter Form" at bounding box center [992, 70] width 61 height 18
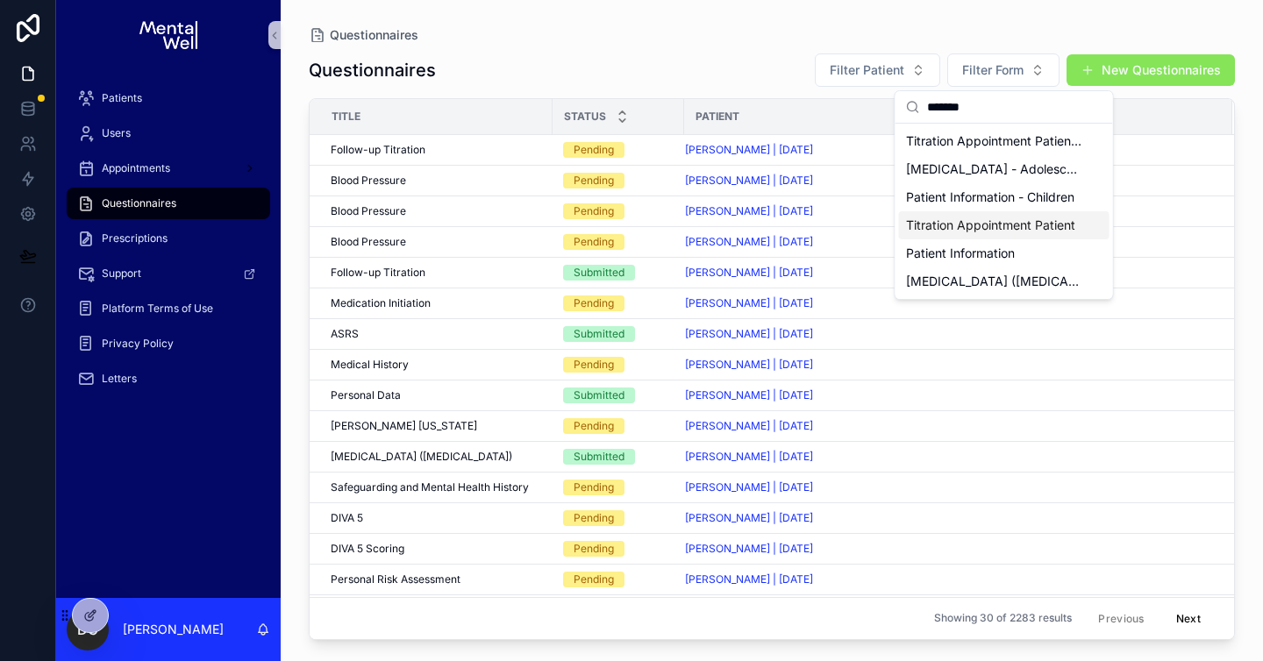
type input "*******"
click at [977, 222] on span "Titration Appointment Patient" at bounding box center [990, 226] width 169 height 18
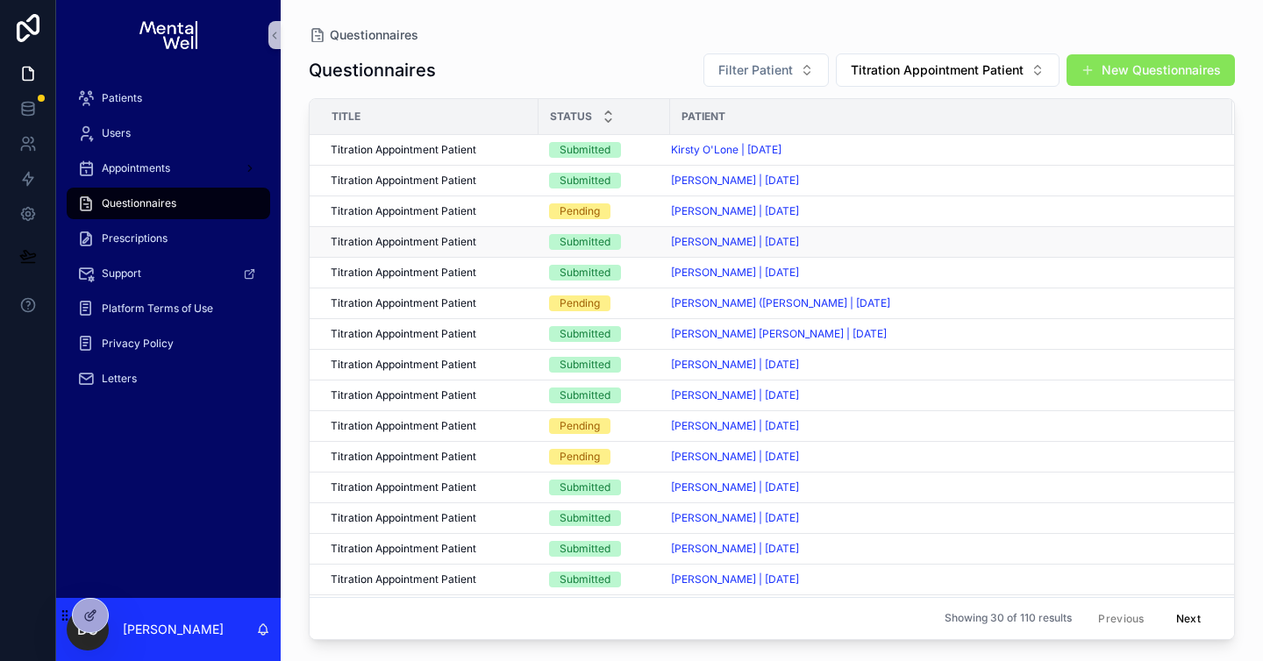
click at [491, 241] on div "Titration Appointment Patient Titration Appointment Patient" at bounding box center [429, 242] width 197 height 14
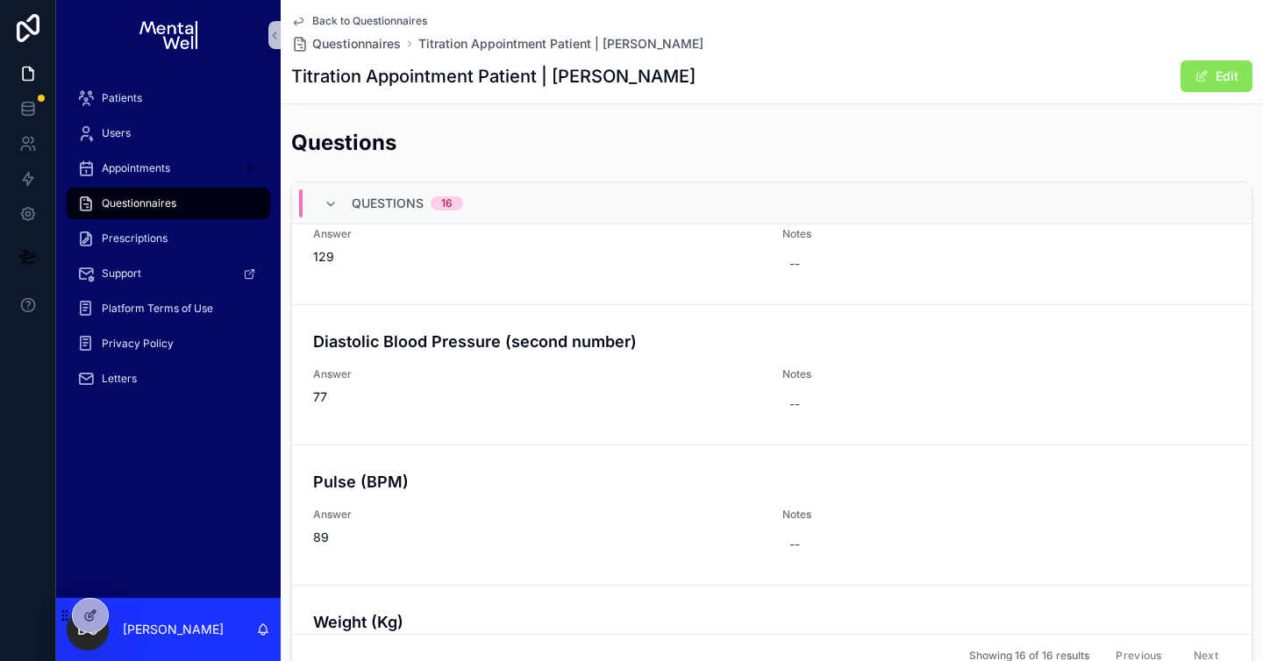
scroll to position [1607, 0]
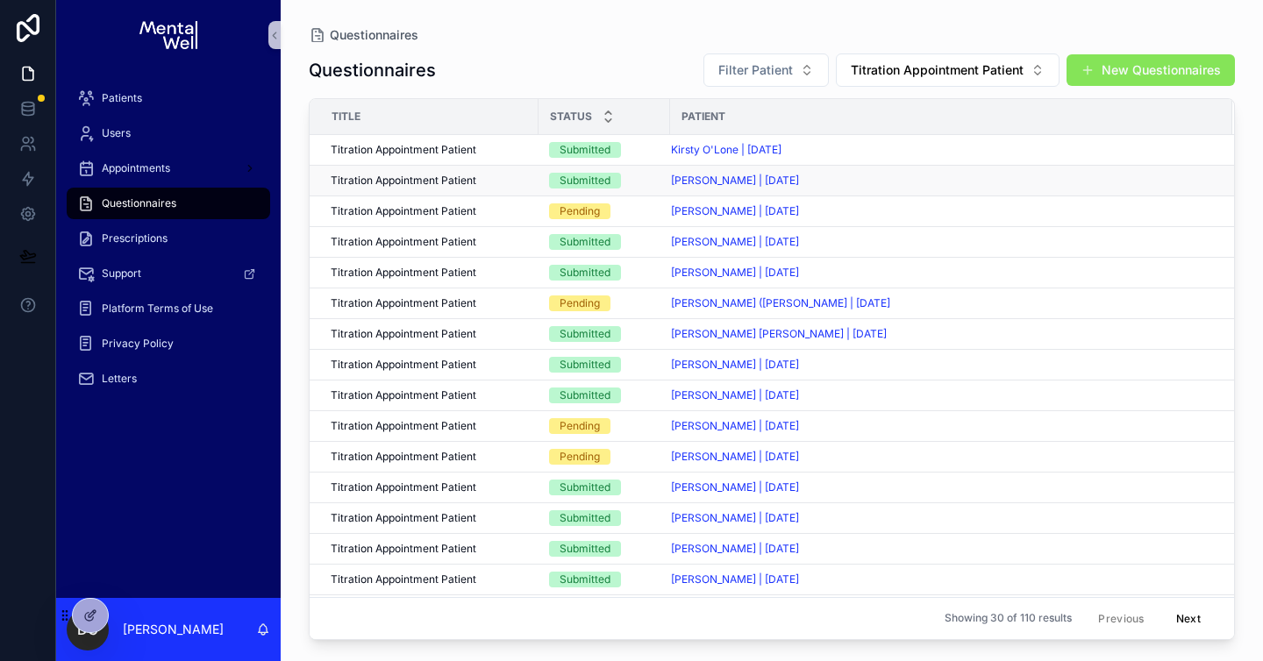
click at [474, 171] on td "Titration Appointment Patient Titration Appointment Patient" at bounding box center [424, 181] width 229 height 31
click at [474, 174] on span "Titration Appointment Patient" at bounding box center [404, 181] width 146 height 14
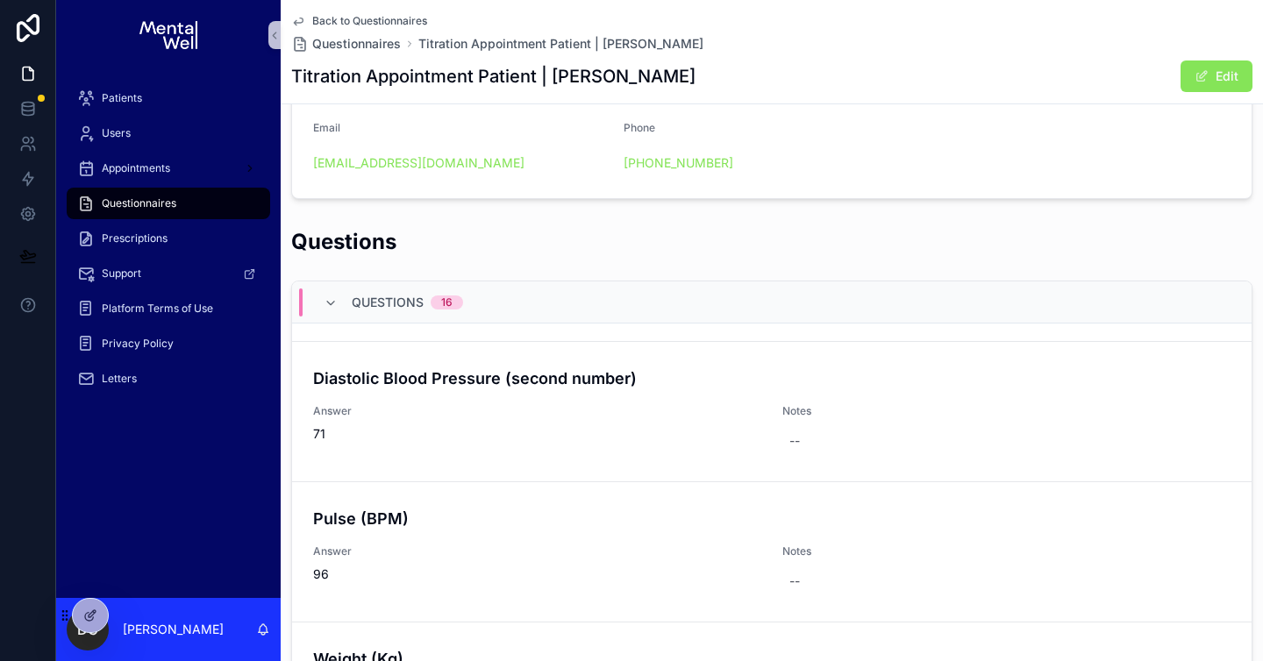
scroll to position [1668, 0]
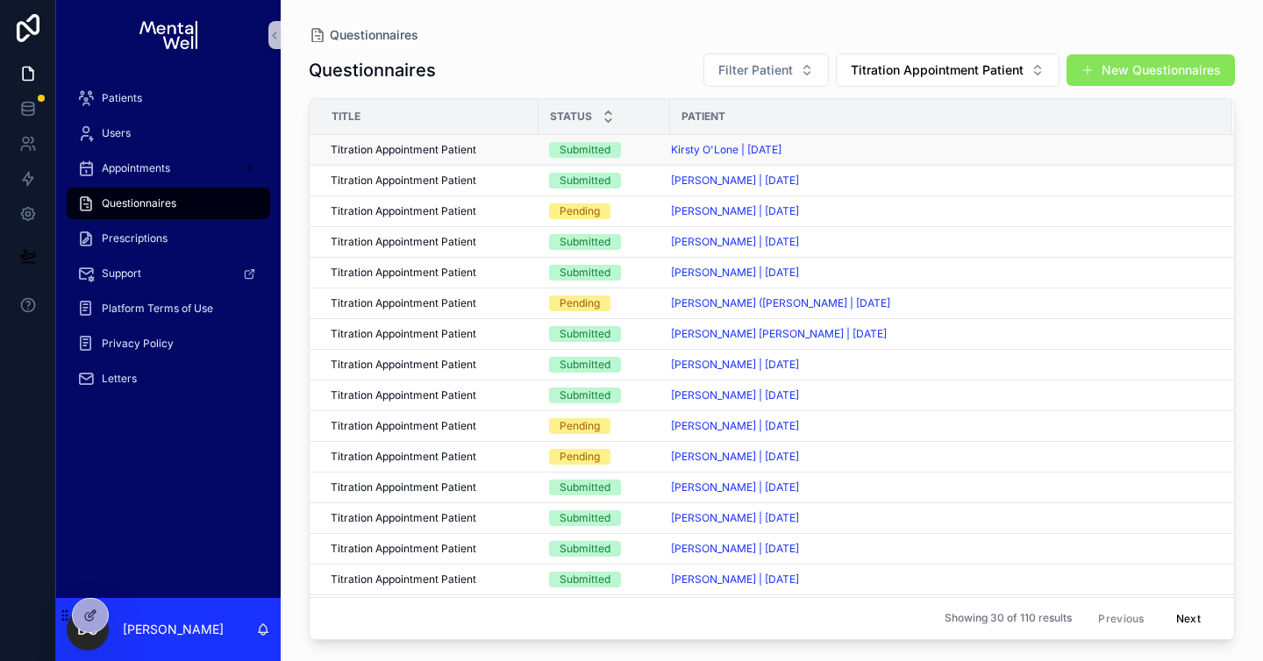
click at [507, 152] on div "Titration Appointment Patient Titration Appointment Patient" at bounding box center [429, 150] width 197 height 14
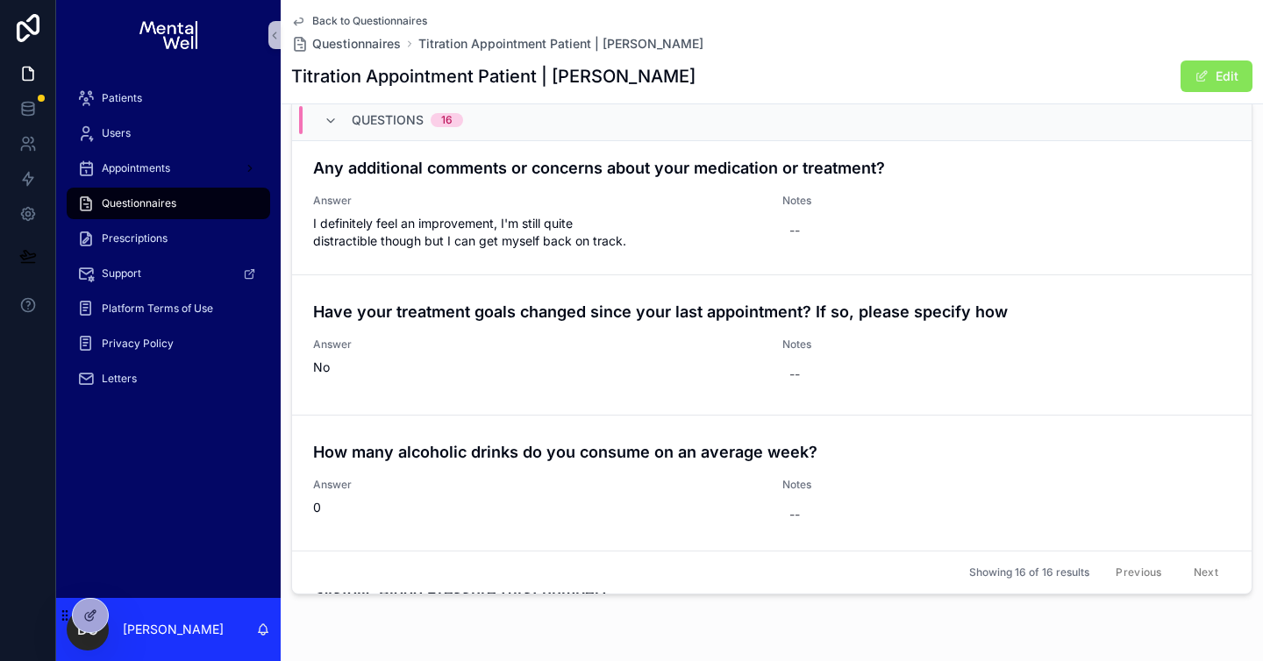
scroll to position [1135, 0]
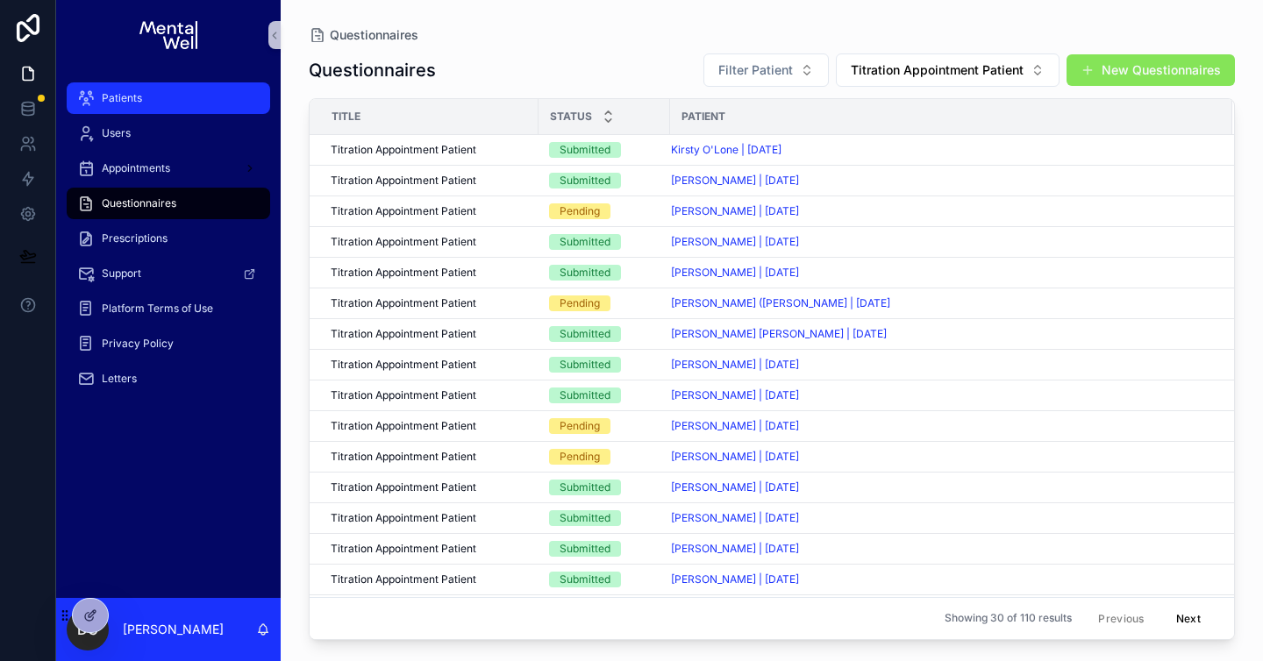
click at [94, 98] on icon "scrollable content" at bounding box center [86, 98] width 18 height 18
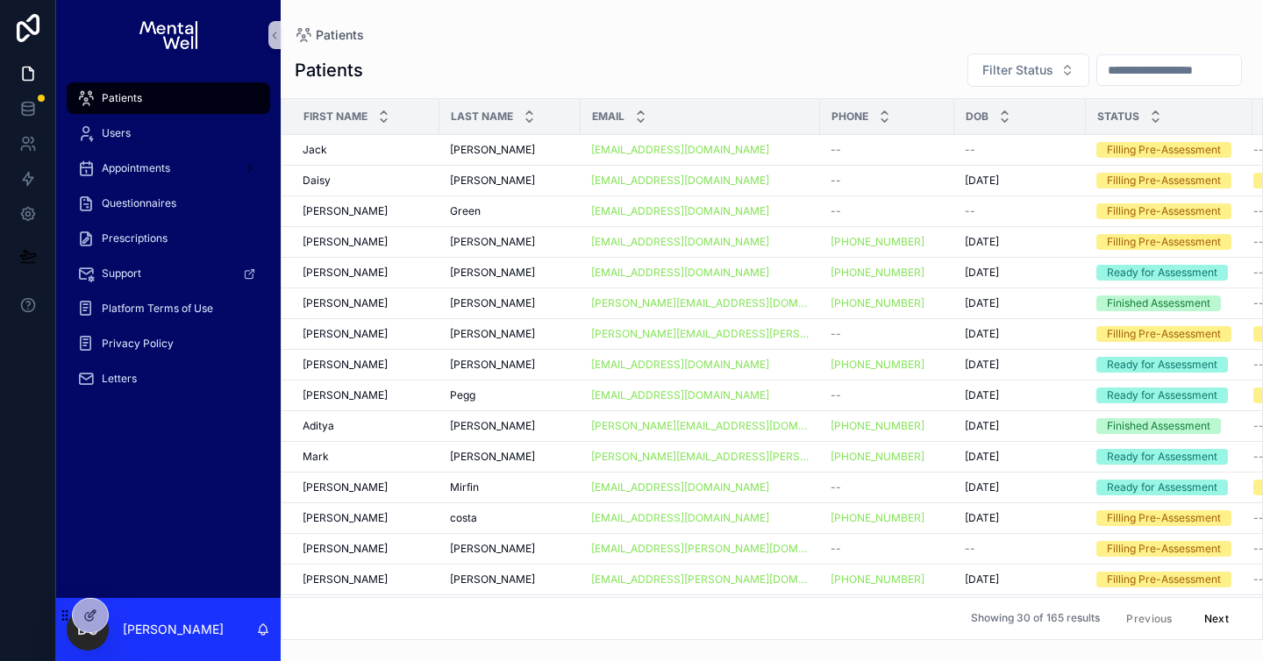
click at [1112, 79] on input "scrollable content" at bounding box center [1169, 70] width 144 height 25
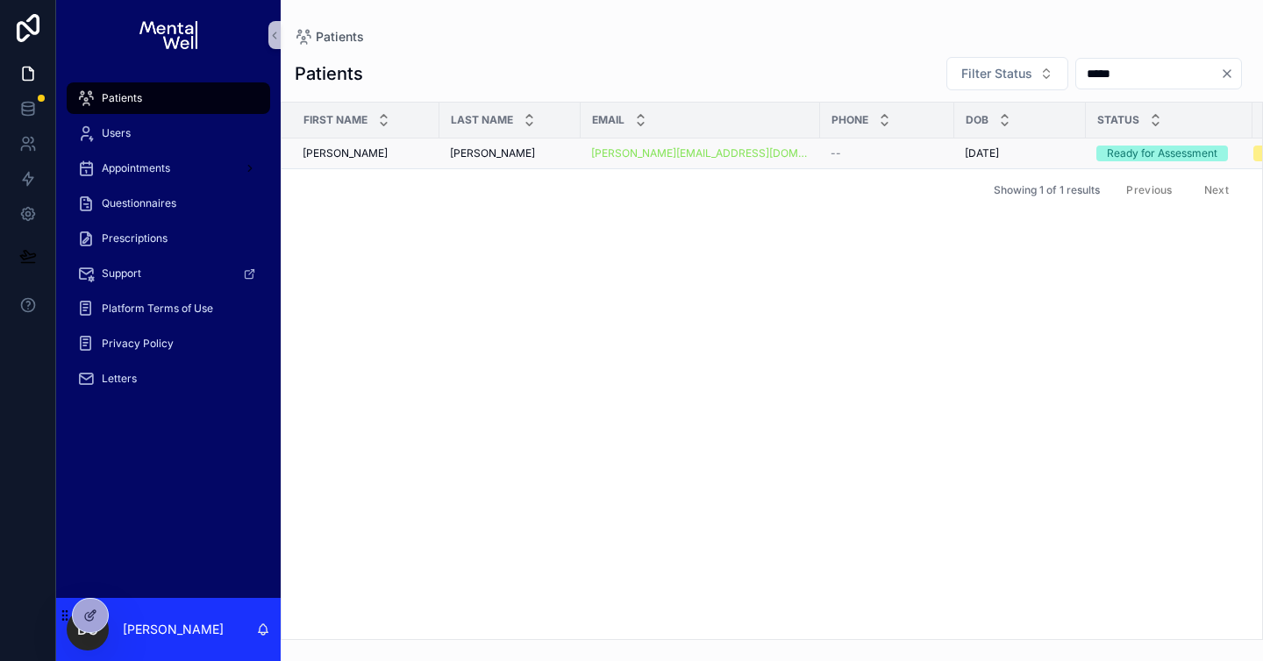
type input "*****"
click at [509, 155] on div "[PERSON_NAME]" at bounding box center [510, 153] width 120 height 14
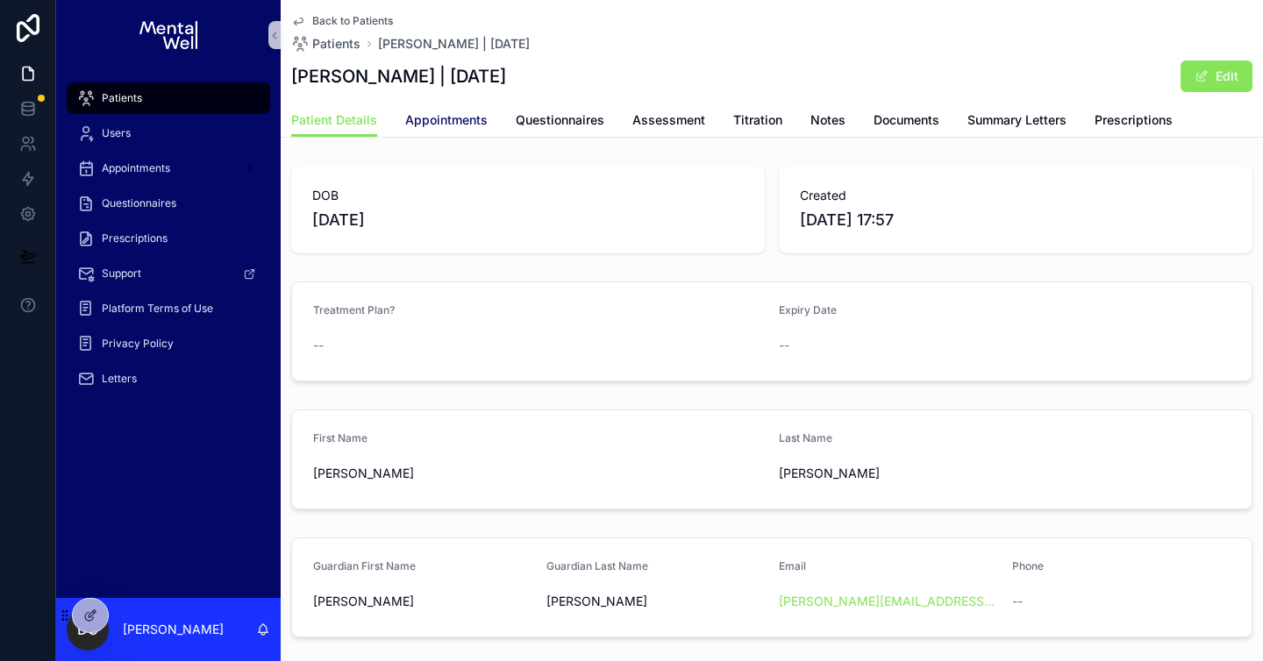
click at [438, 115] on span "Appointments" at bounding box center [446, 120] width 82 height 18
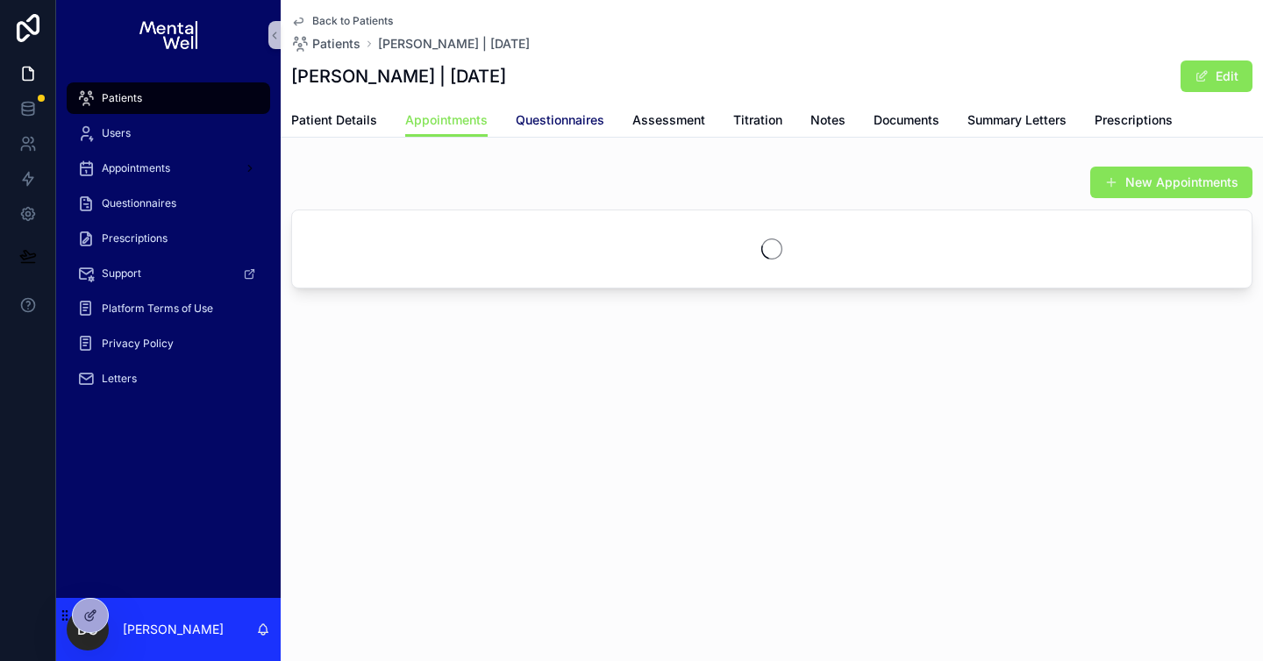
click at [547, 132] on link "Questionnaires" at bounding box center [560, 121] width 89 height 35
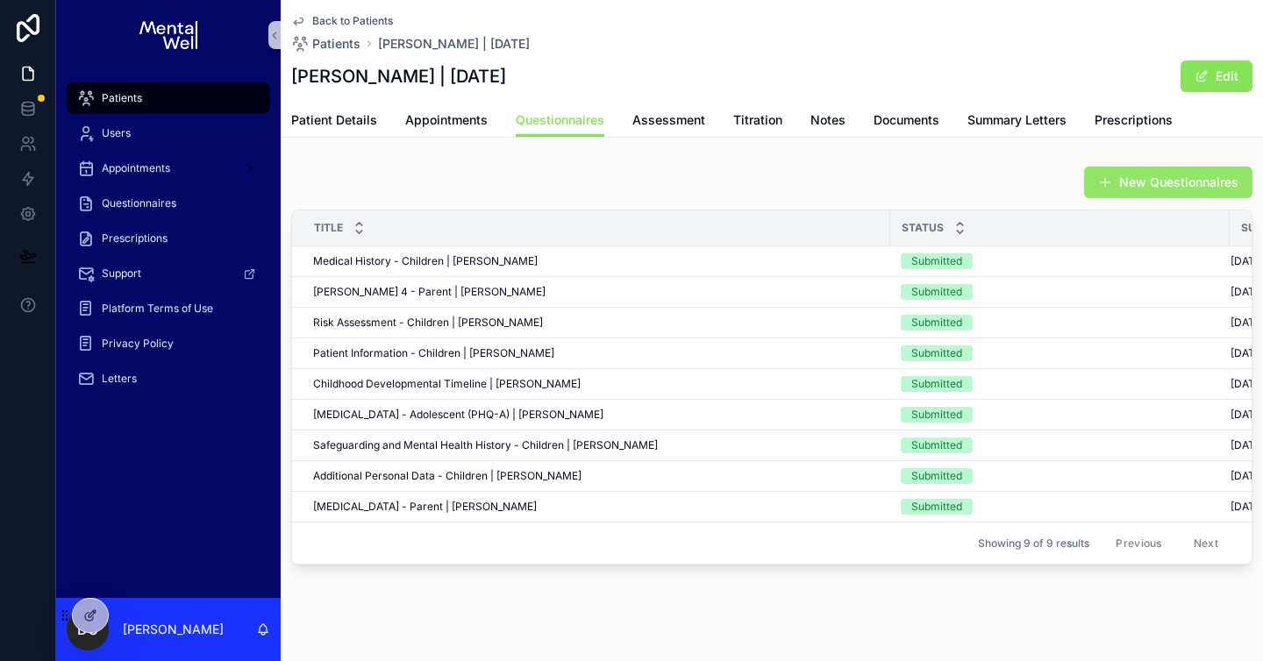
click at [1098, 183] on span "scrollable content" at bounding box center [1105, 182] width 14 height 14
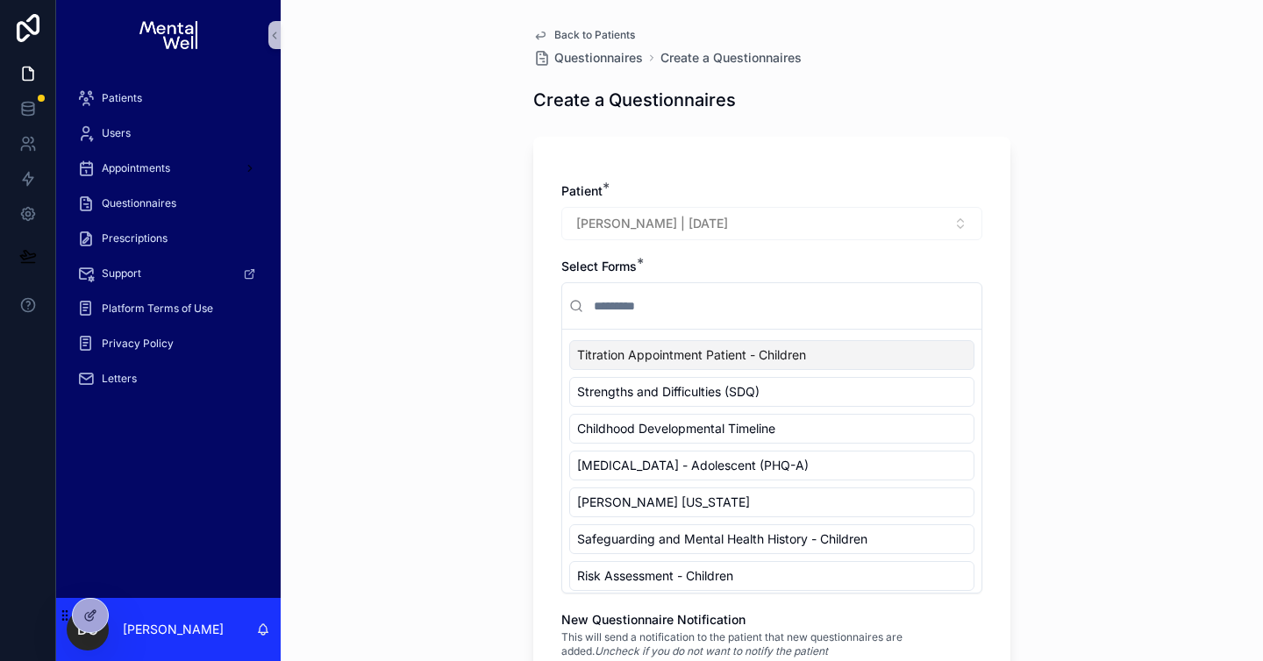
click at [761, 309] on input "scrollable content" at bounding box center [782, 306] width 384 height 32
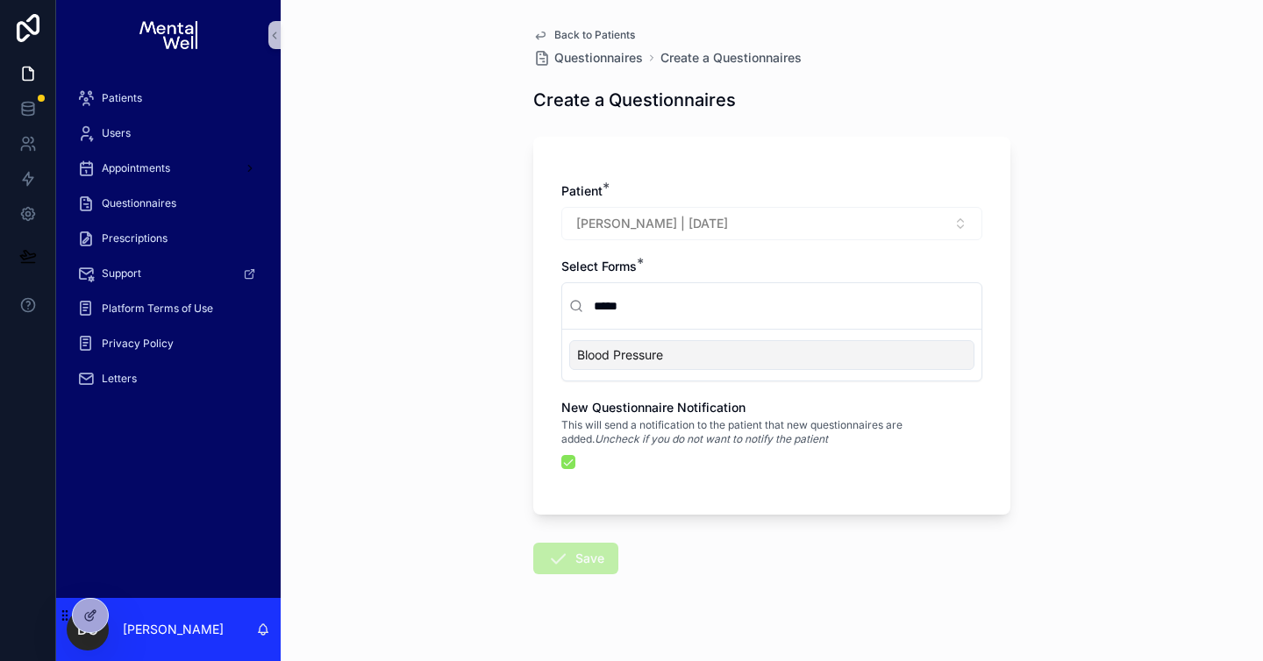
type input "*****"
click at [702, 361] on div "Blood Pressure" at bounding box center [771, 355] width 405 height 30
click at [558, 553] on icon "scrollable content" at bounding box center [557, 558] width 21 height 21
